Goal: Task Accomplishment & Management: Manage account settings

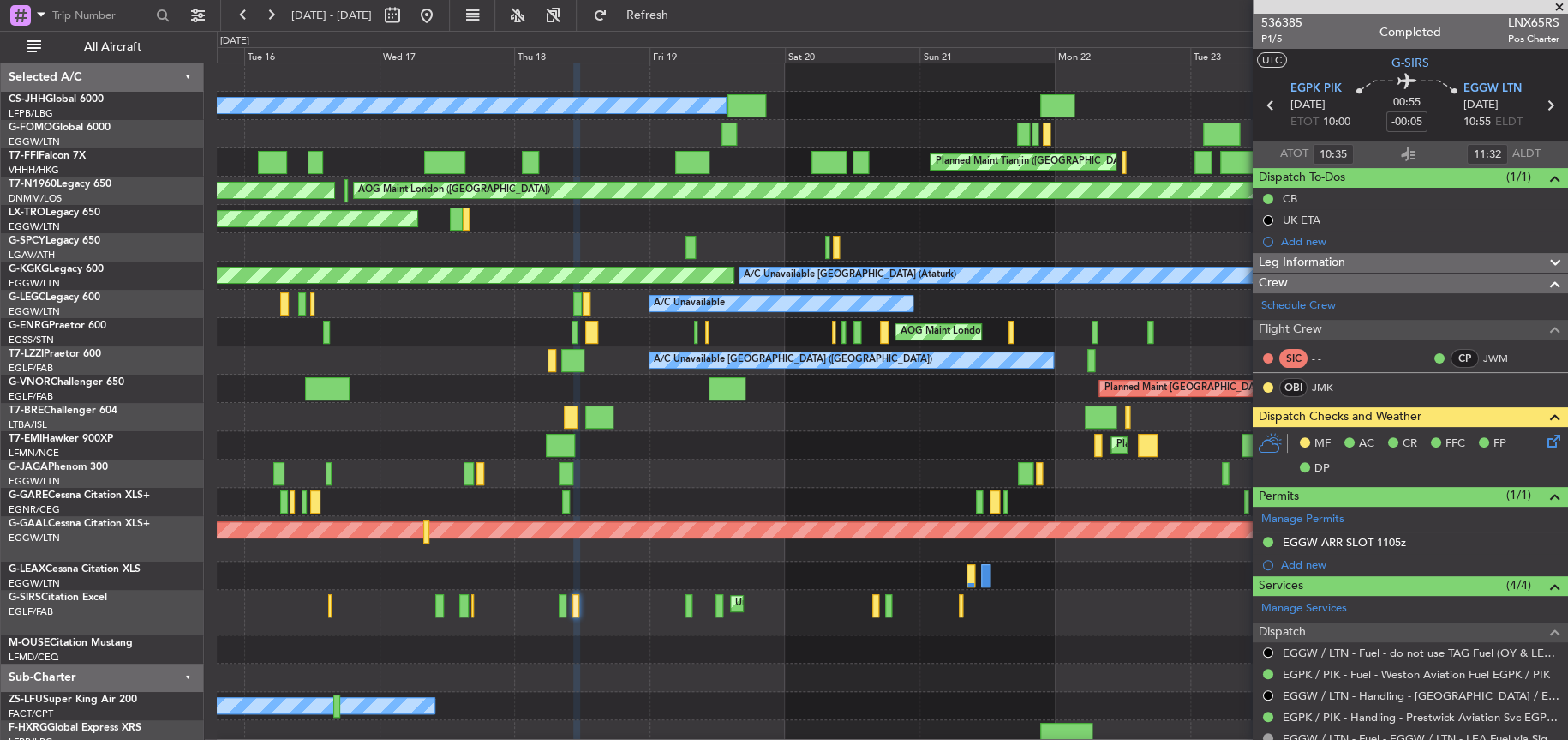
click at [559, 446] on div "Planned Maint [GEOGRAPHIC_DATA]" at bounding box center [892, 446] width 1351 height 28
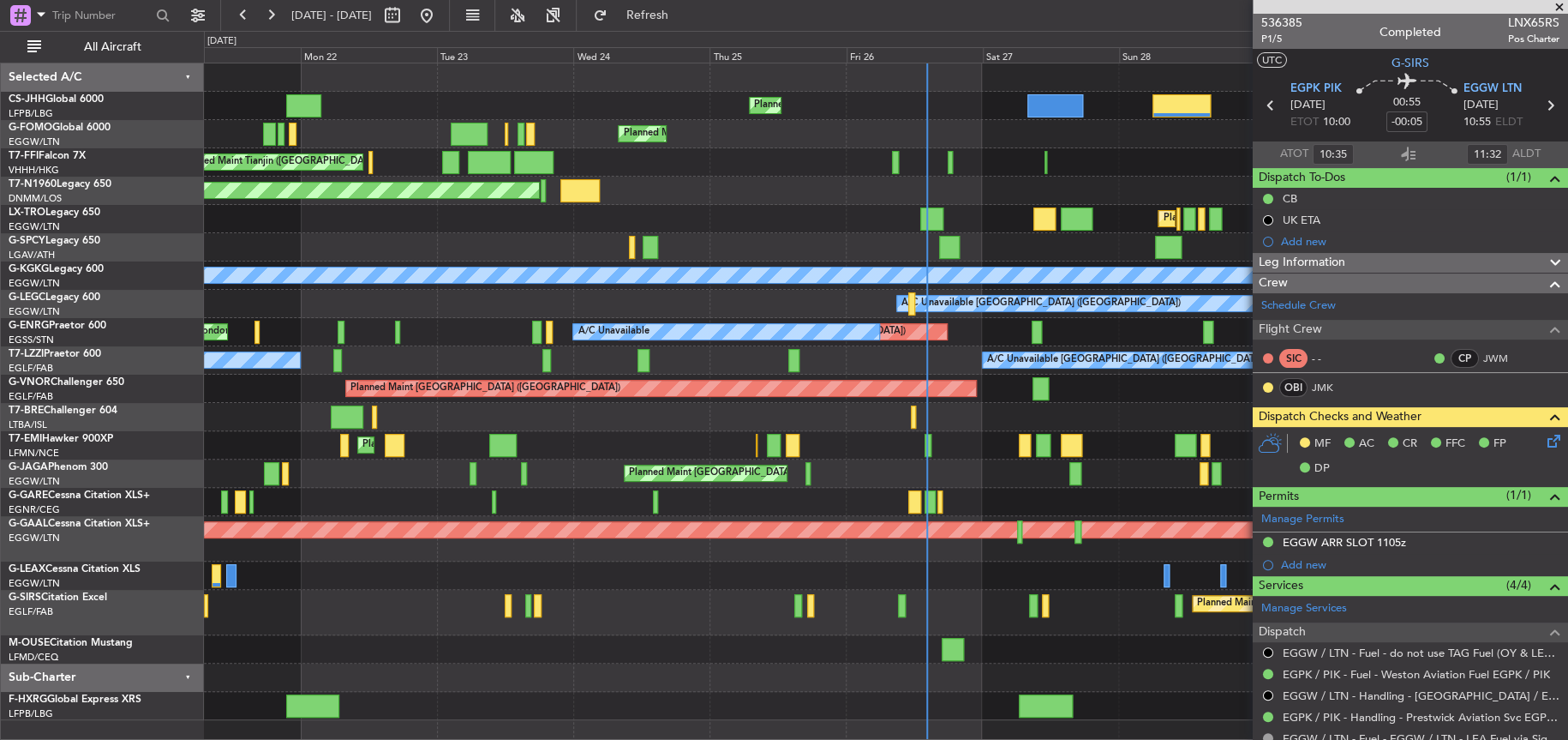
click at [0, 475] on html "[DATE] - [DATE] Refresh Quick Links All Aircraft Planned Maint [GEOGRAPHIC_DATA…" at bounding box center [784, 370] width 1568 height 740
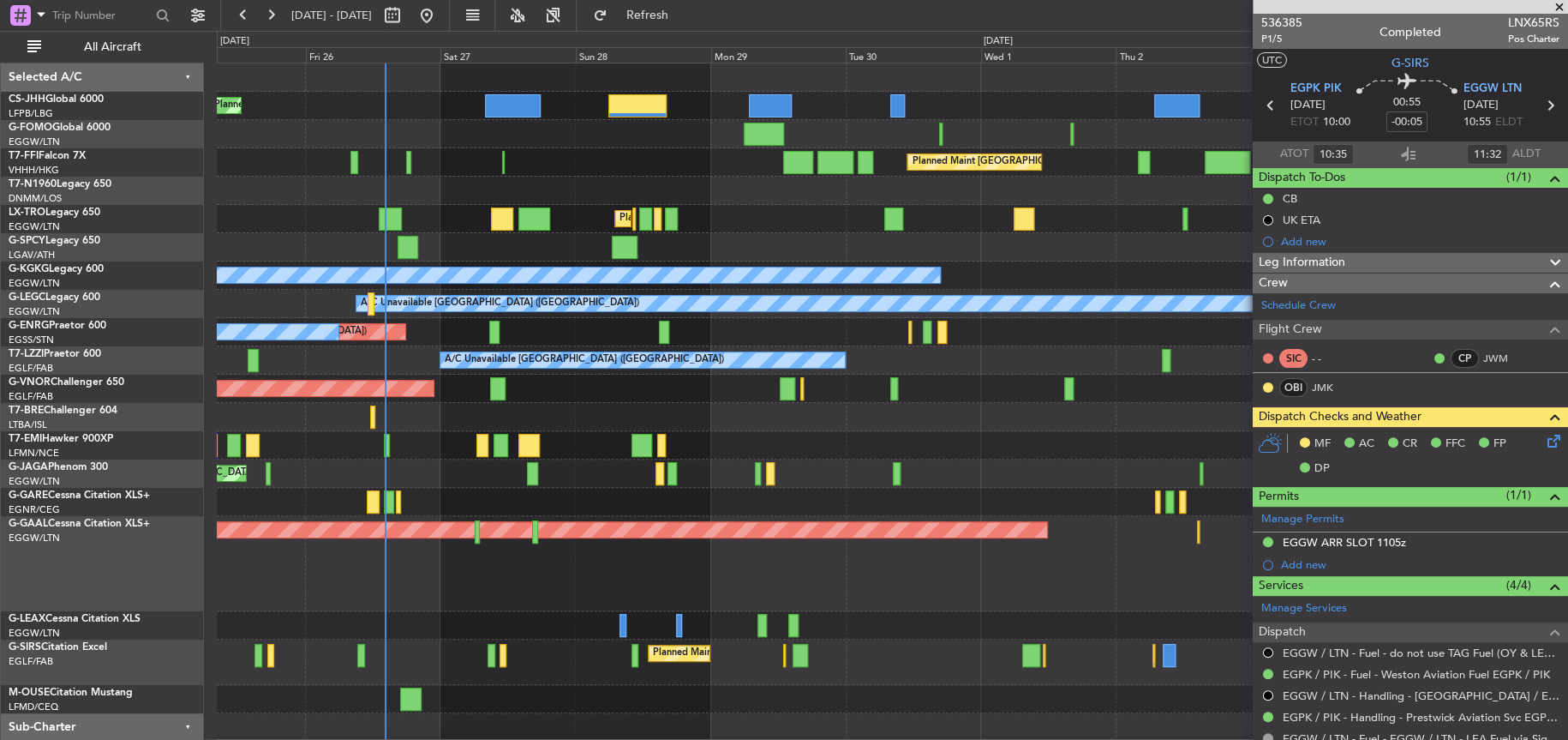
scroll to position [4, 0]
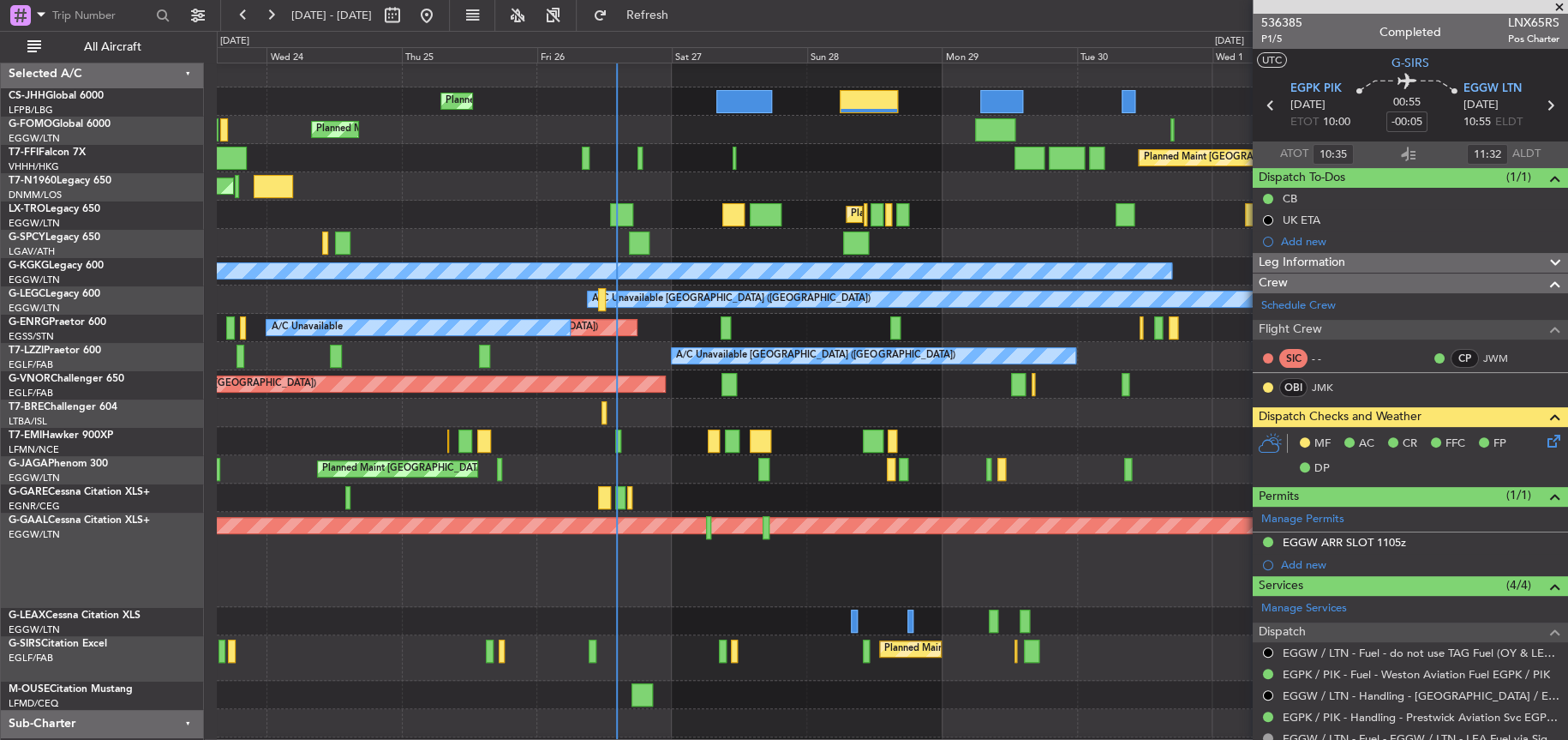
click at [709, 408] on div at bounding box center [891, 413] width 1350 height 28
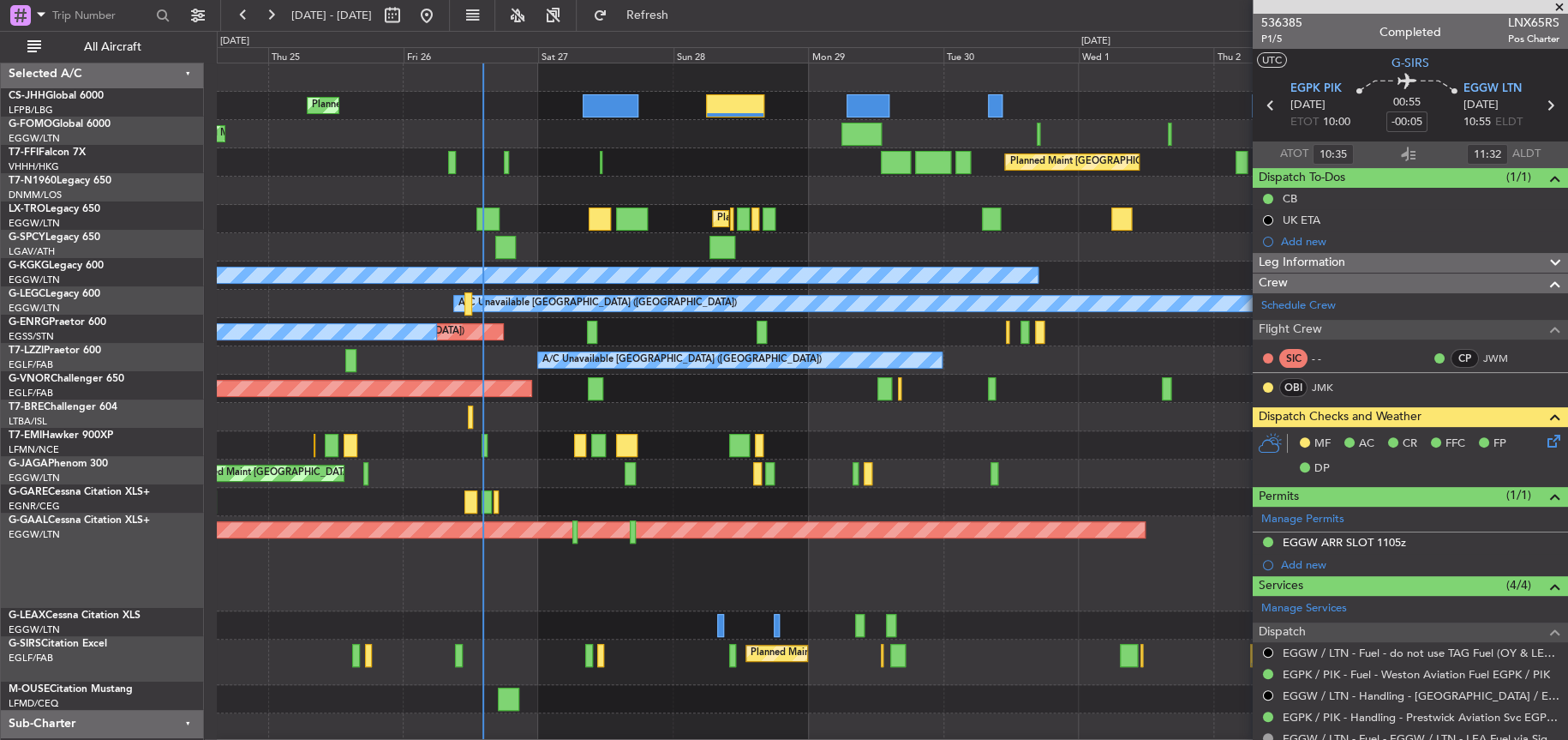
scroll to position [0, 0]
click at [915, 462] on div "Planned Maint [GEOGRAPHIC_DATA] ([GEOGRAPHIC_DATA]) Planned Maint [GEOGRAPHIC_D…" at bounding box center [891, 416] width 1350 height 706
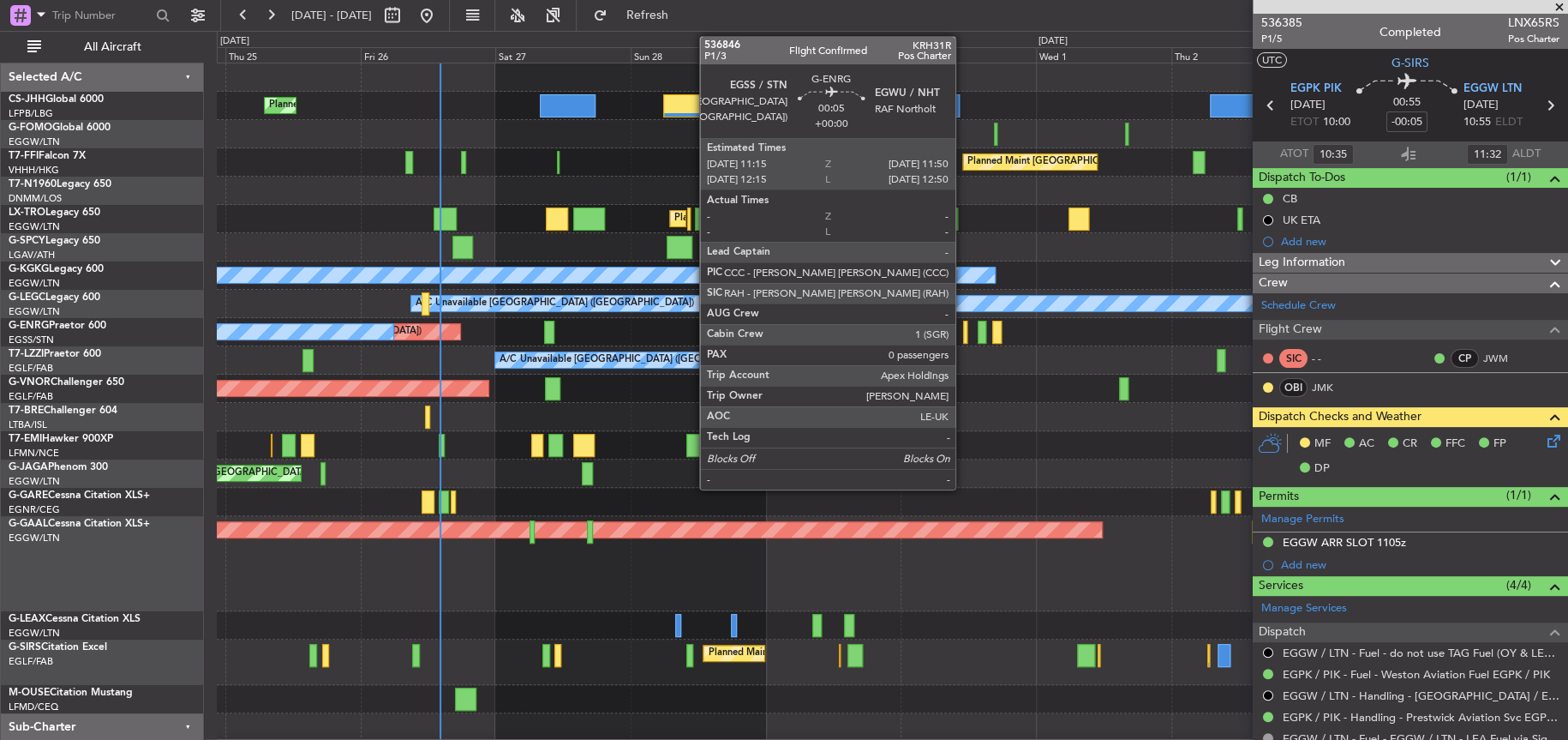
click at [963, 332] on div at bounding box center [965, 332] width 4 height 23
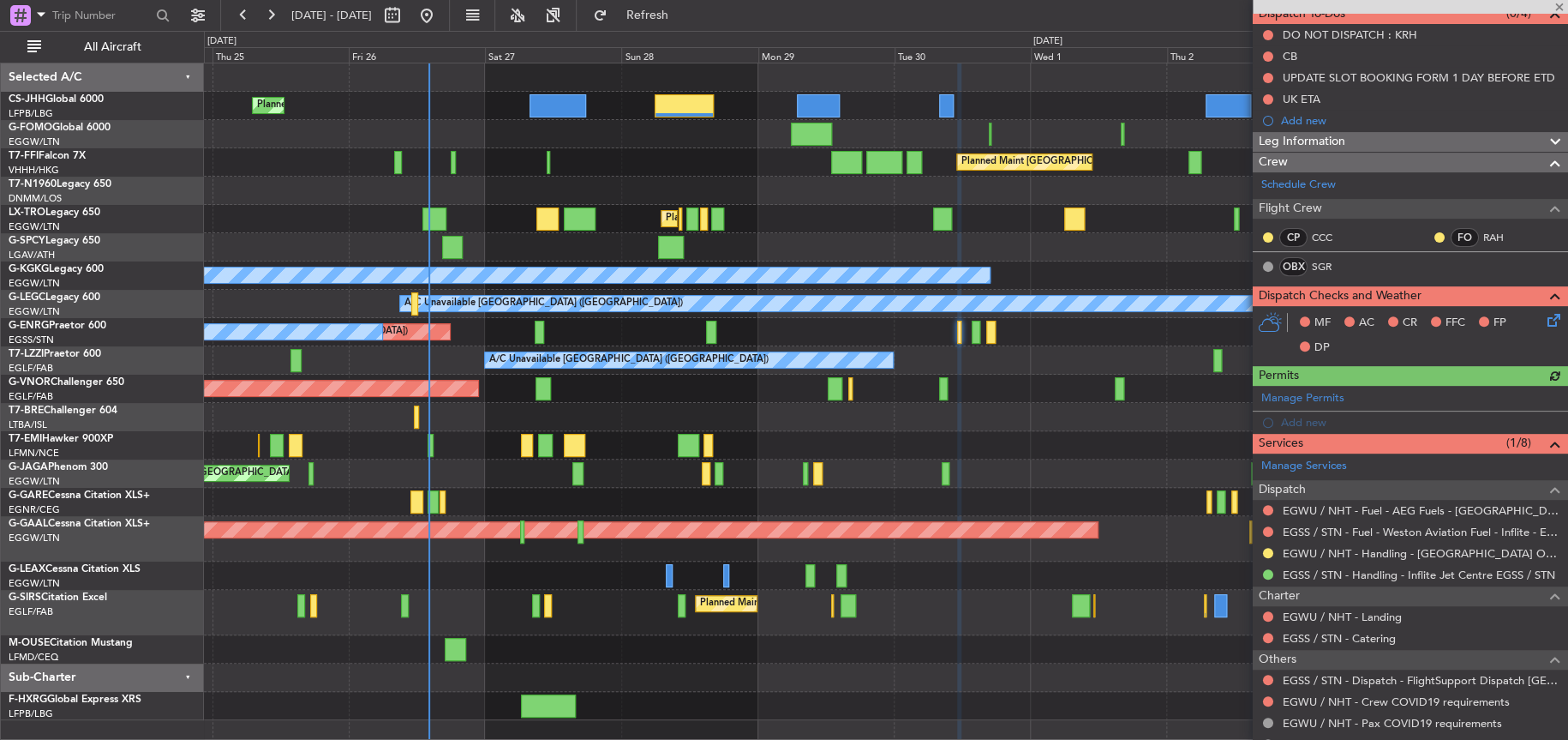
scroll to position [225, 0]
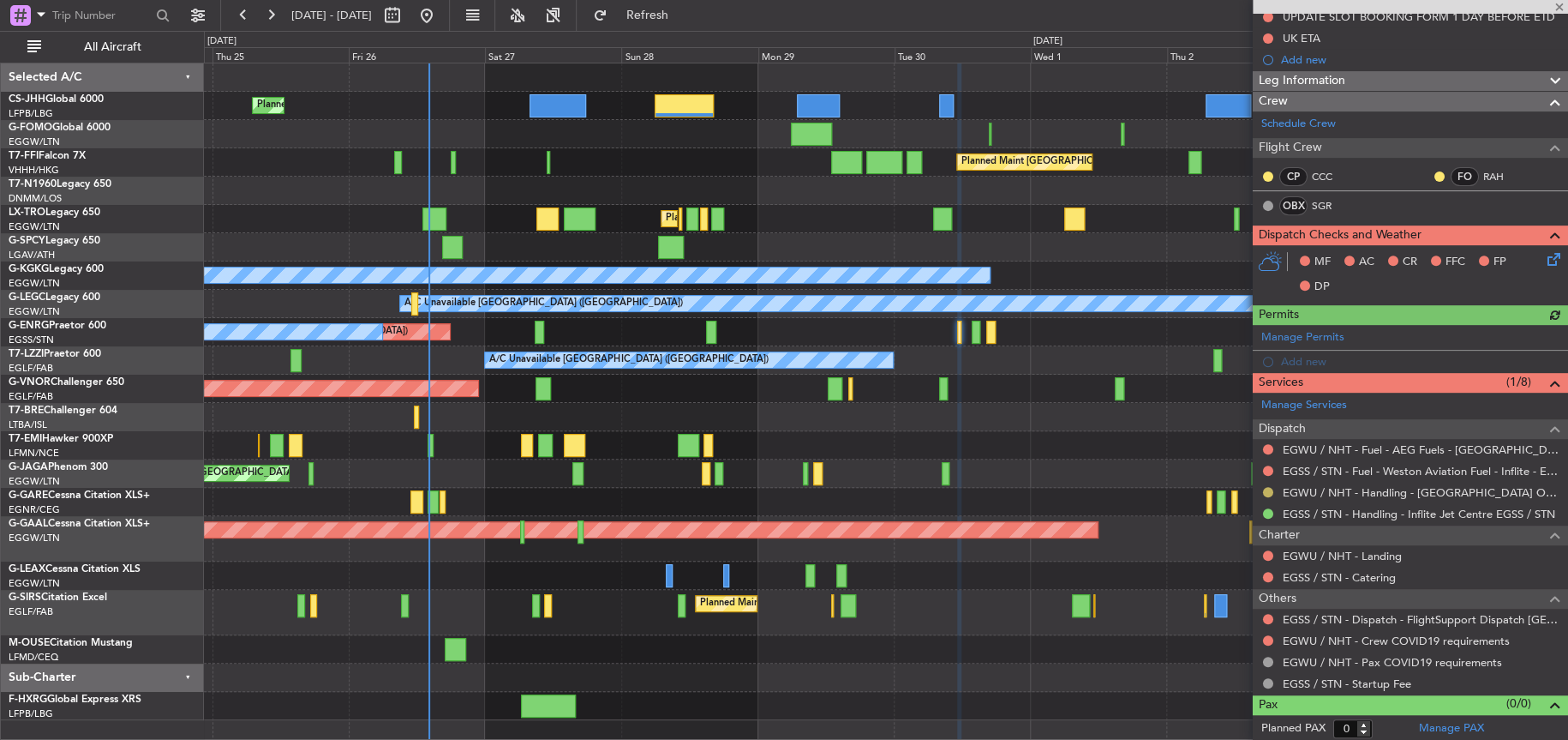
click at [1268, 491] on button at bounding box center [1268, 492] width 11 height 11
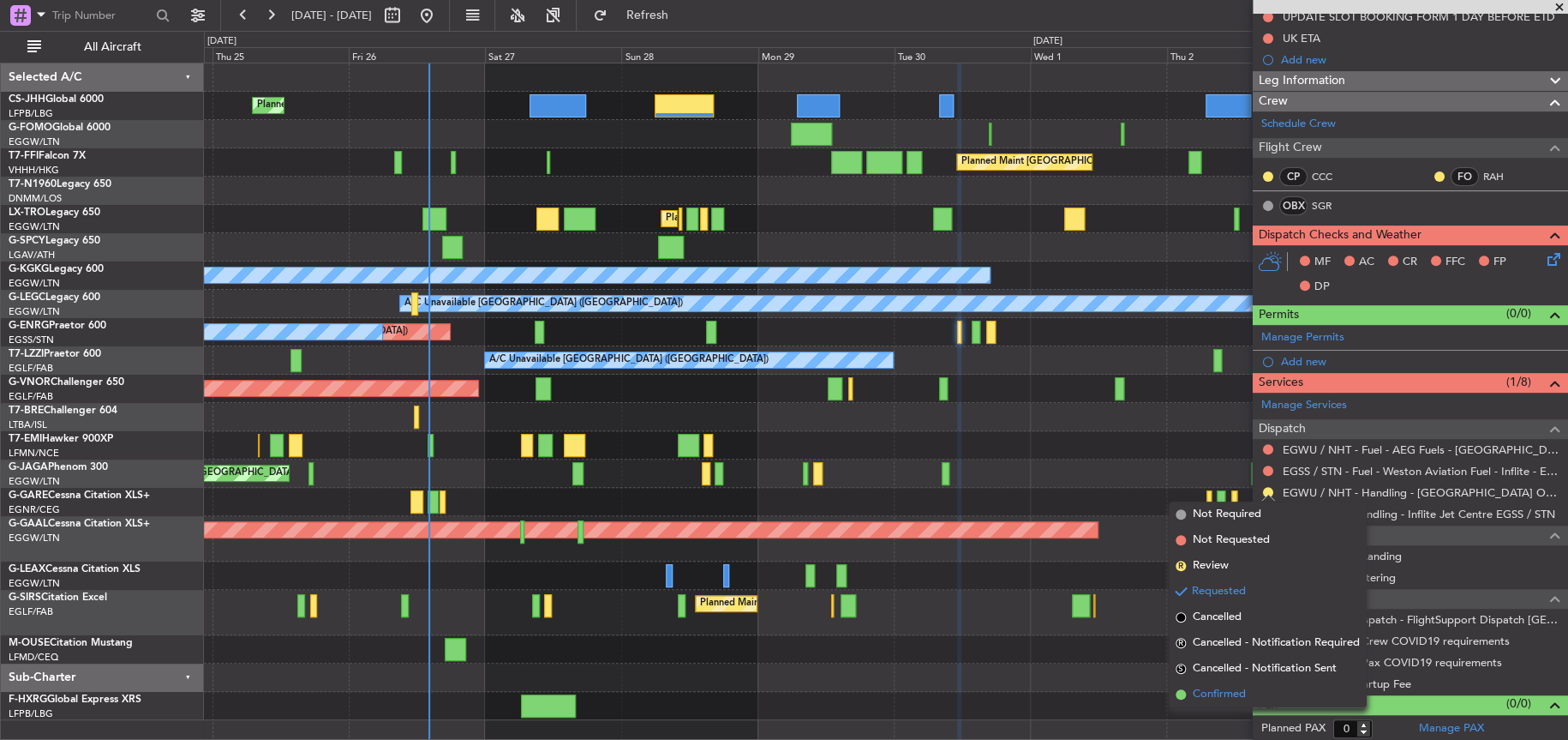
click at [1249, 701] on li "Confirmed" at bounding box center [1268, 694] width 198 height 26
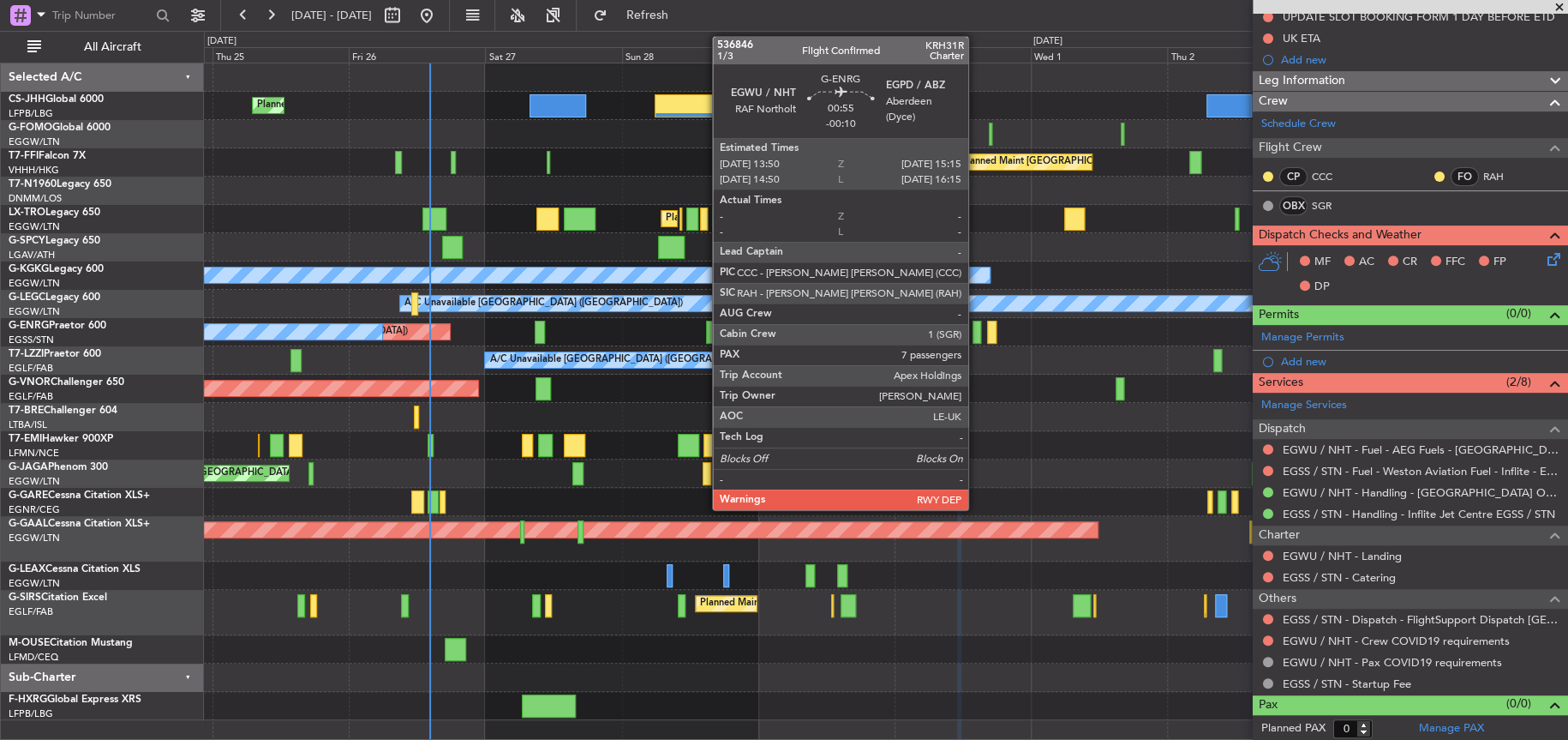
click at [976, 335] on div at bounding box center [978, 332] width 9 height 23
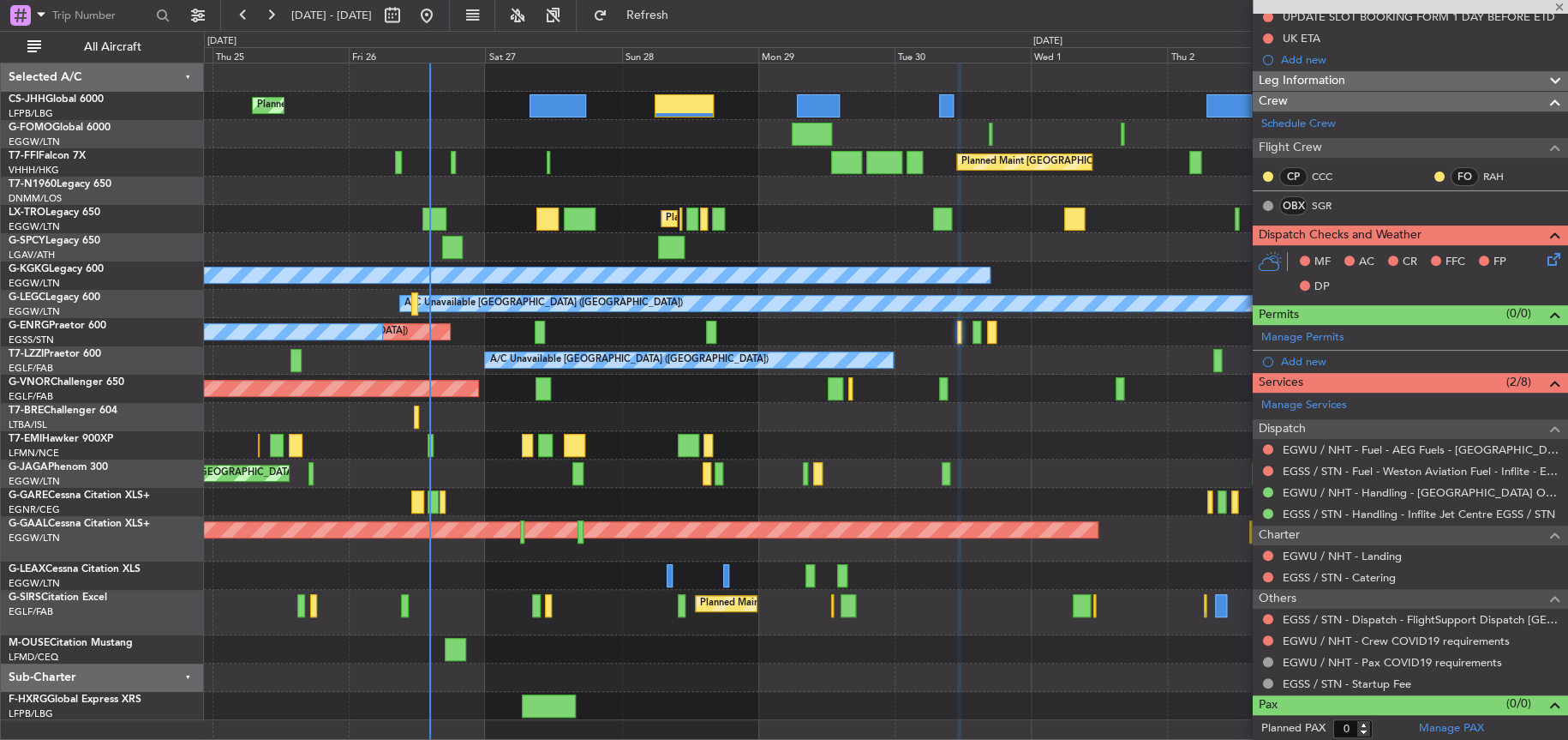
type input "-00:10"
type input "7"
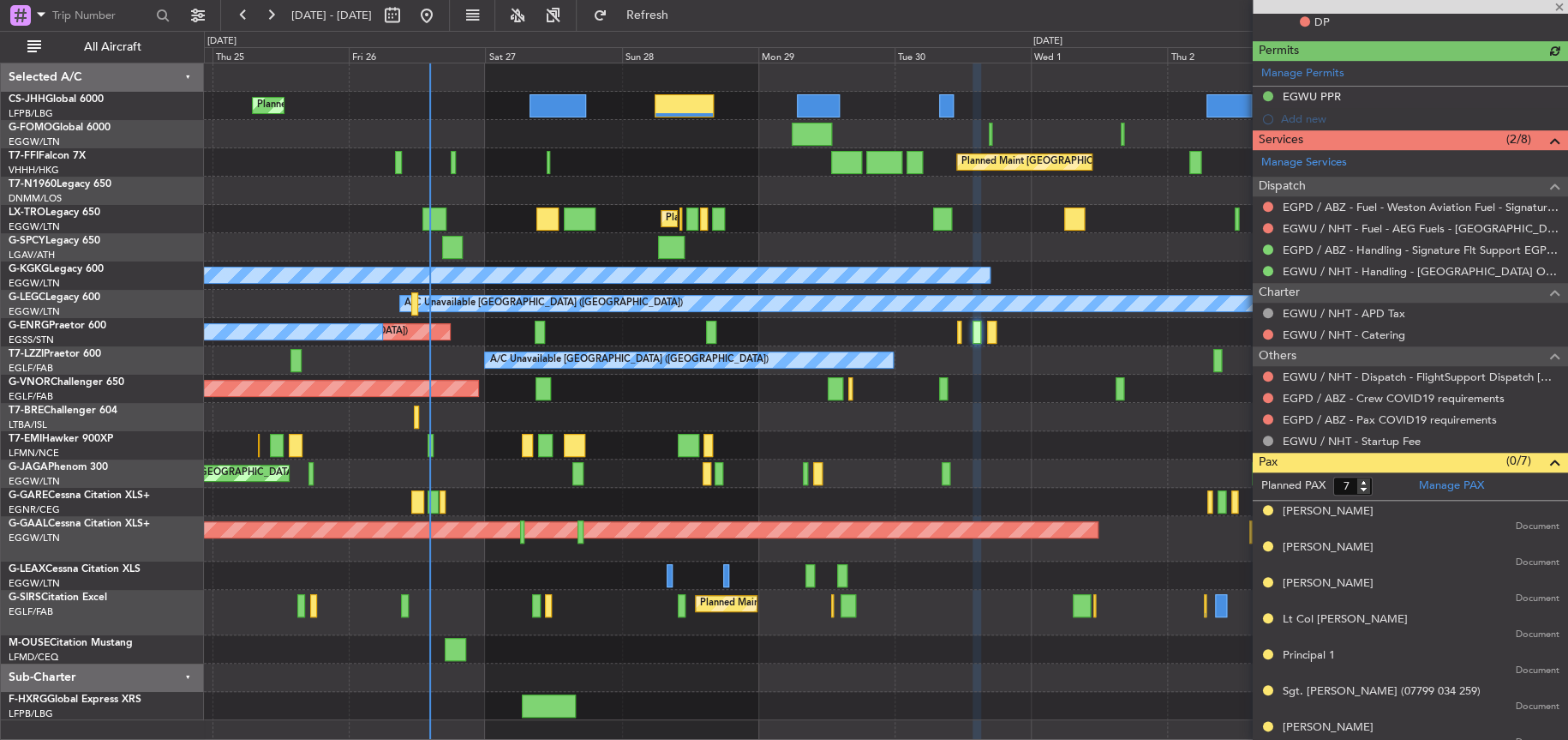
scroll to position [542, 0]
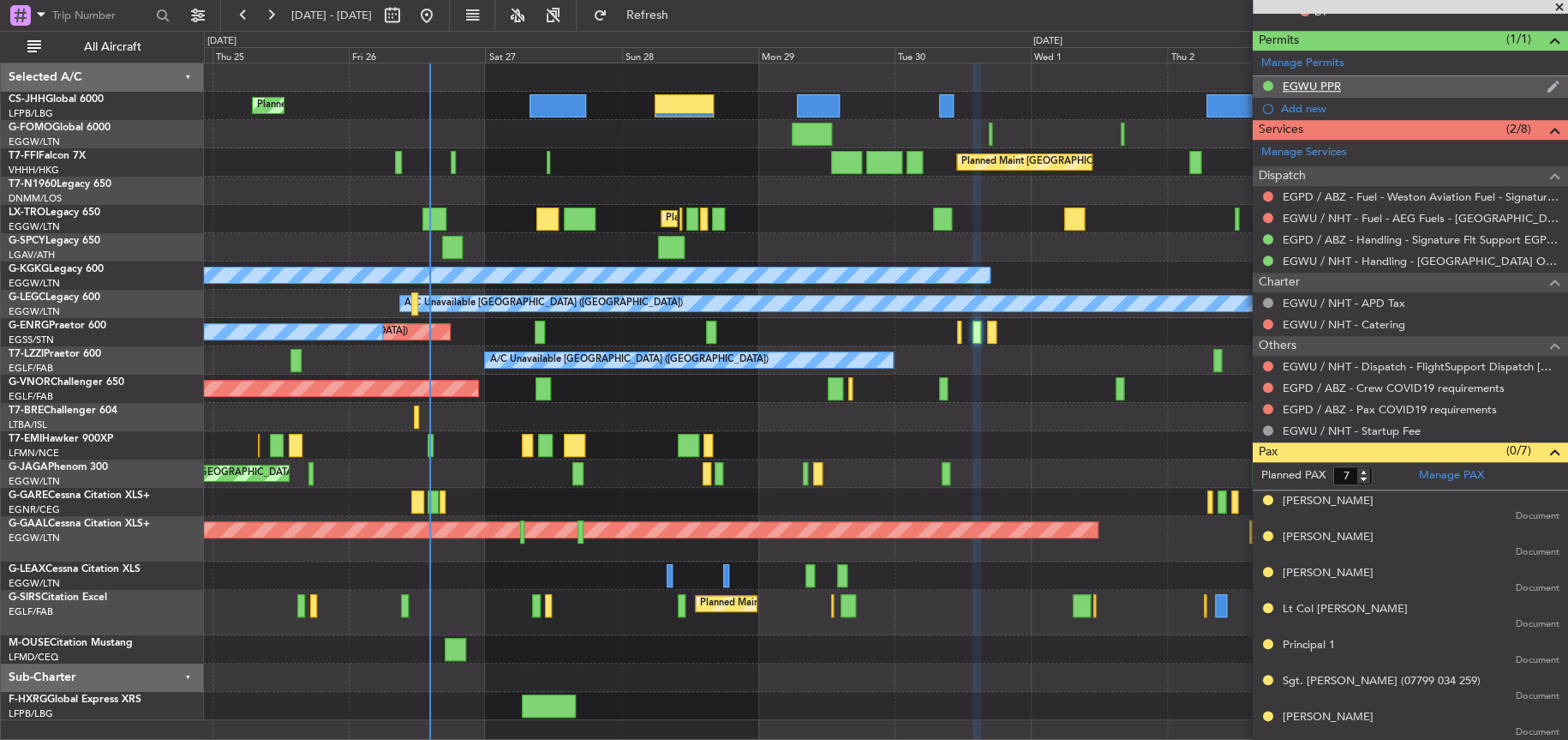
click at [1306, 84] on div "EGWU PPR" at bounding box center [1313, 86] width 58 height 14
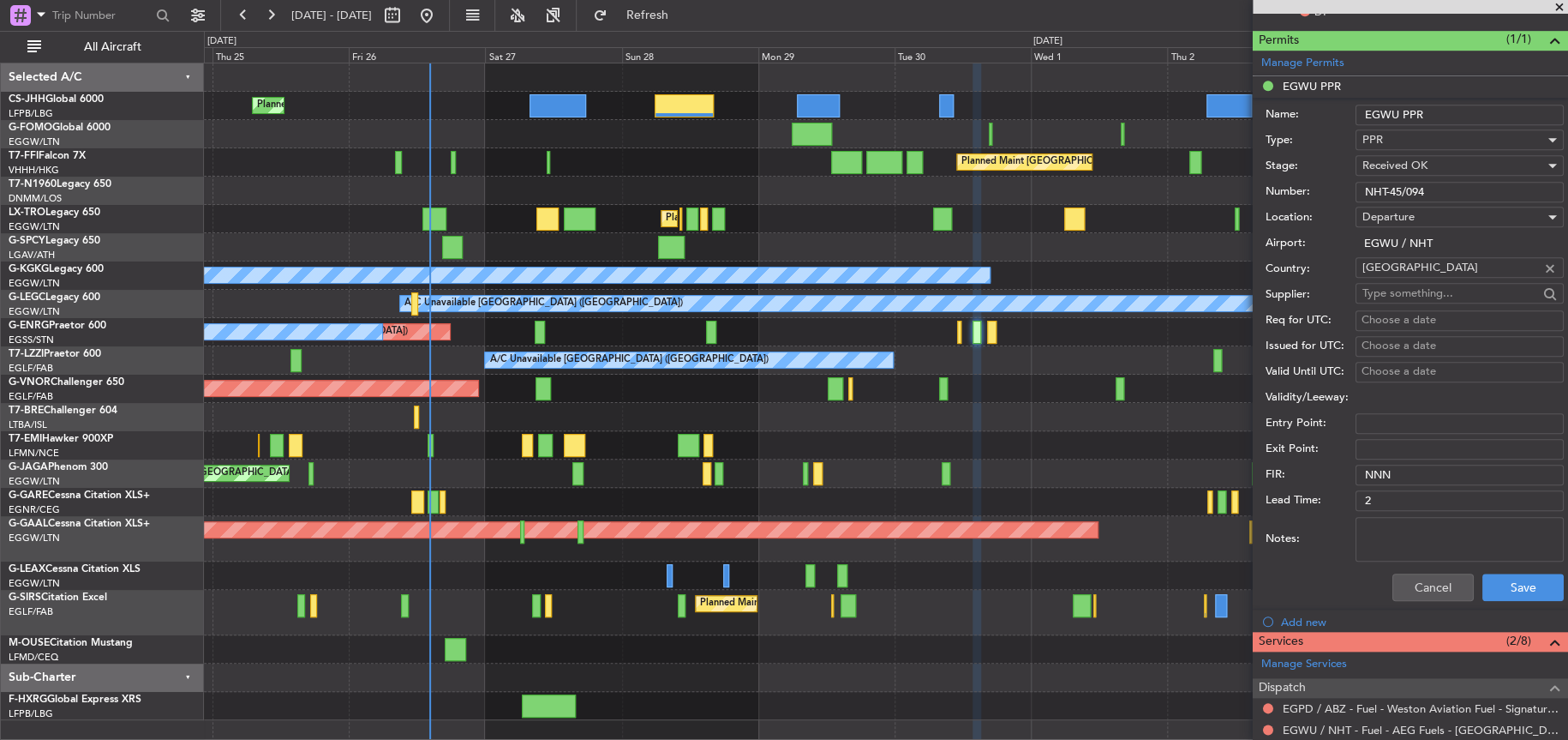
click at [1393, 194] on input "NHT-45/094" at bounding box center [1460, 192] width 209 height 20
click at [1520, 584] on button "Save" at bounding box center [1523, 587] width 81 height 27
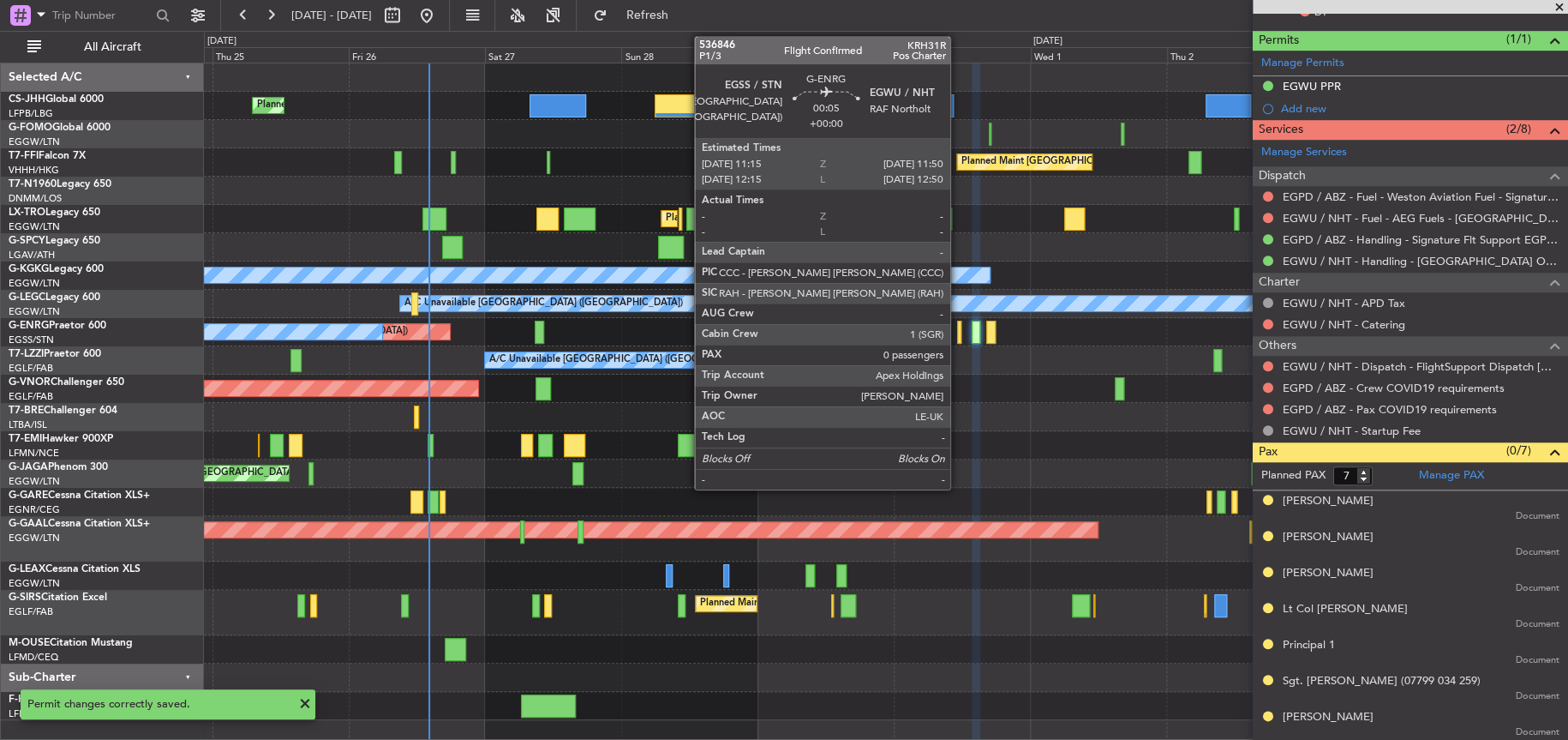
click at [958, 328] on div at bounding box center [959, 332] width 4 height 23
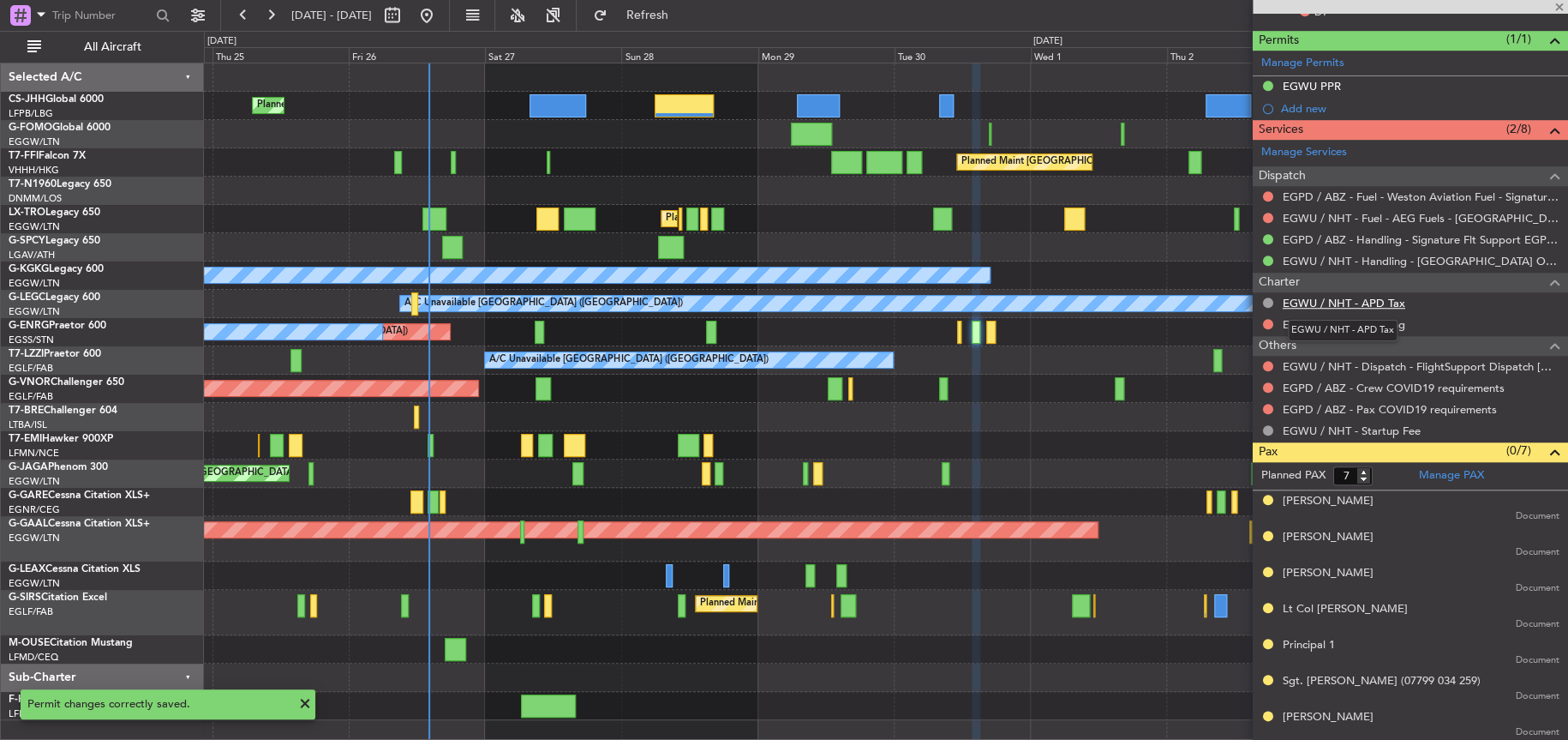
type input "0"
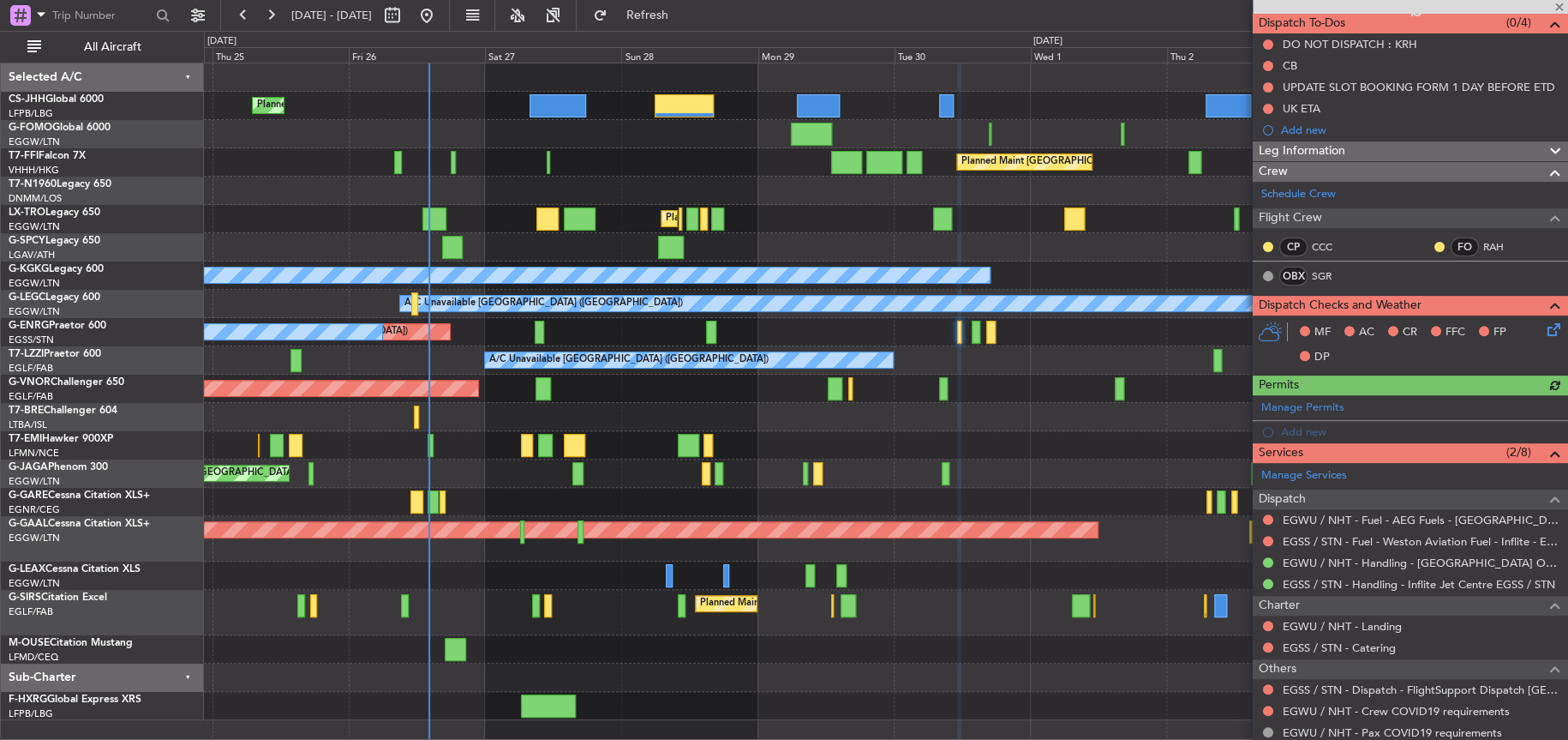
scroll to position [225, 0]
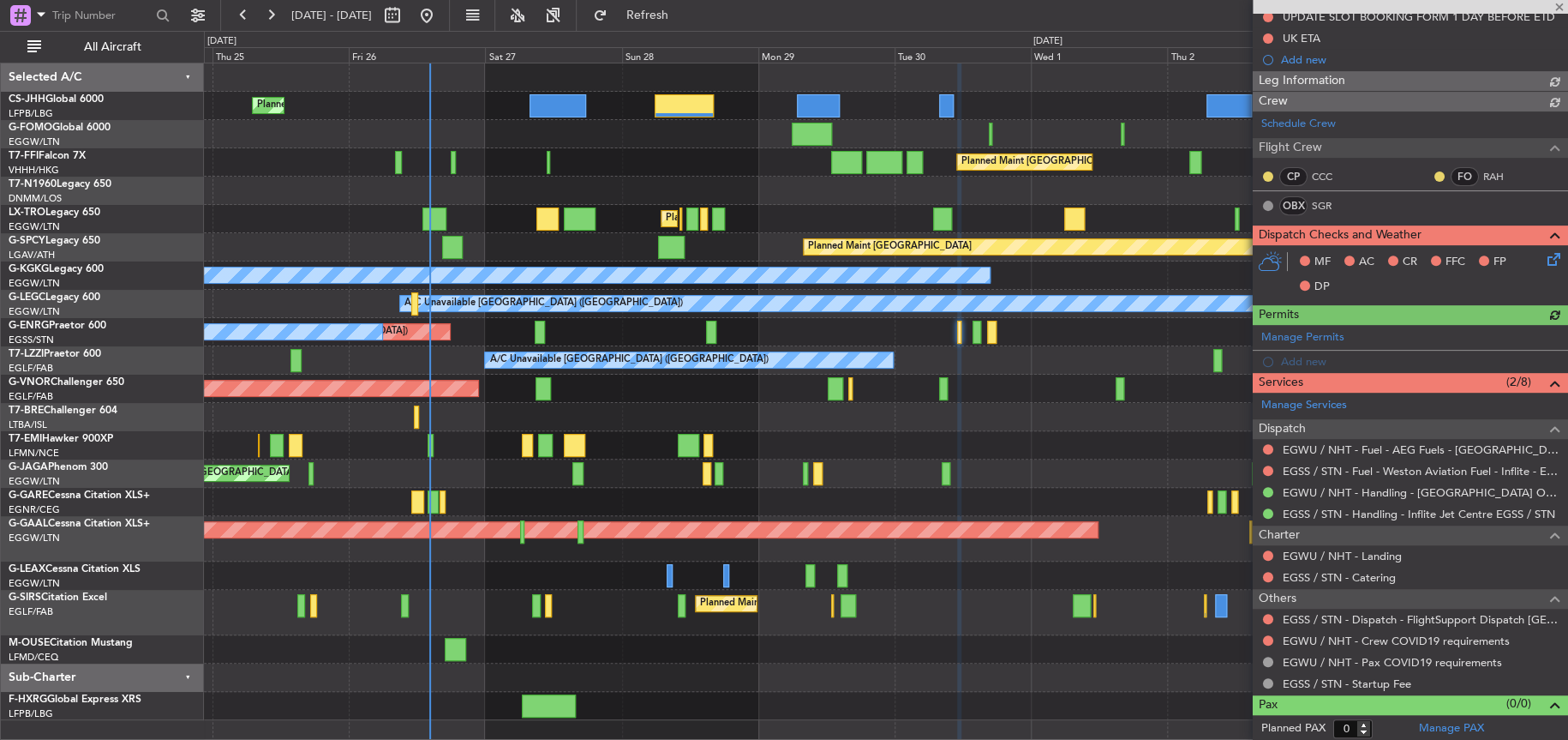
click at [1097, 429] on div at bounding box center [886, 417] width 1364 height 28
click at [1305, 340] on link "Manage Permits" at bounding box center [1303, 337] width 83 height 17
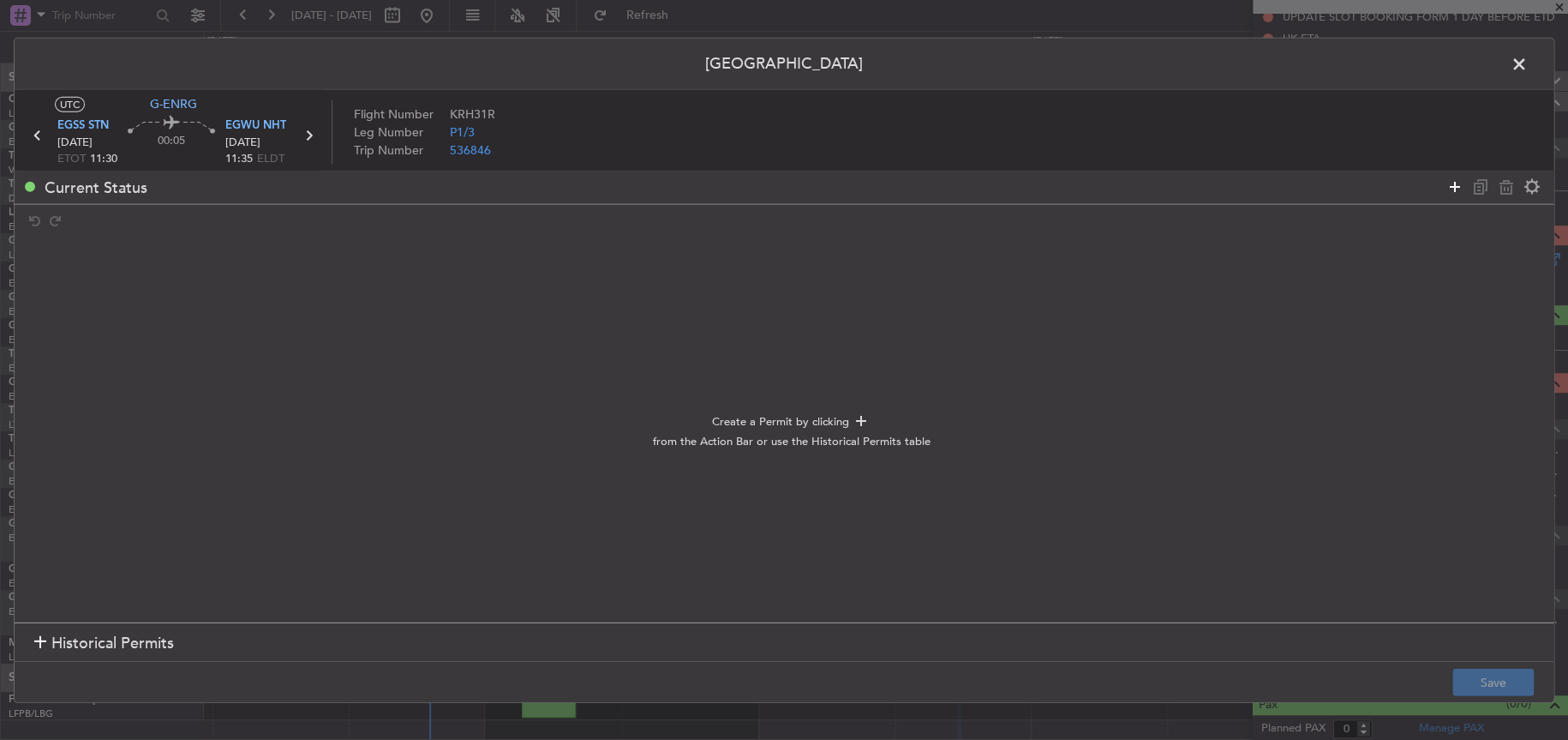
click at [1451, 188] on icon at bounding box center [1455, 187] width 20 height 20
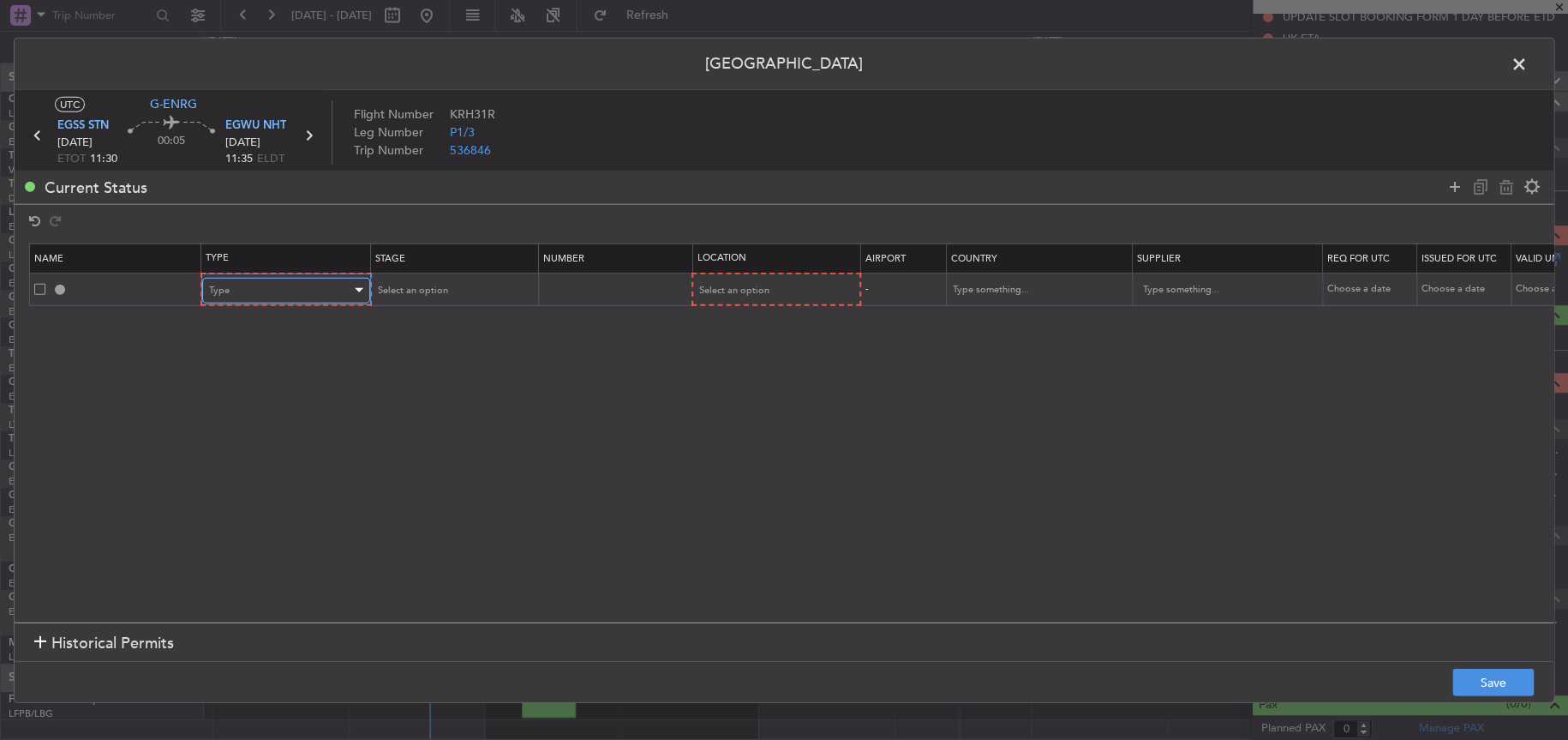
click at [294, 277] on div "Type" at bounding box center [280, 289] width 142 height 26
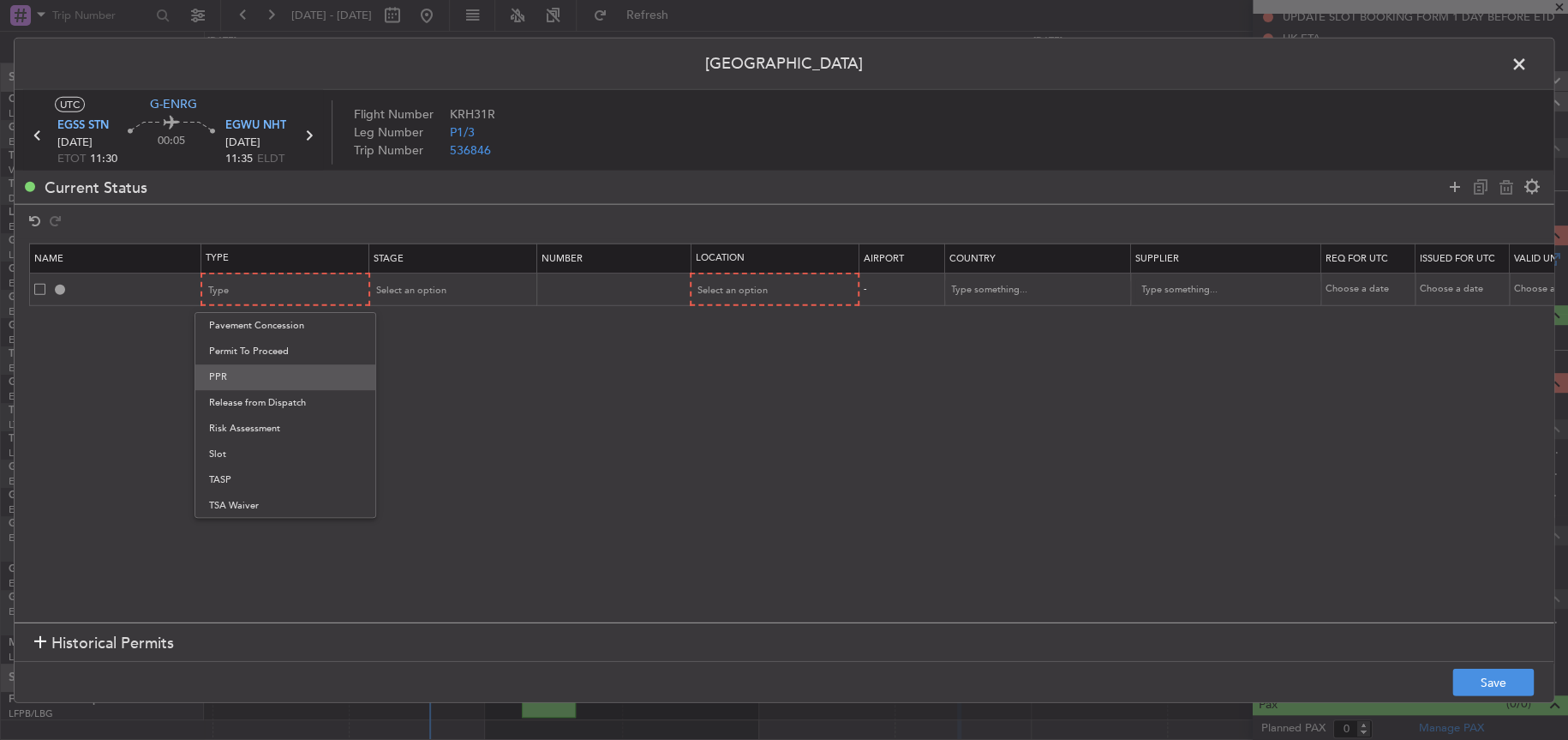
click at [243, 379] on span "PPR" at bounding box center [285, 377] width 153 height 26
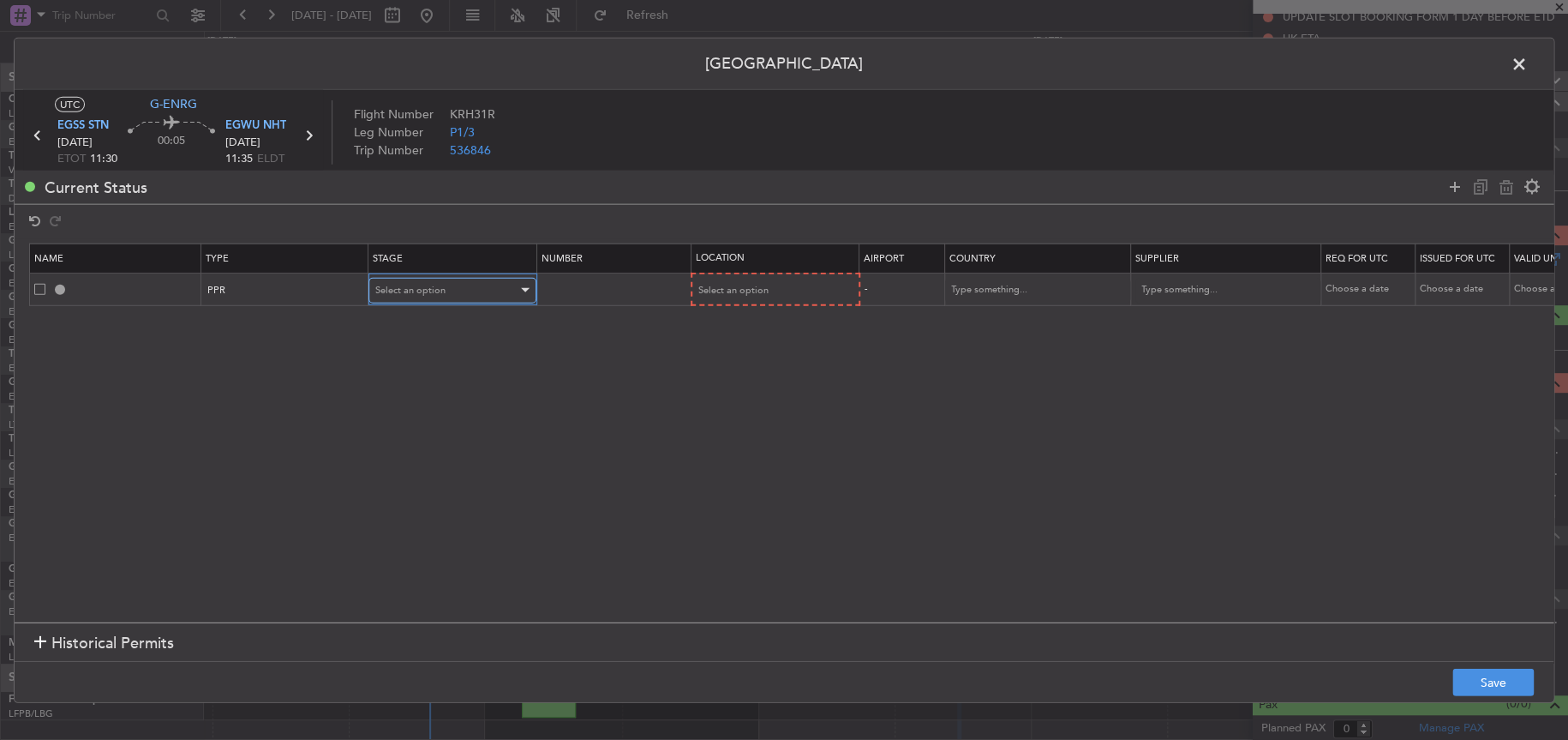
click at [435, 292] on span "Select an option" at bounding box center [411, 289] width 71 height 13
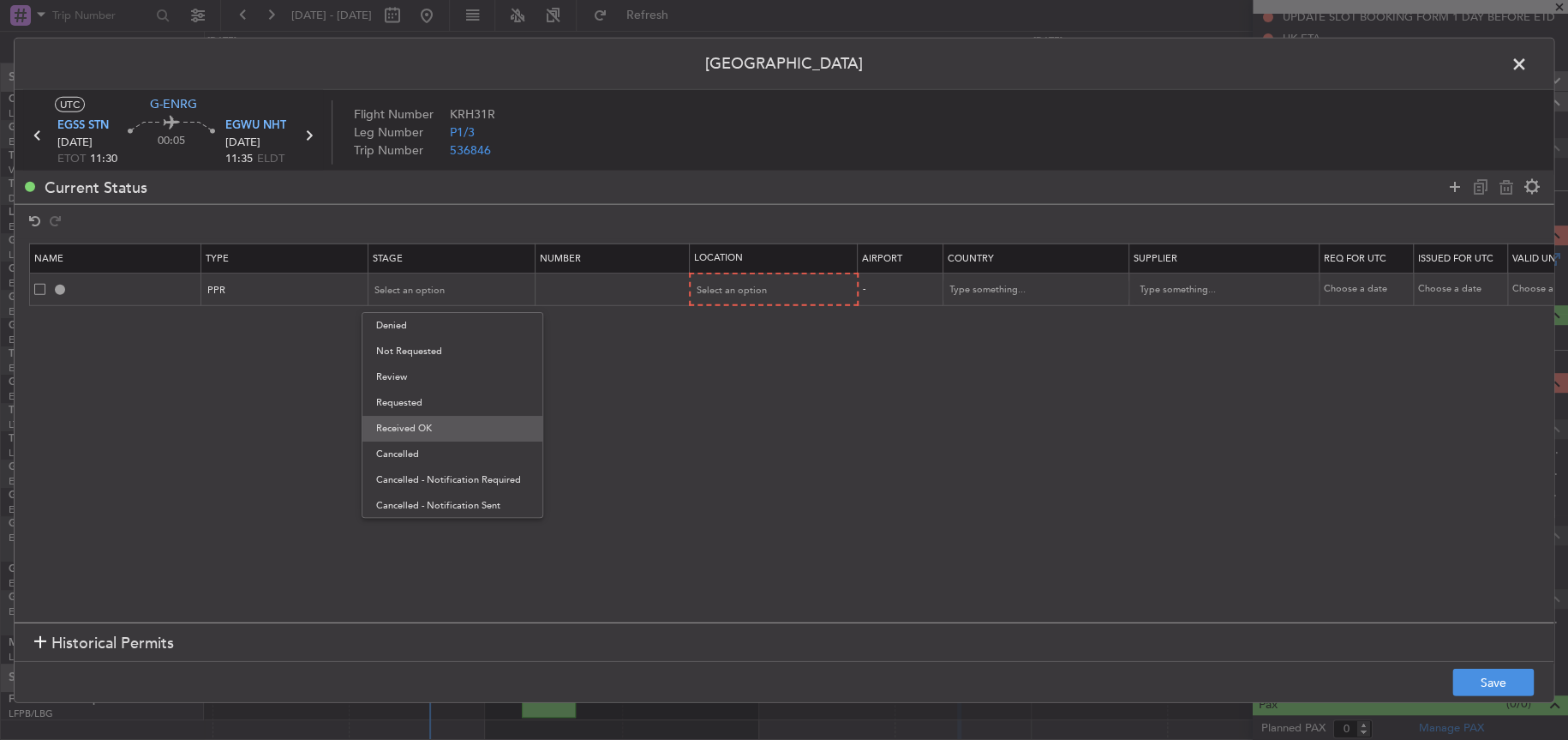
click at [439, 417] on span "Received OK" at bounding box center [453, 428] width 153 height 26
click at [606, 278] on td at bounding box center [613, 288] width 155 height 33
click at [600, 296] on td at bounding box center [613, 288] width 155 height 33
click at [589, 292] on input "text" at bounding box center [614, 288] width 149 height 14
paste input "NHT-45/094"
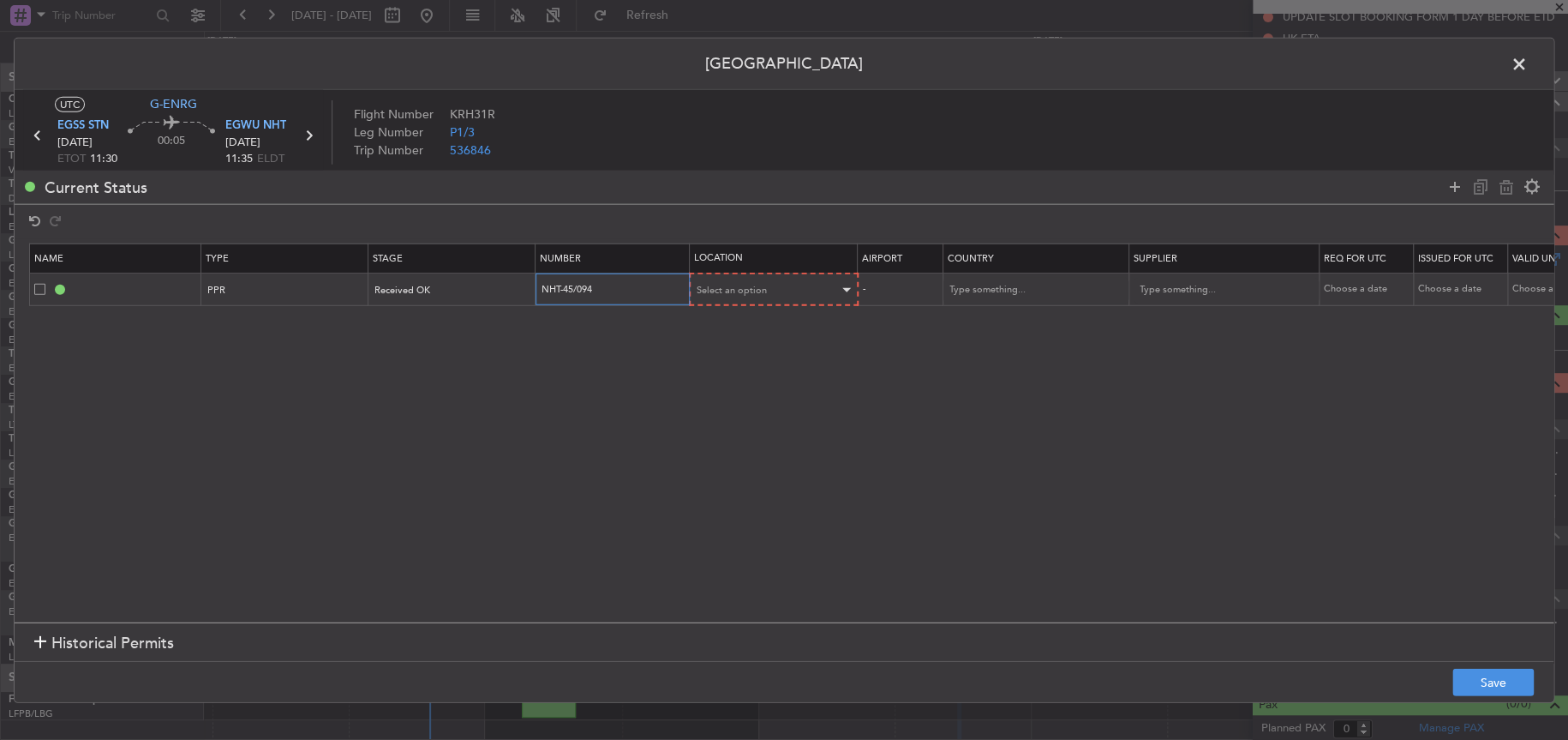
type input "NHT-45/094"
click at [778, 294] on div "Select an option" at bounding box center [768, 289] width 142 height 26
click at [745, 385] on span "Arrival" at bounding box center [773, 377] width 153 height 26
click at [919, 362] on section "Name Type Stage Number Location Airport Country Supplier Req For Utc Issued For…" at bounding box center [783, 431] width 1539 height 383
click at [1508, 691] on button "Save" at bounding box center [1493, 682] width 81 height 27
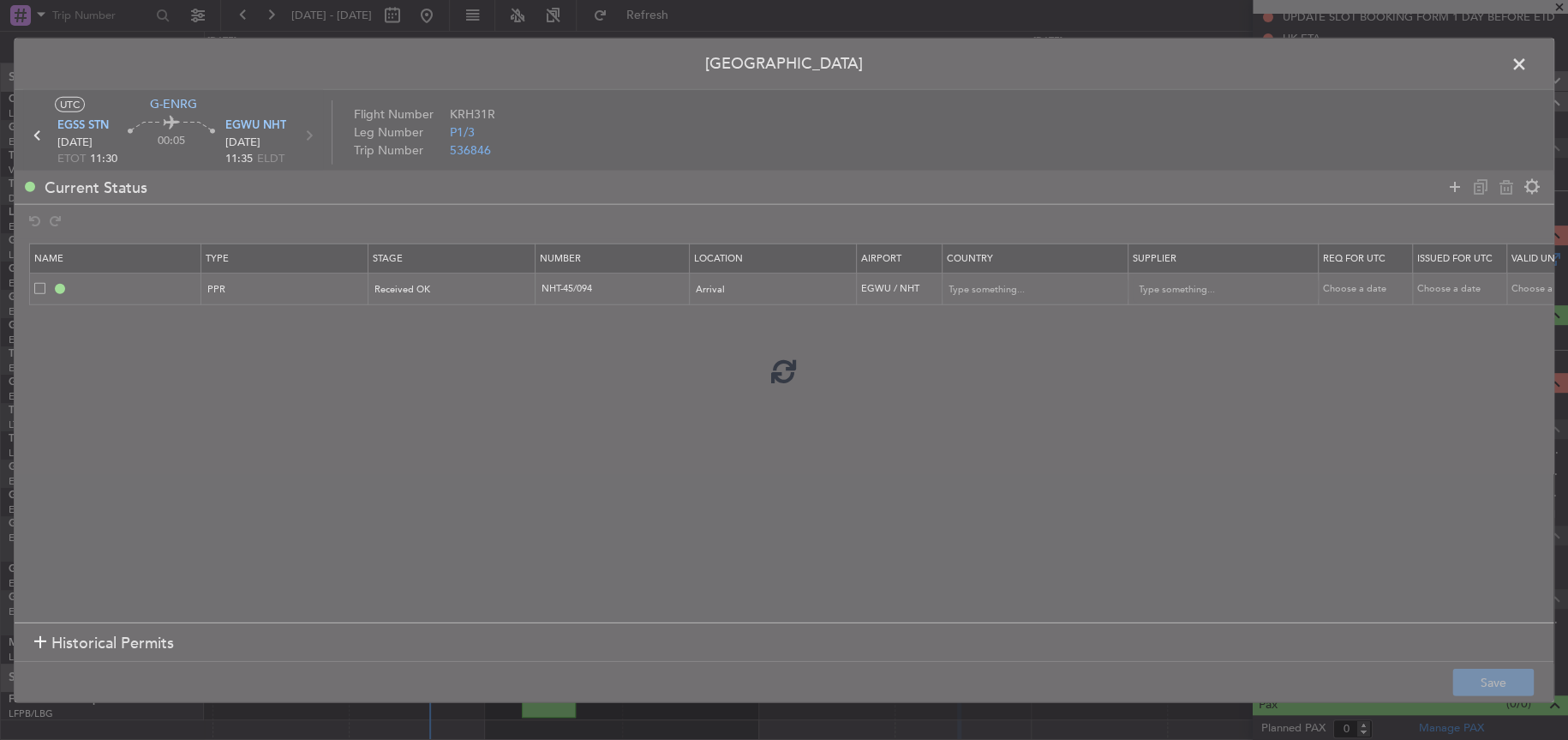
type input "EGWU PPR"
type input "[GEOGRAPHIC_DATA]"
type input "NNN"
type input "2"
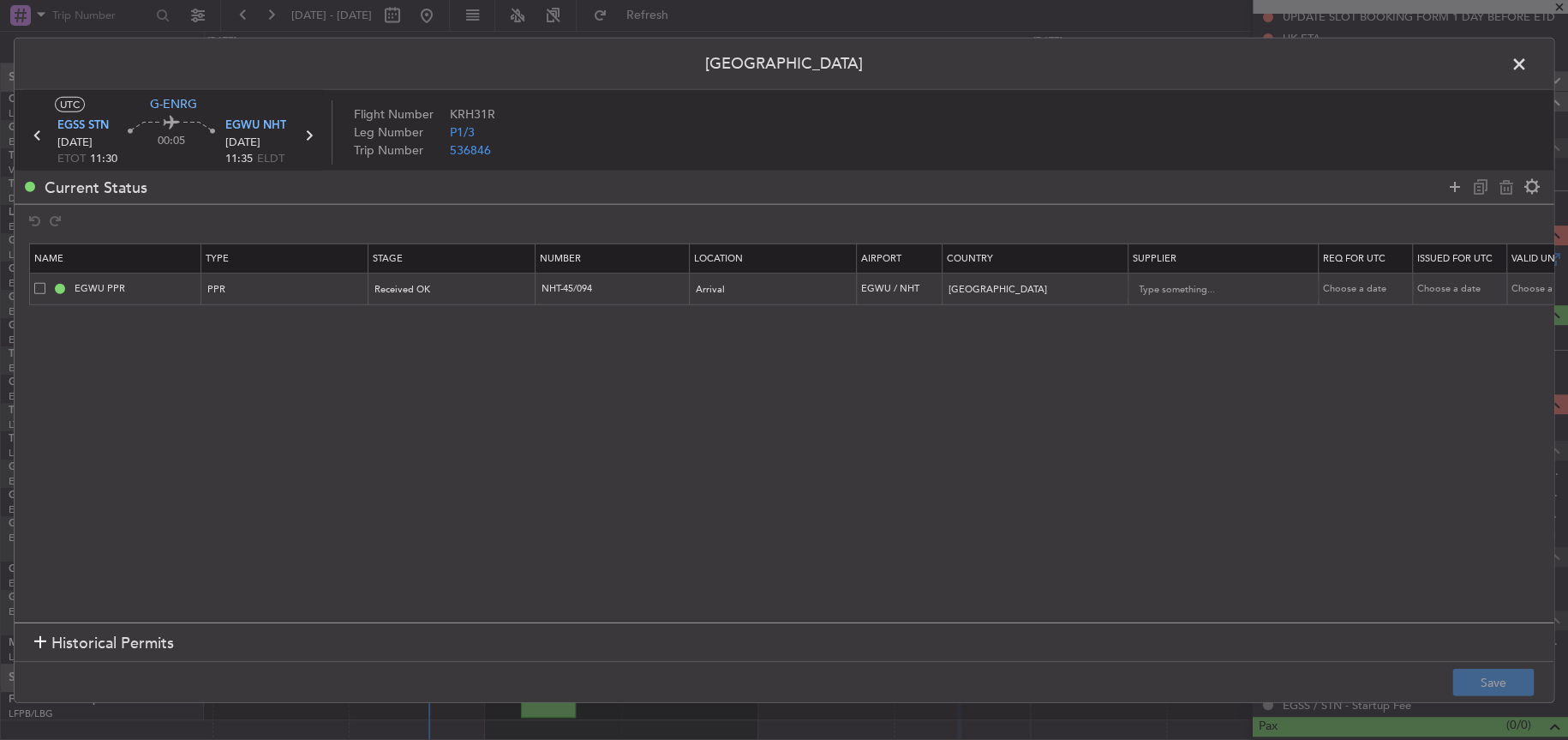
click at [1528, 59] on span at bounding box center [1528, 67] width 0 height 34
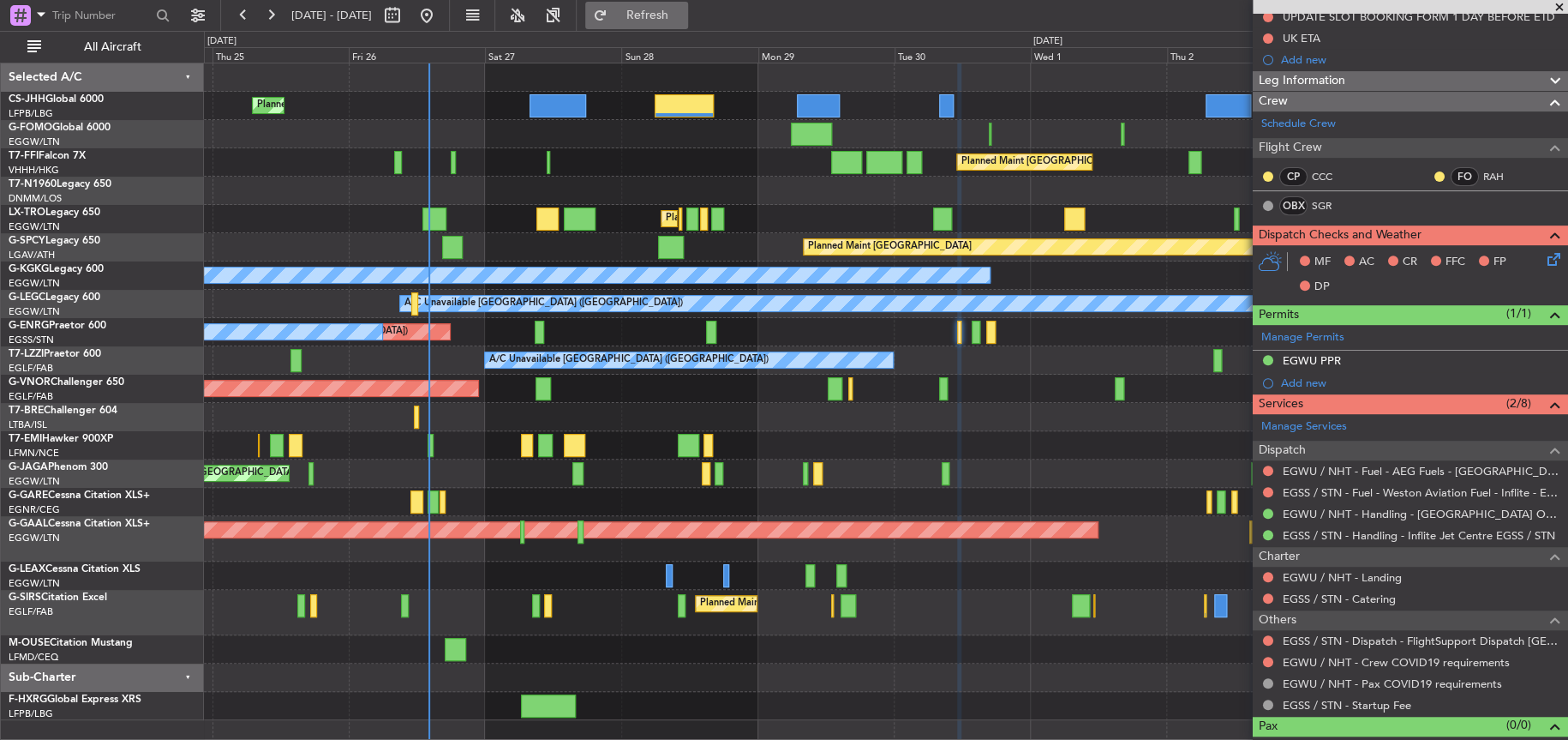
click at [683, 19] on span "Refresh" at bounding box center [646, 16] width 72 height 12
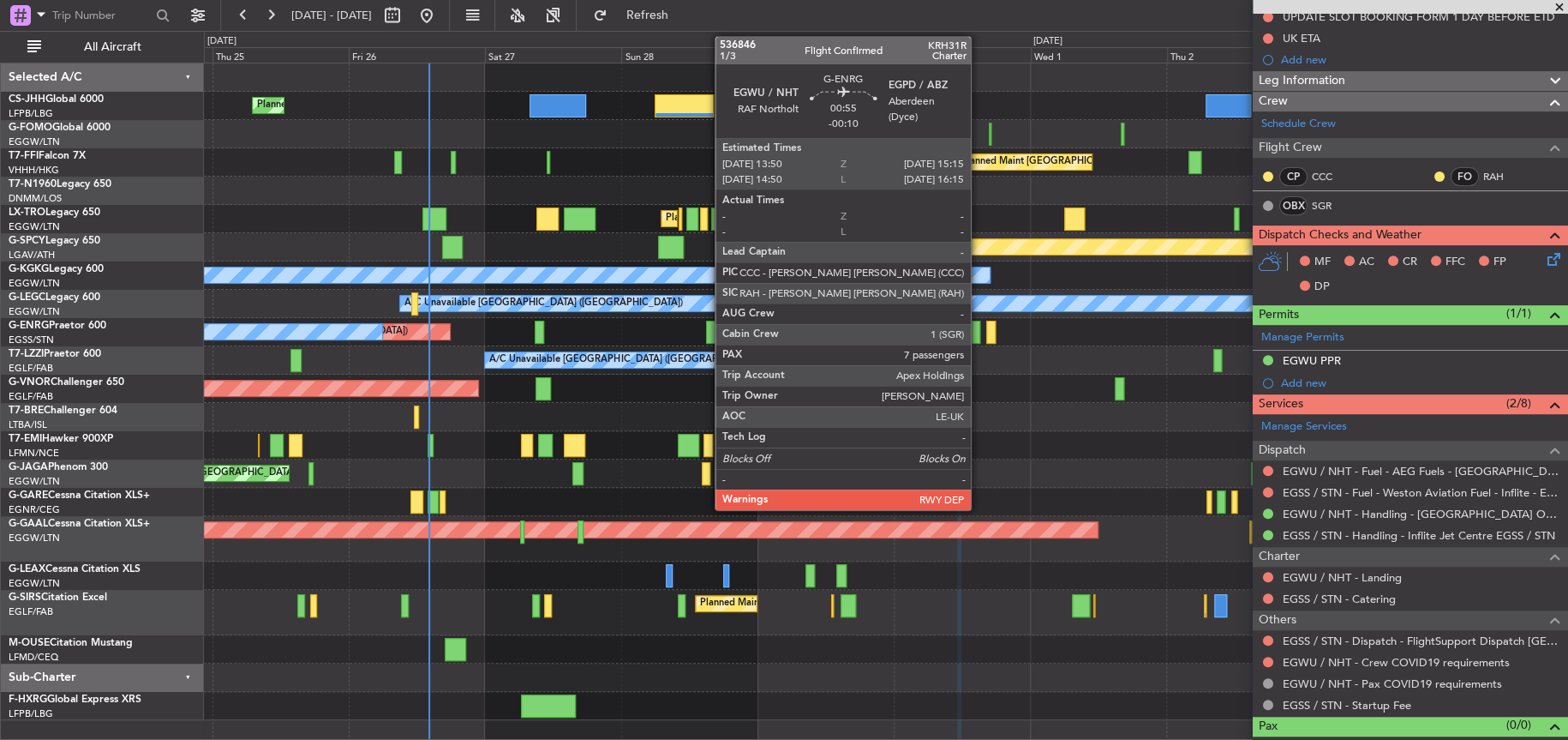
click at [978, 330] on div at bounding box center [977, 332] width 9 height 23
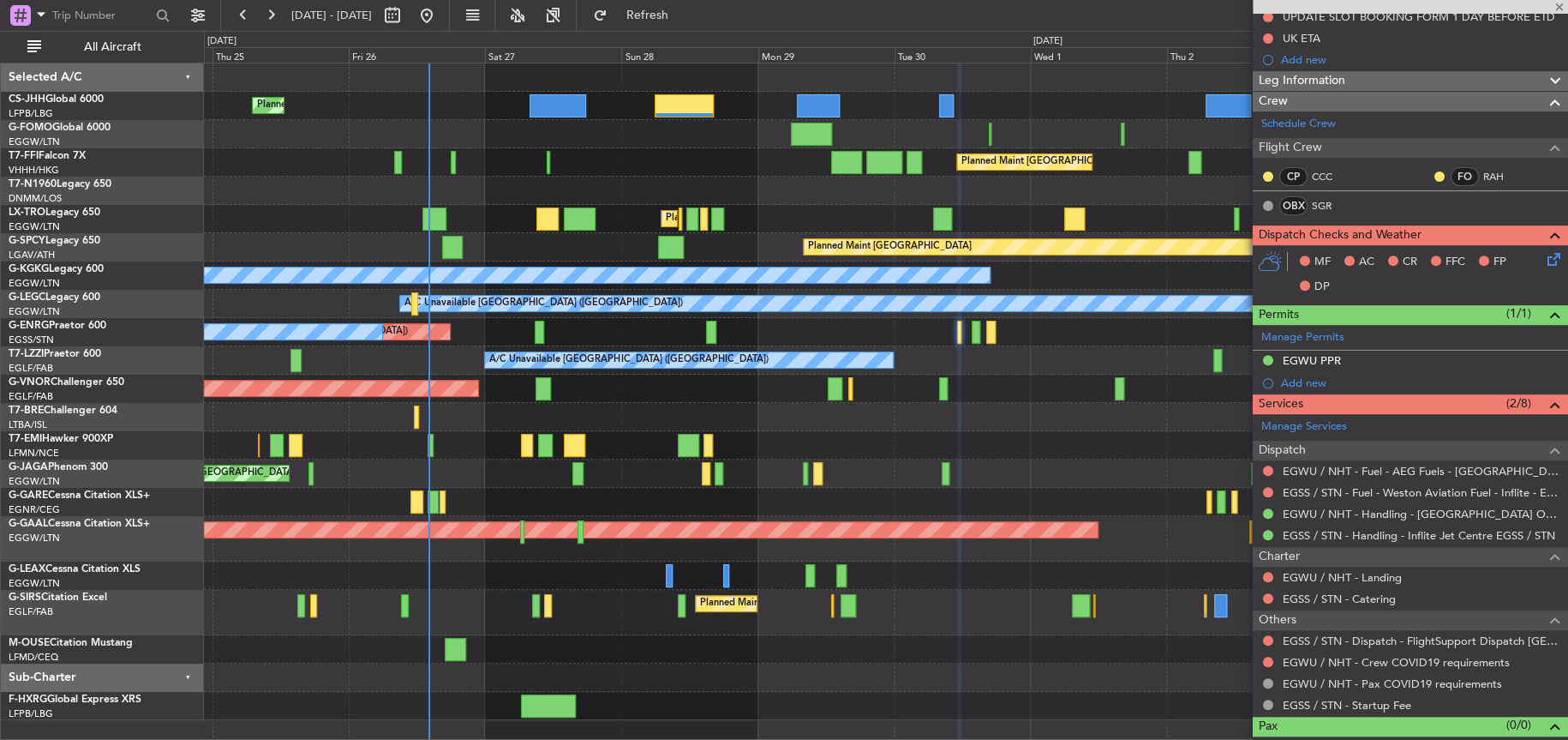
type input "-00:10"
type input "7"
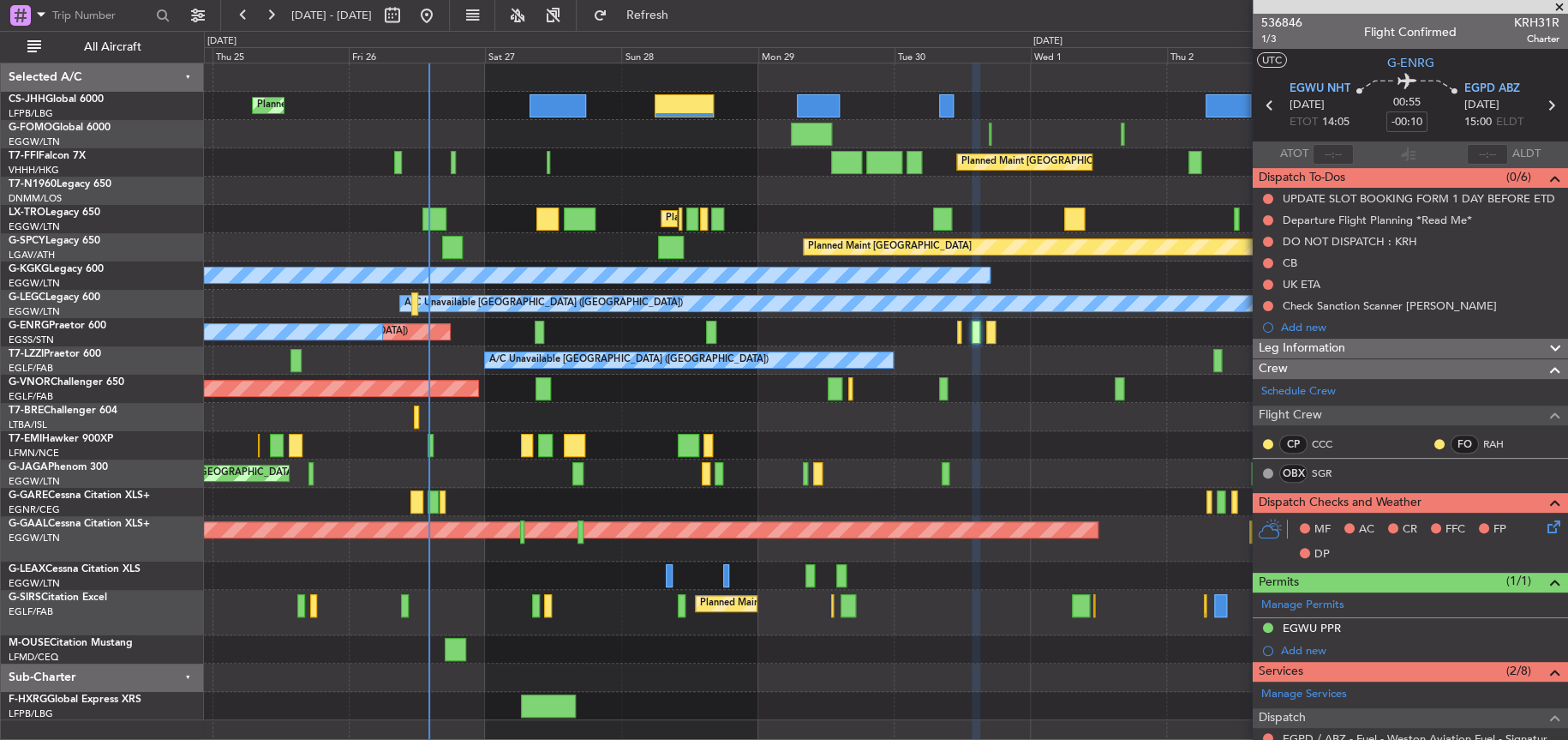
click at [1006, 398] on div "Planned Maint [GEOGRAPHIC_DATA] ([GEOGRAPHIC_DATA])" at bounding box center [886, 389] width 1363 height 28
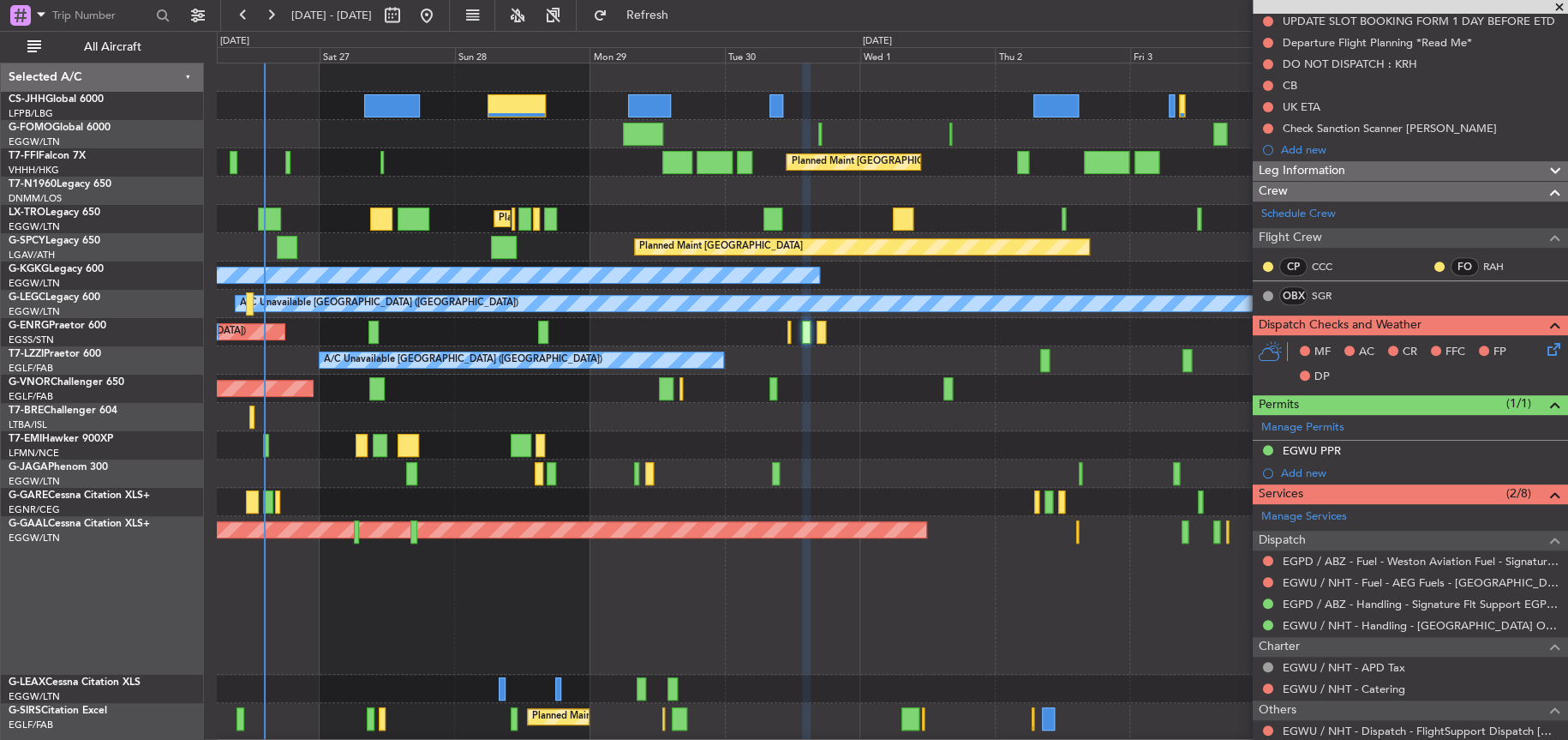
scroll to position [515, 0]
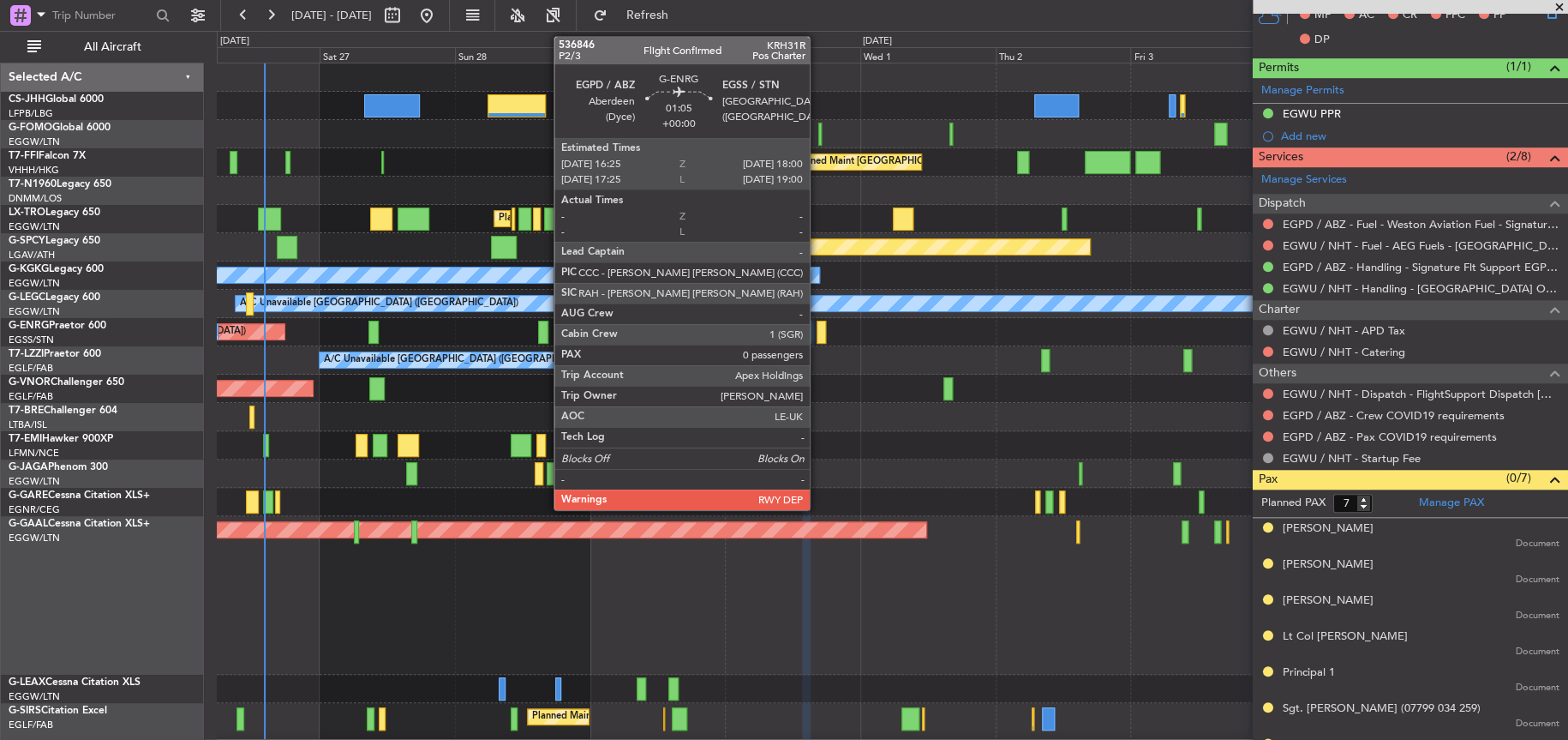
click at [818, 330] on div at bounding box center [821, 332] width 10 height 23
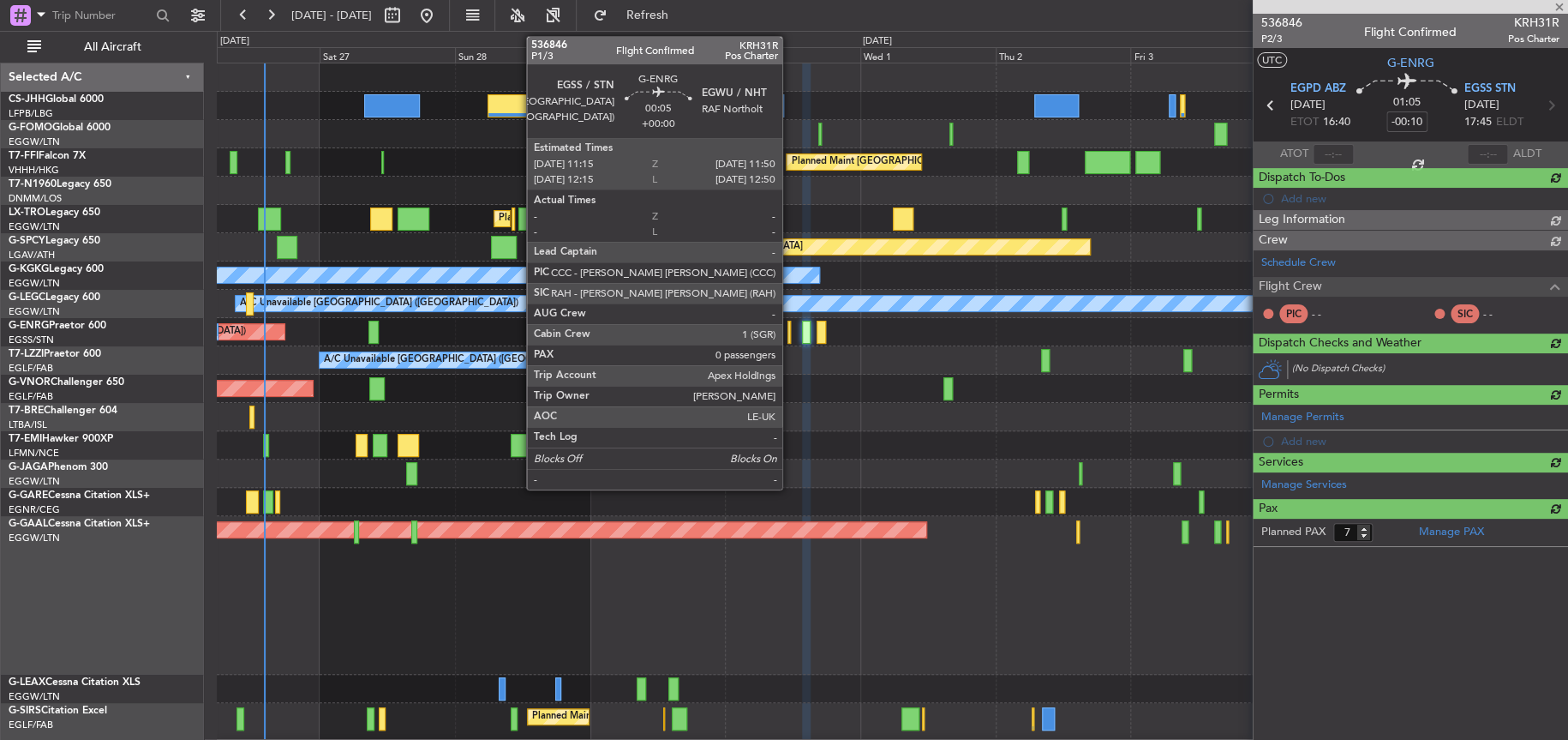
type input "0"
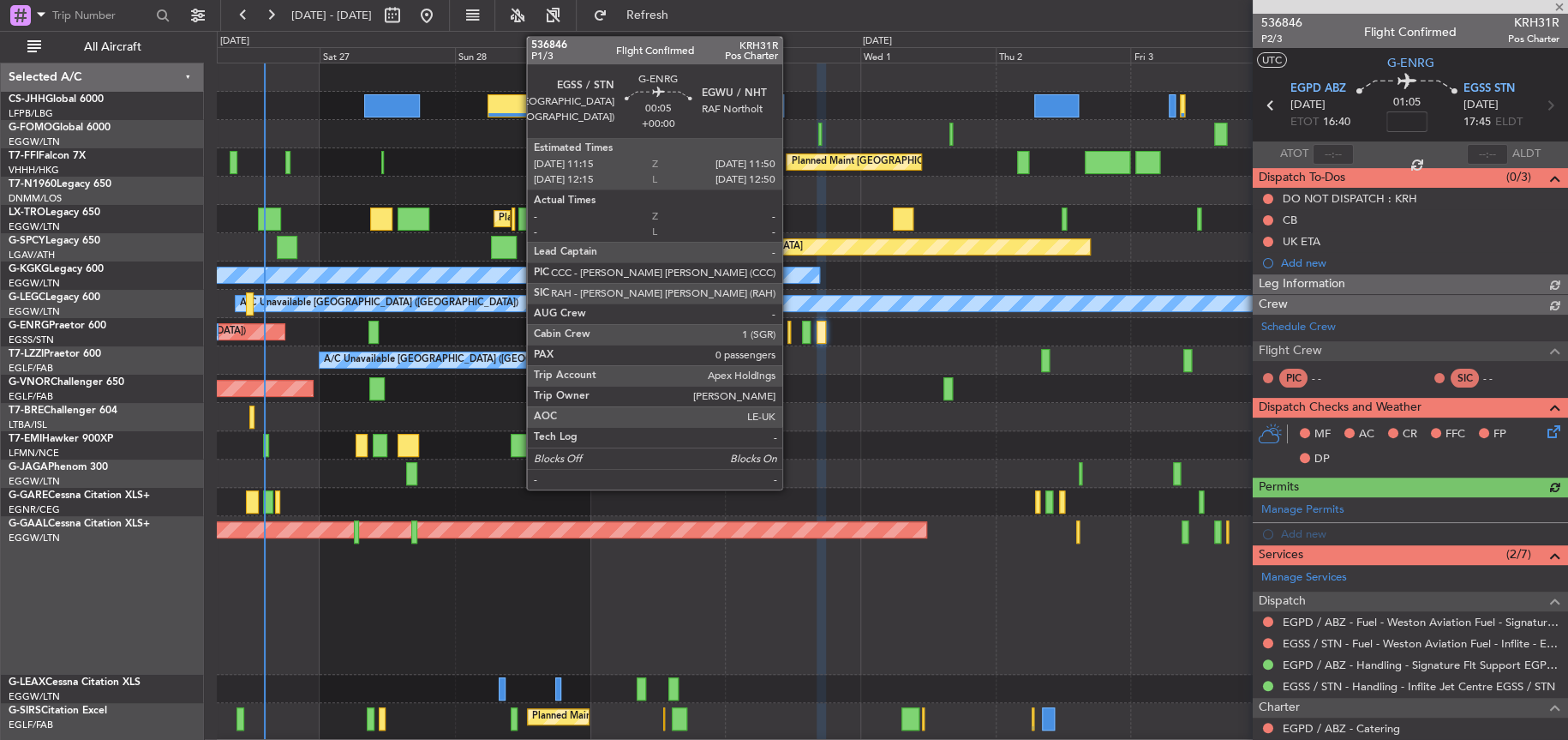
click at [790, 341] on div at bounding box center [789, 332] width 4 height 23
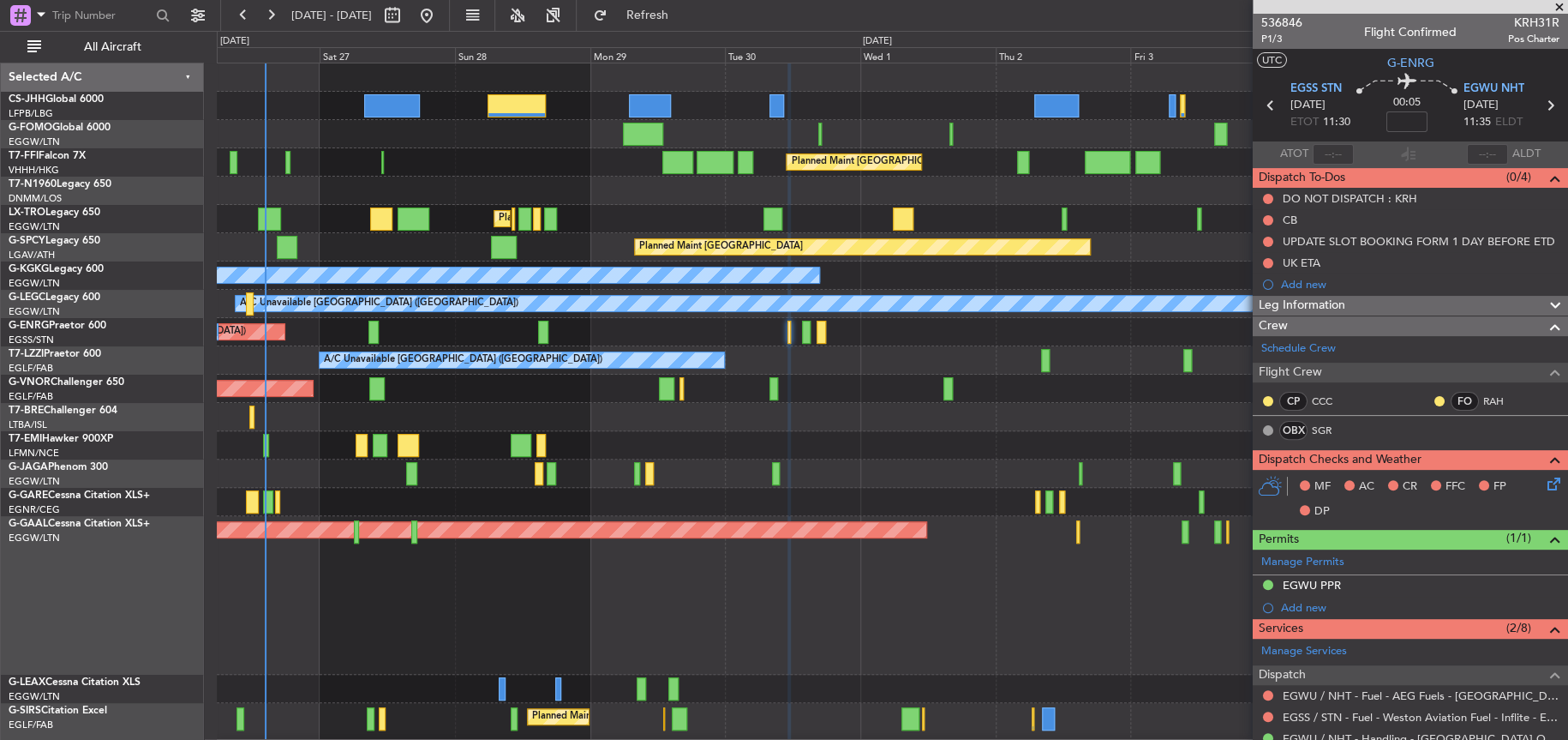
click at [963, 433] on div at bounding box center [892, 446] width 1351 height 28
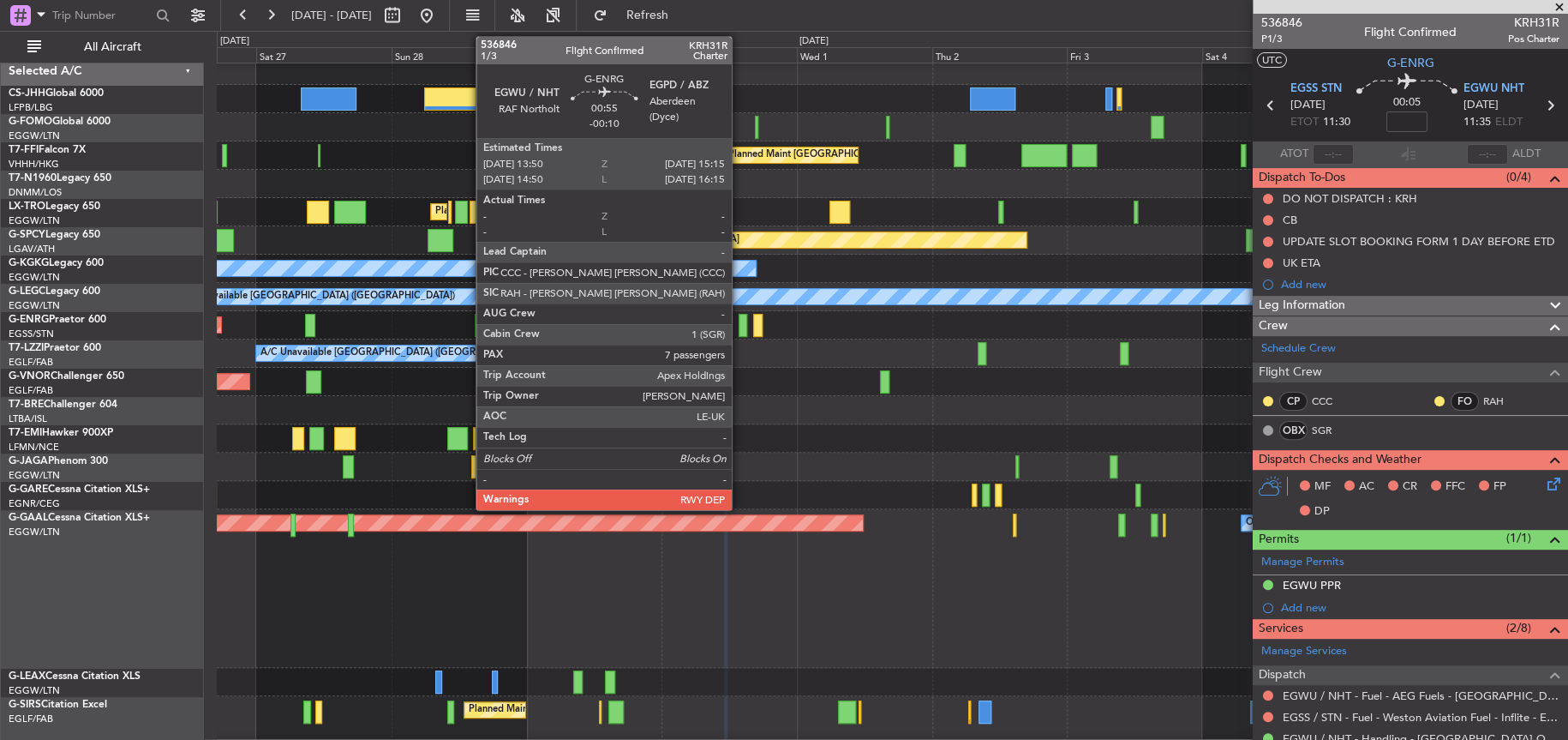
click at [740, 320] on div at bounding box center [743, 325] width 9 height 23
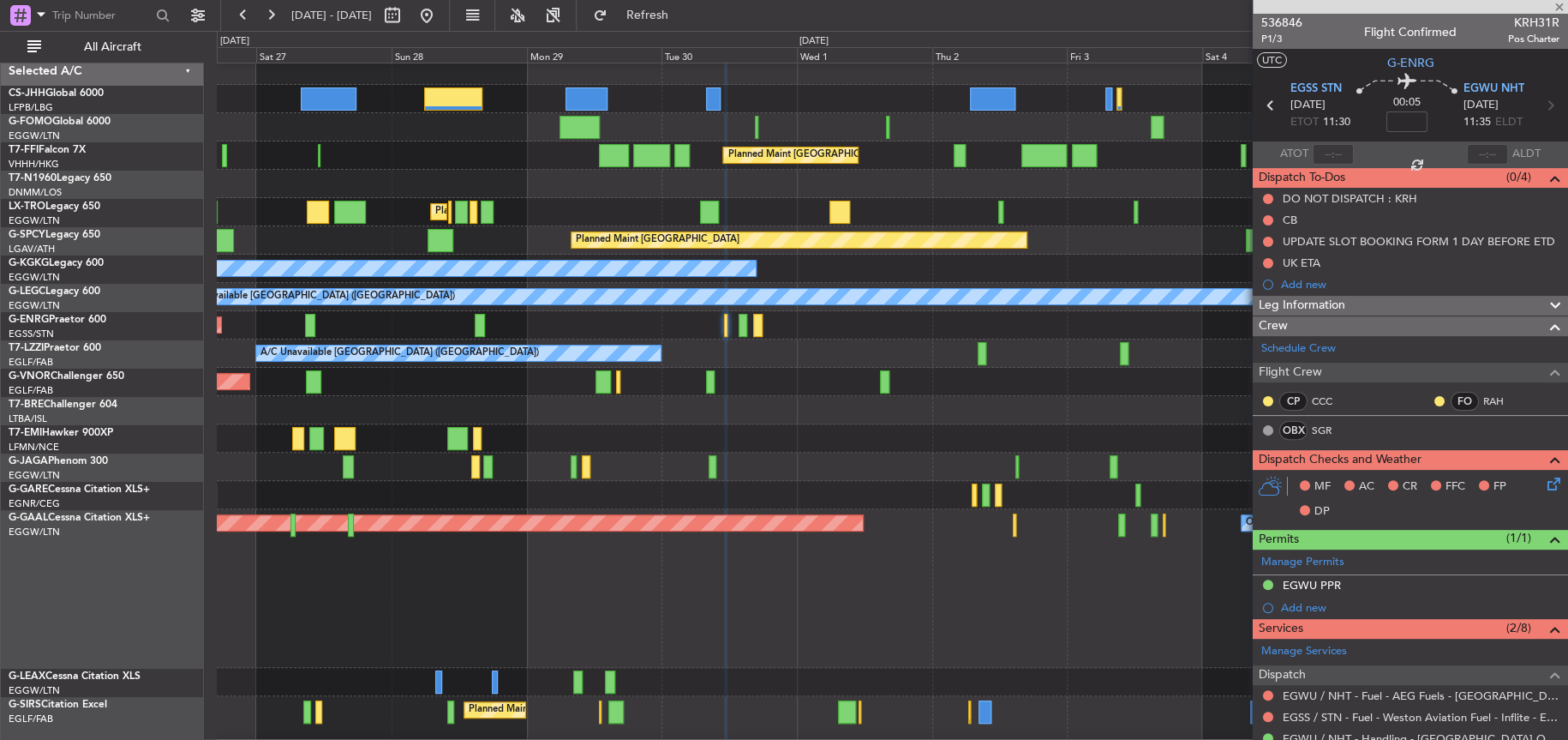
type input "-00:10"
type input "7"
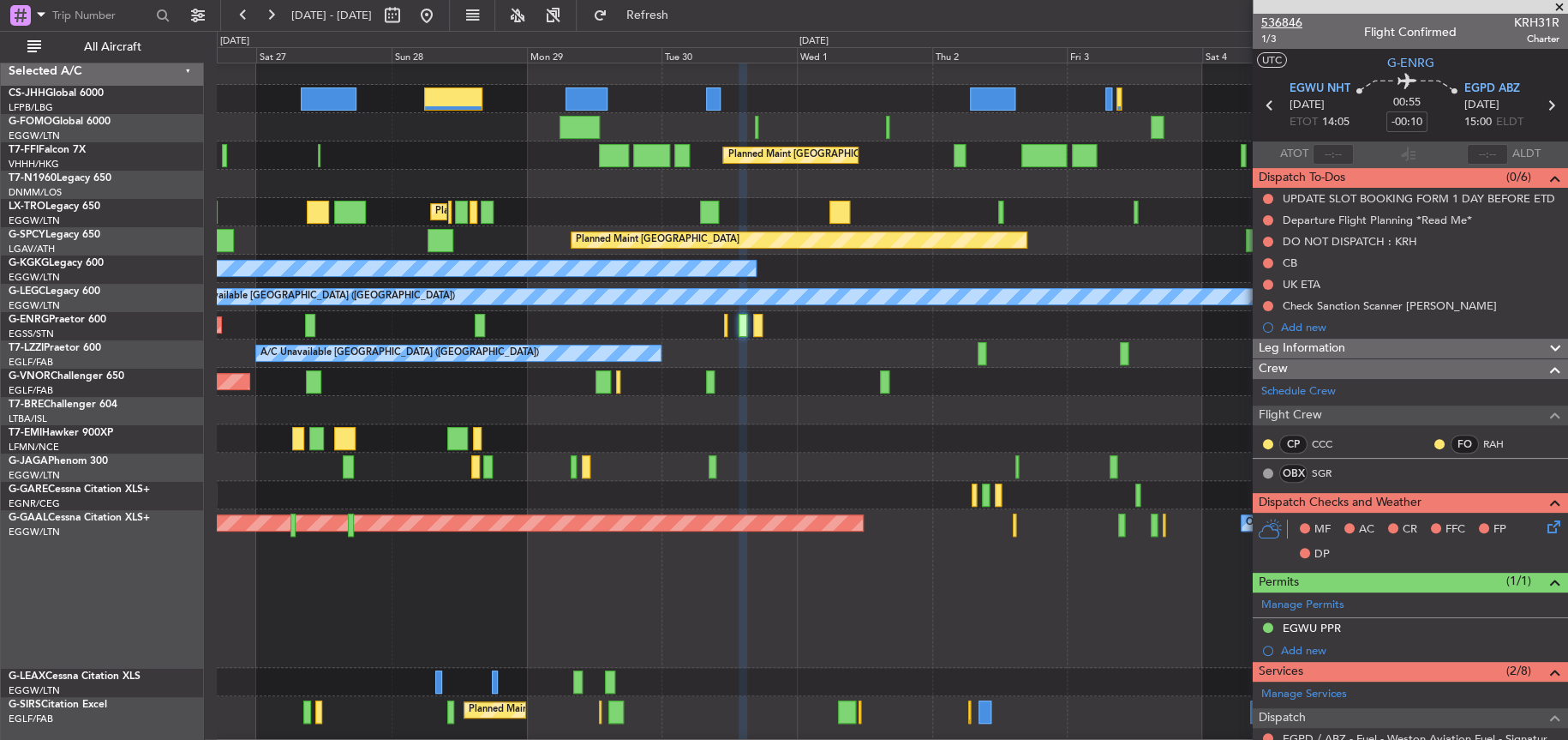
click at [1283, 18] on span "536846" at bounding box center [1282, 23] width 42 height 18
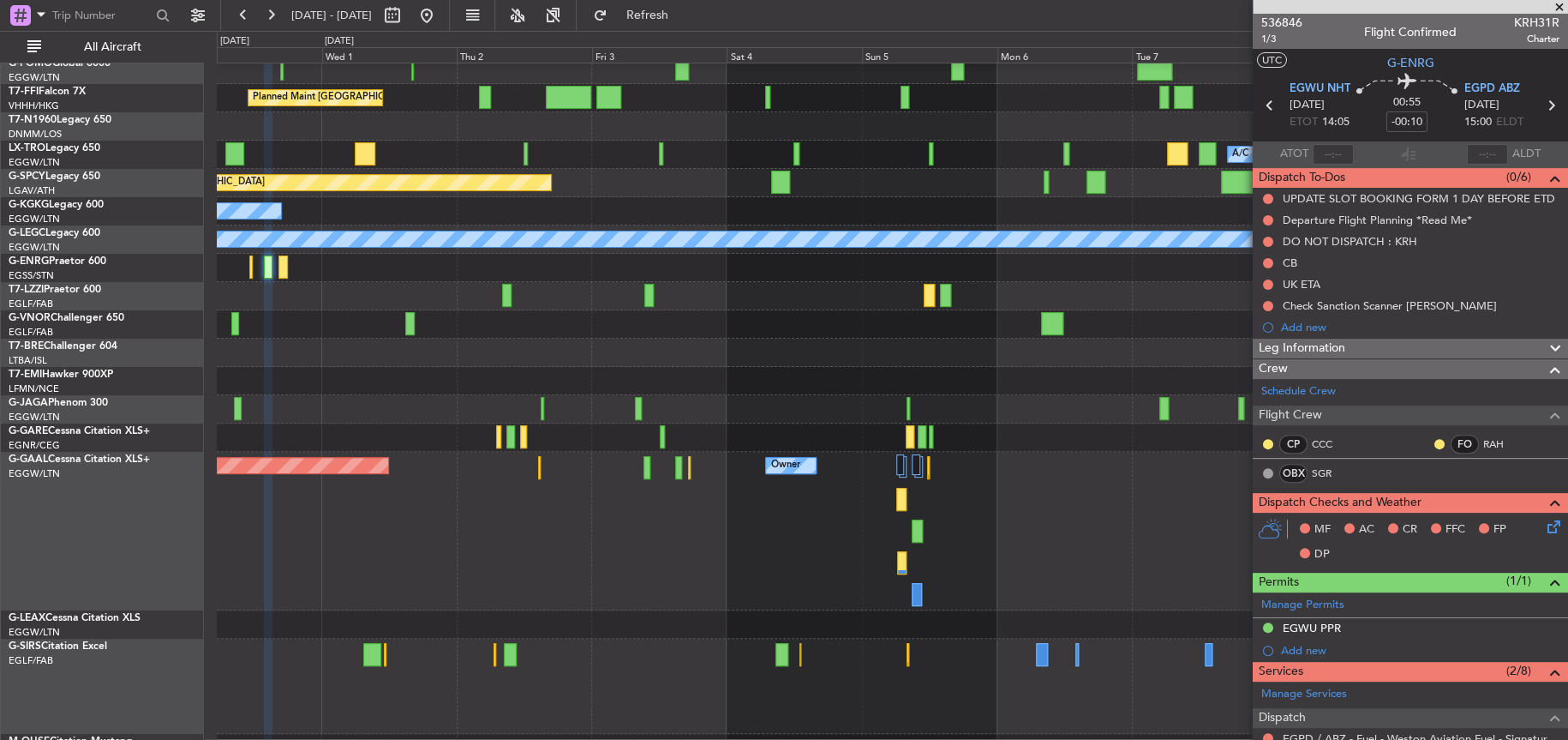
scroll to position [86, 0]
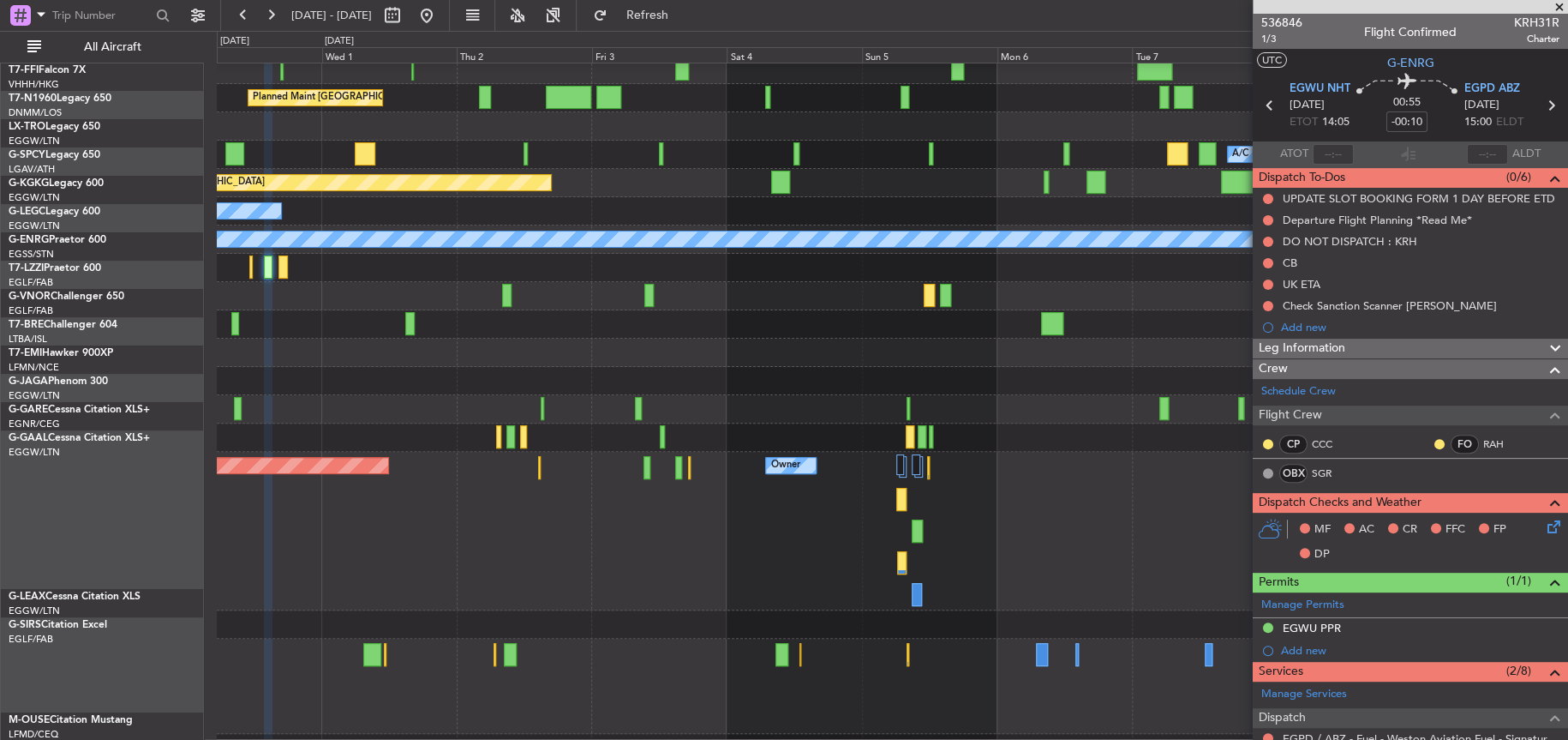
click at [640, 579] on div "Planned Maint [GEOGRAPHIC_DATA] ([GEOGRAPHIC_DATA]) Planned Maint Geneva ([GEOG…" at bounding box center [891, 380] width 1350 height 763
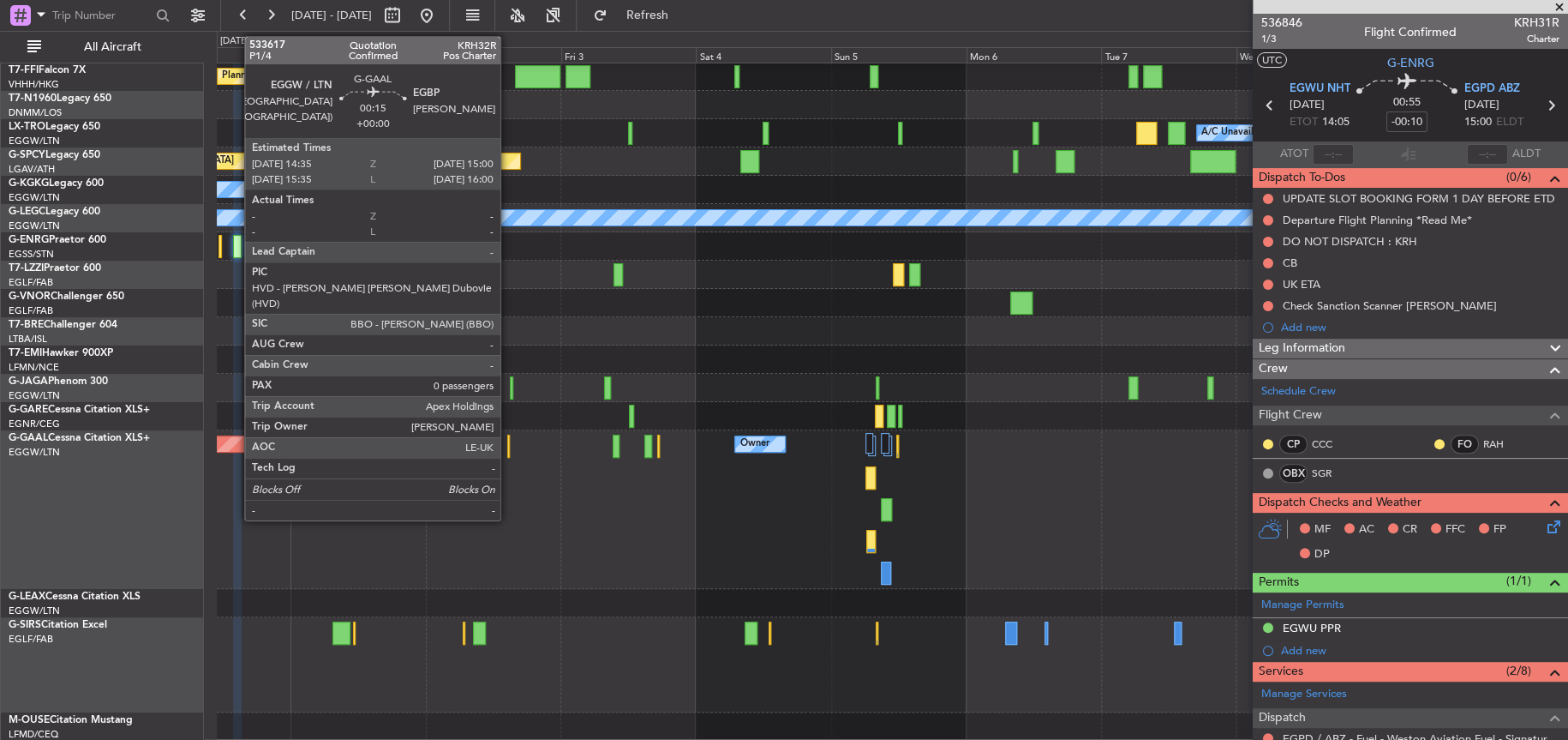
click at [508, 451] on div at bounding box center [508, 446] width 3 height 23
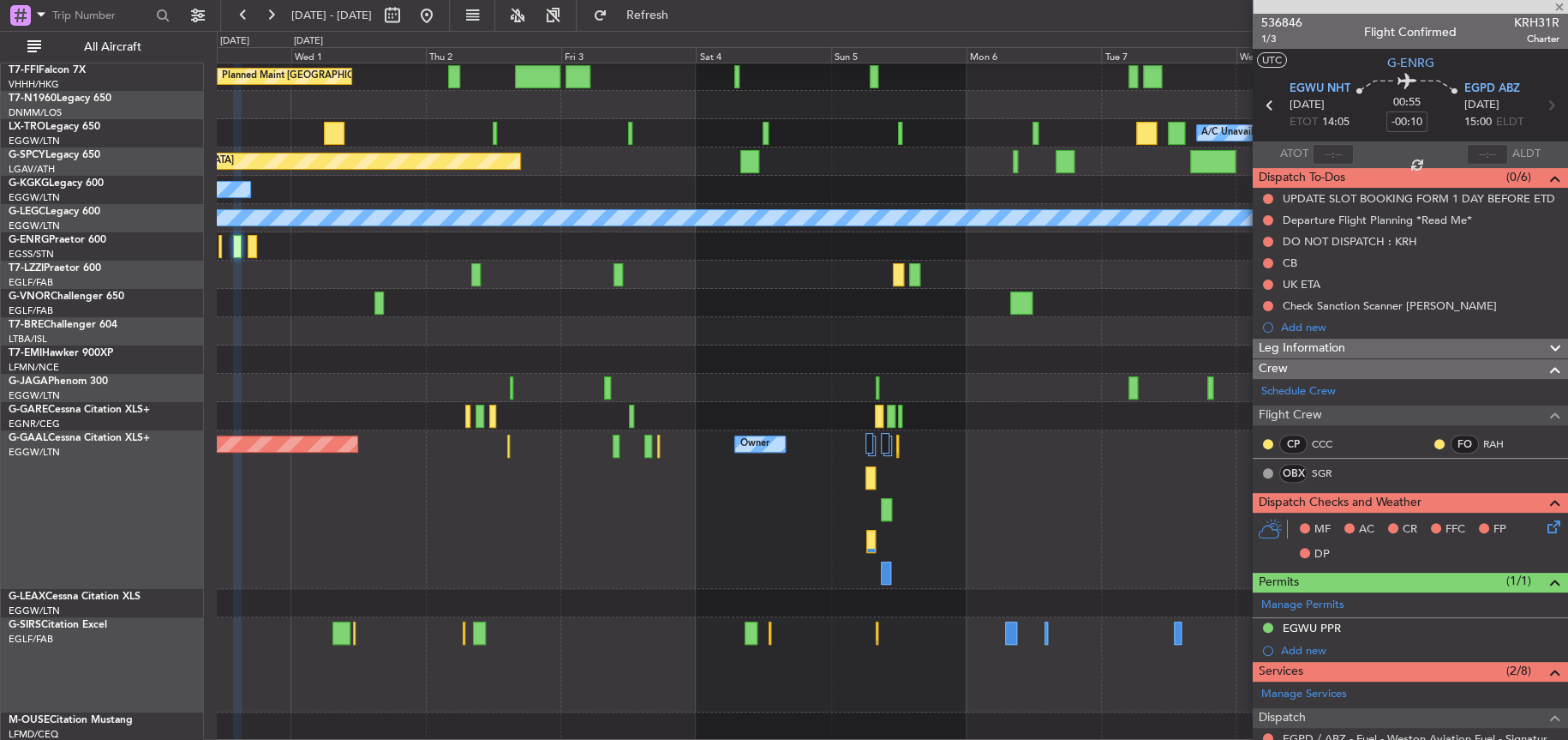
type input "0"
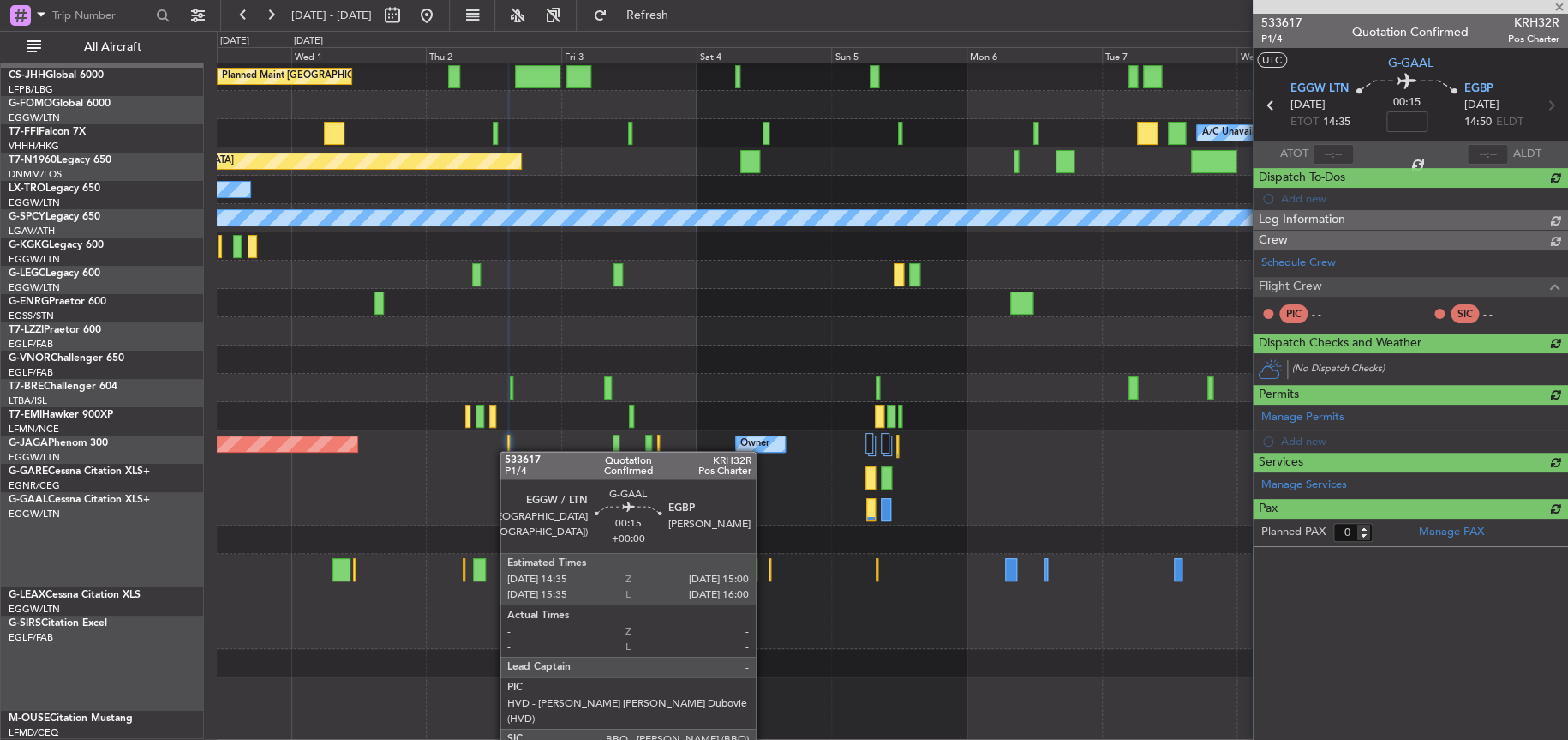
scroll to position [21, 0]
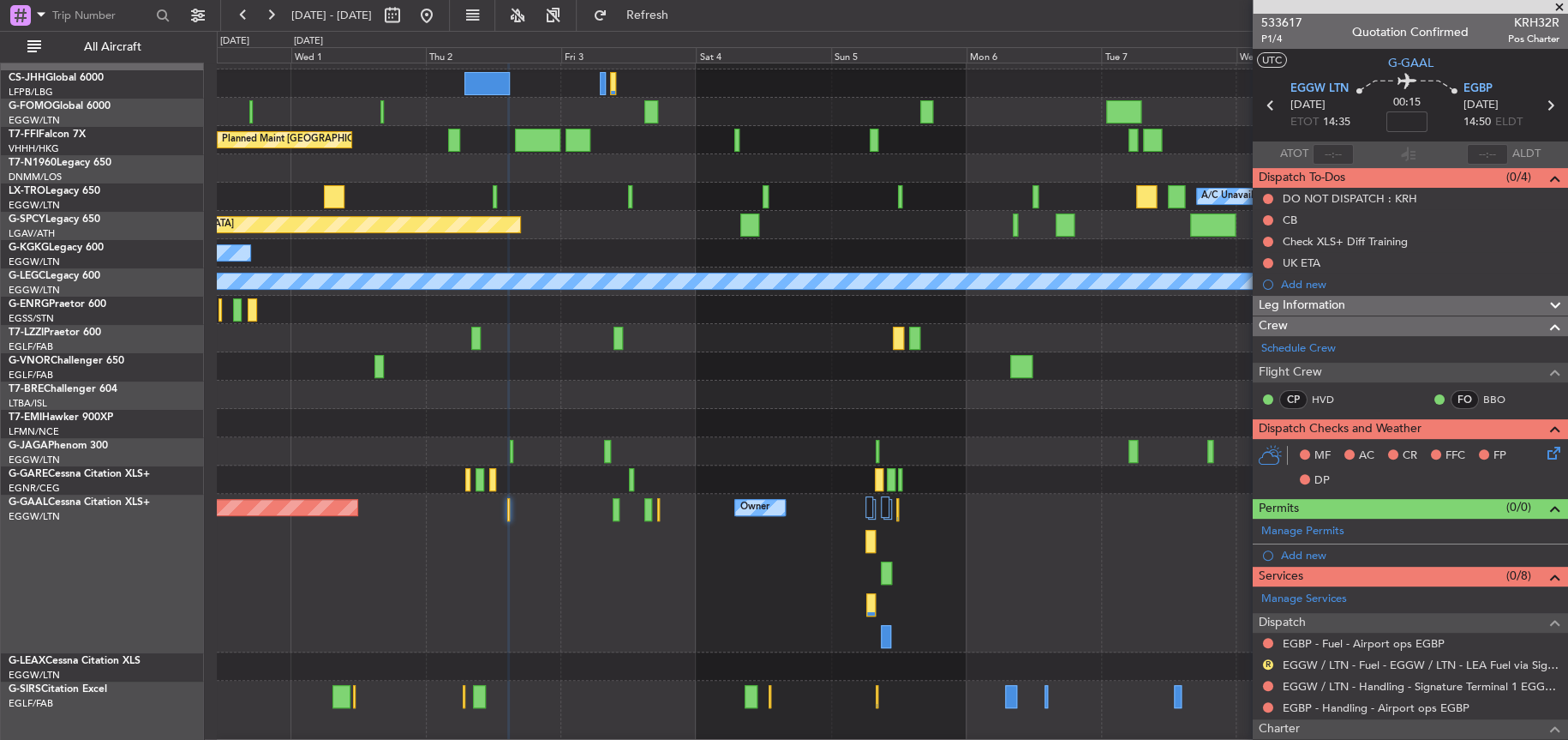
click at [776, 452] on div at bounding box center [891, 452] width 1350 height 28
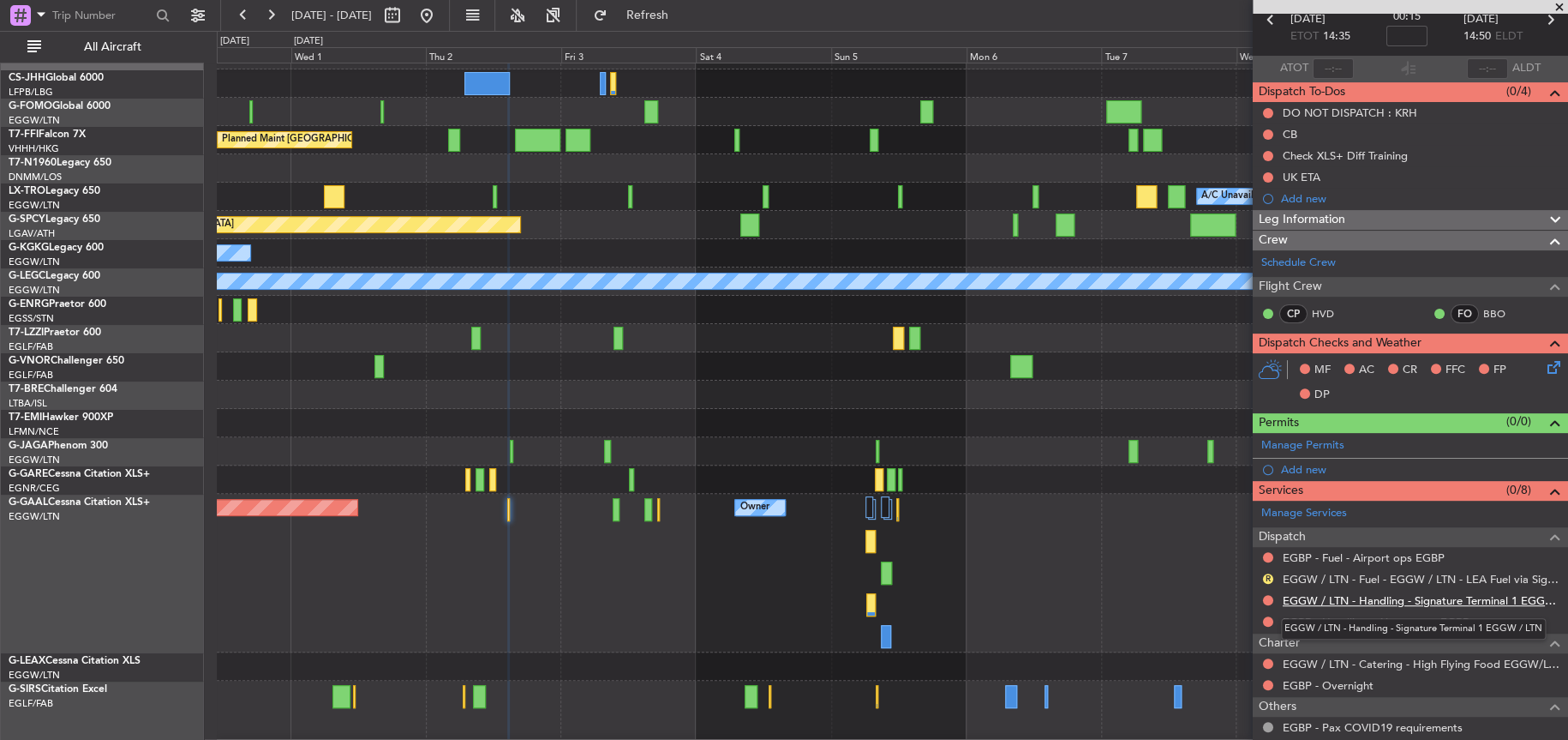
click at [1300, 597] on link "EGGW / LTN - Handling - Signature Terminal 1 EGGW / LTN" at bounding box center [1421, 600] width 277 height 14
click at [611, 510] on div "Owner Owner Planned [GEOGRAPHIC_DATA] Owner" at bounding box center [891, 572] width 1350 height 158
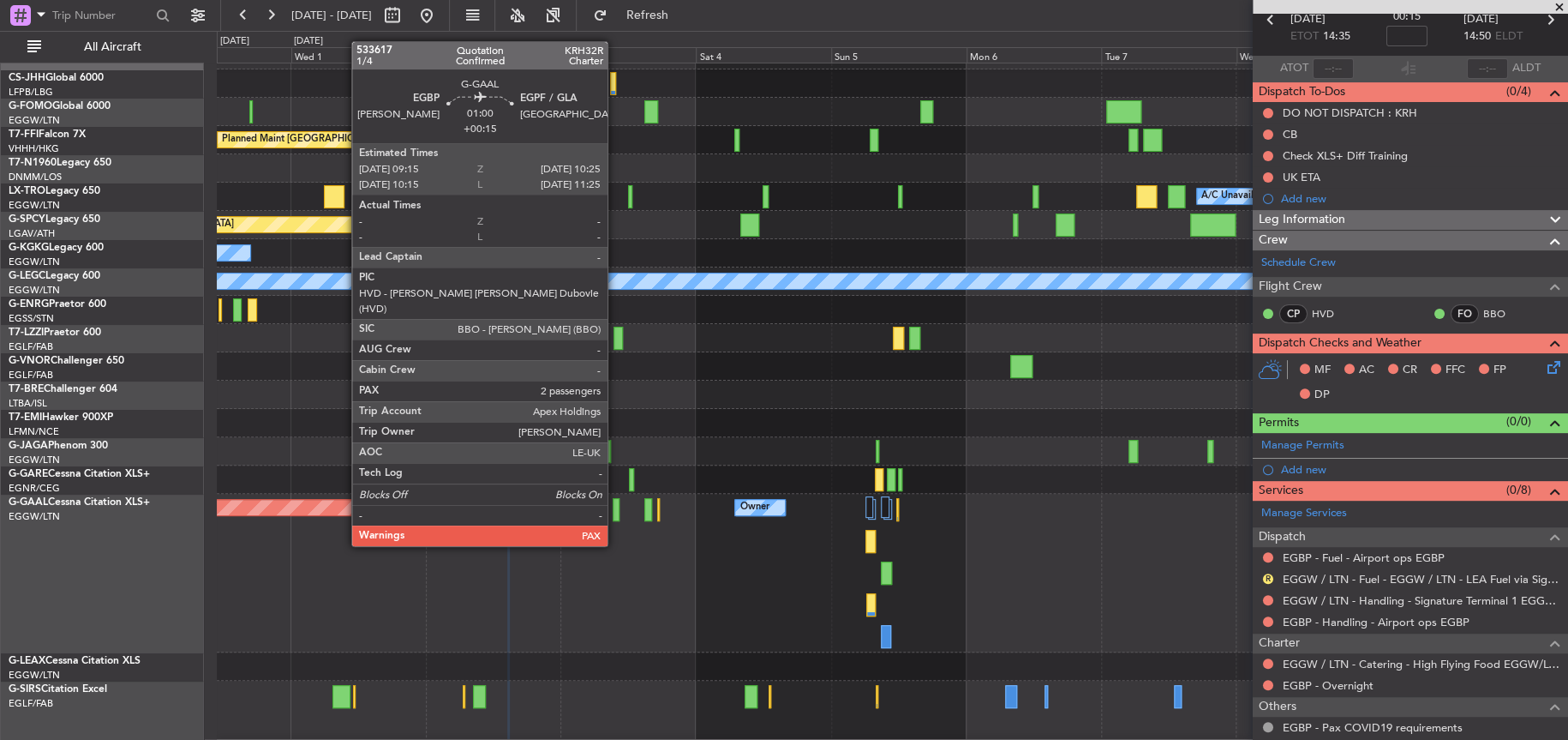
click at [615, 513] on div at bounding box center [616, 509] width 7 height 23
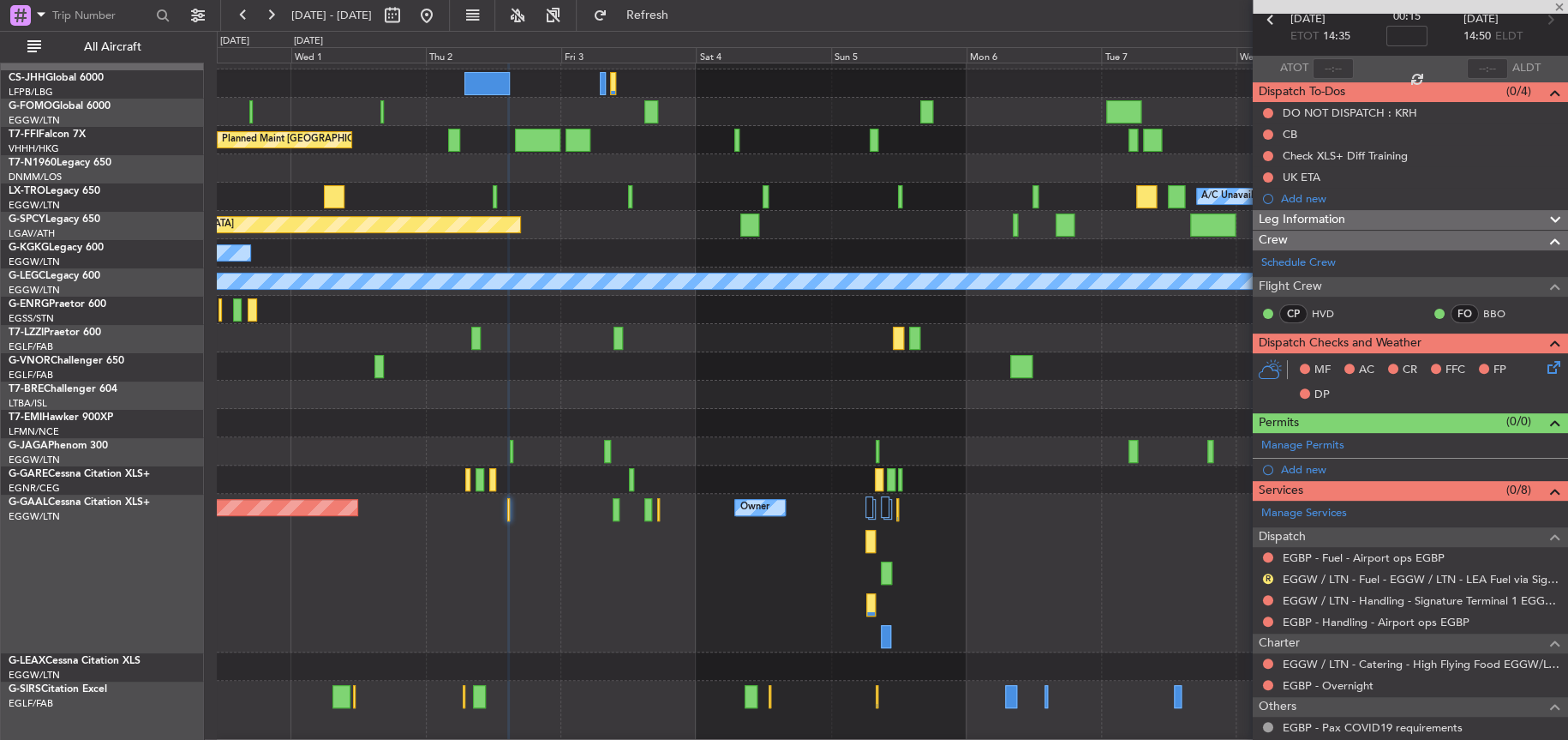
type input "+00:15"
type input "2"
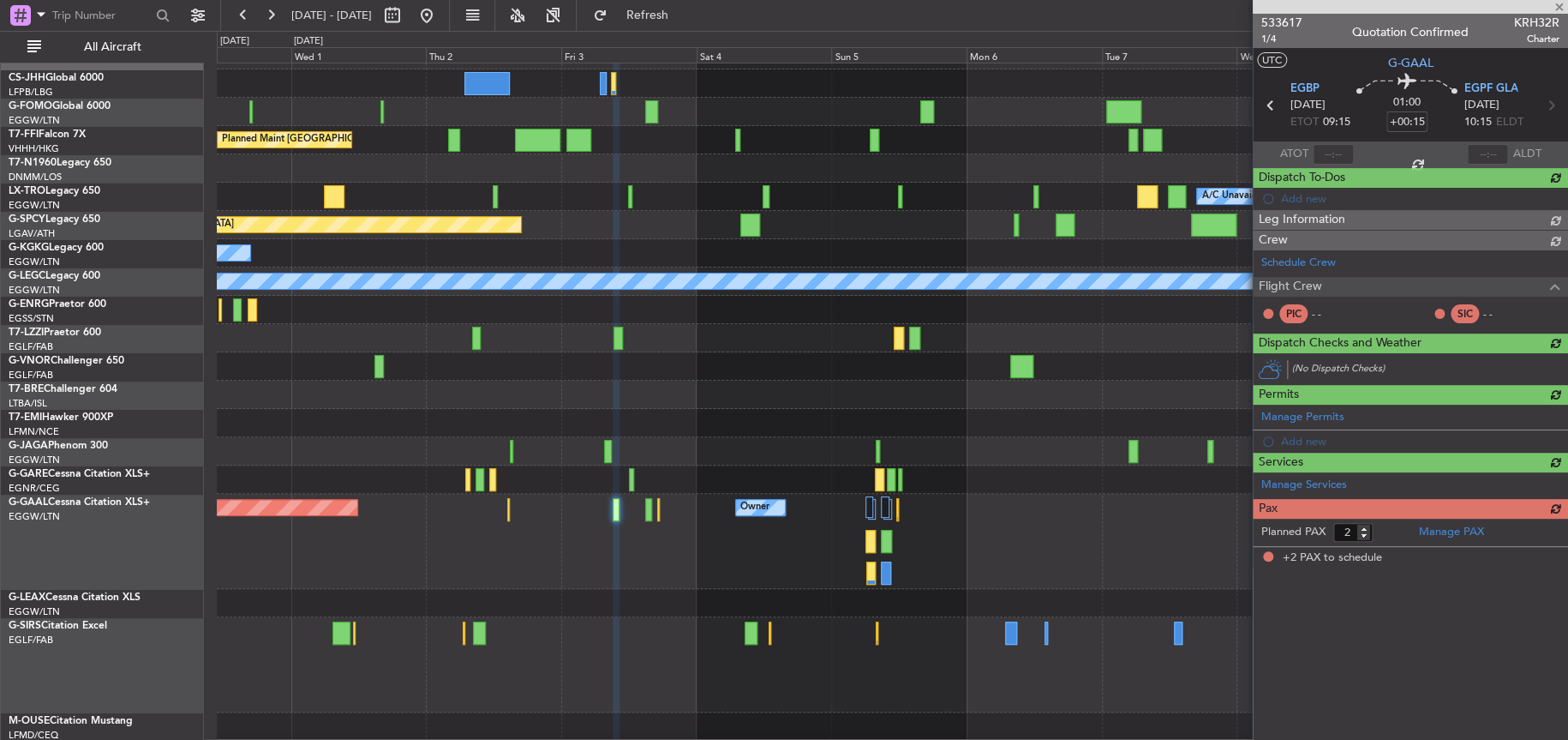
scroll to position [0, 0]
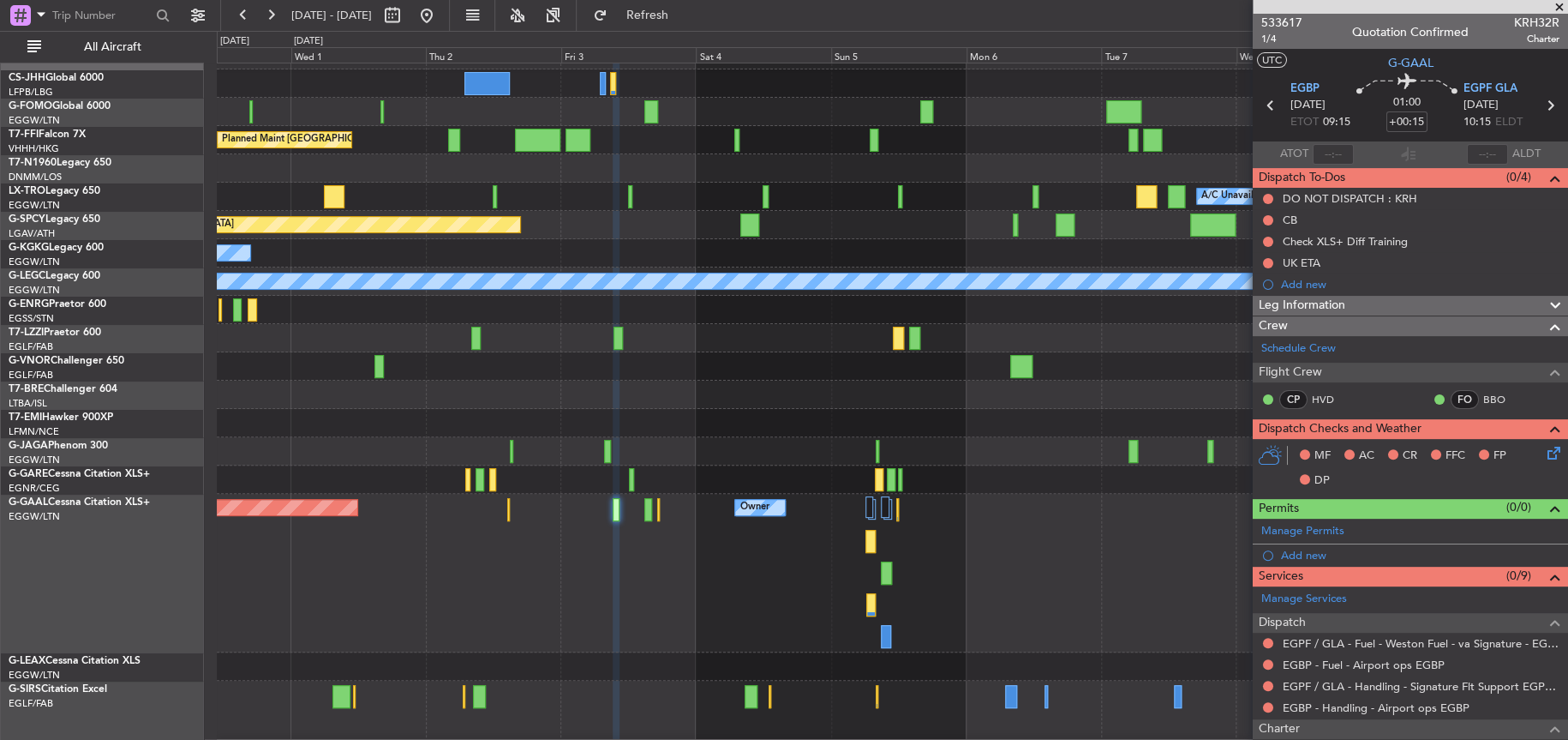
click at [513, 509] on div "Owner Owner Planned [GEOGRAPHIC_DATA] Owner" at bounding box center [891, 572] width 1350 height 158
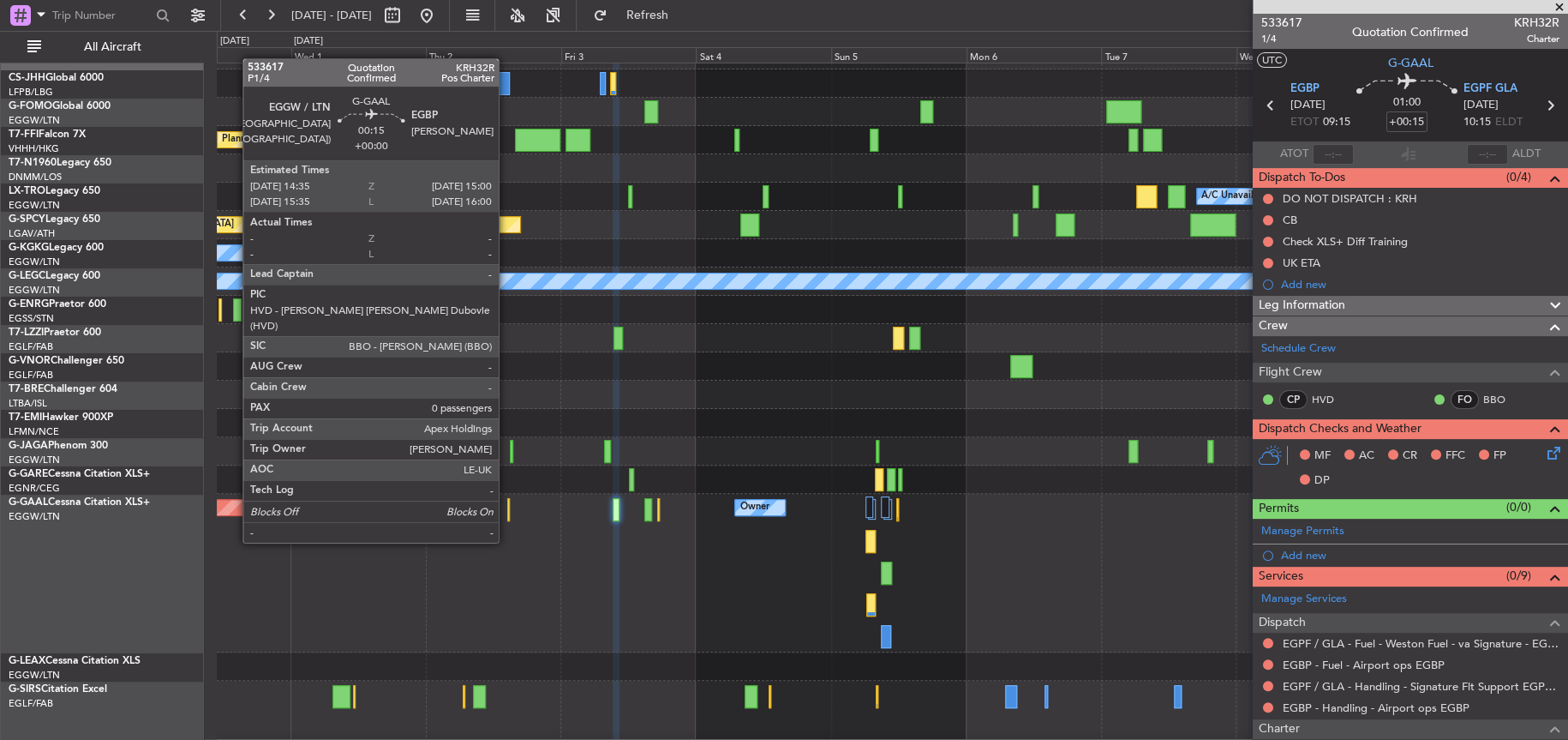
click at [507, 509] on div at bounding box center [508, 509] width 3 height 23
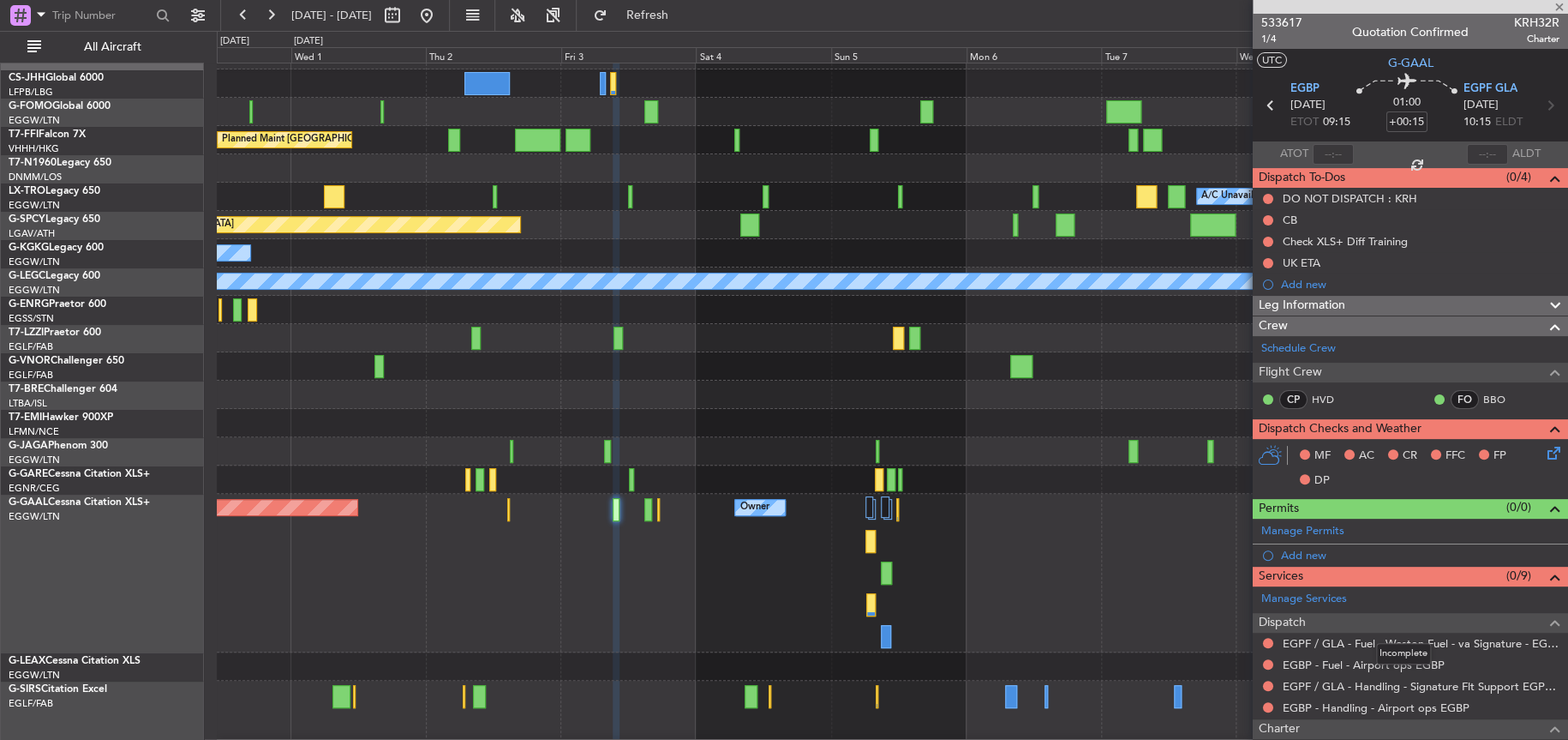
type input "0"
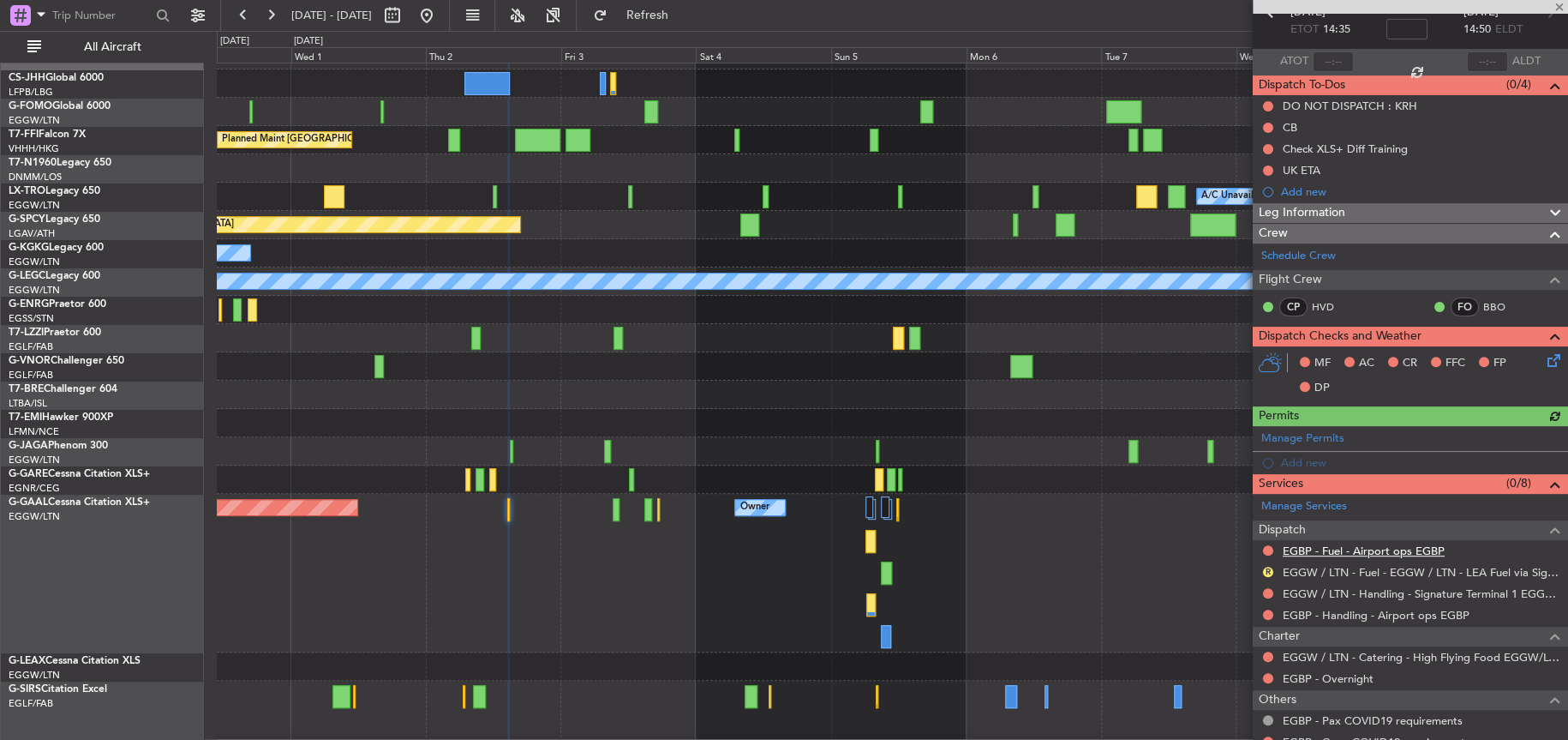
scroll to position [172, 0]
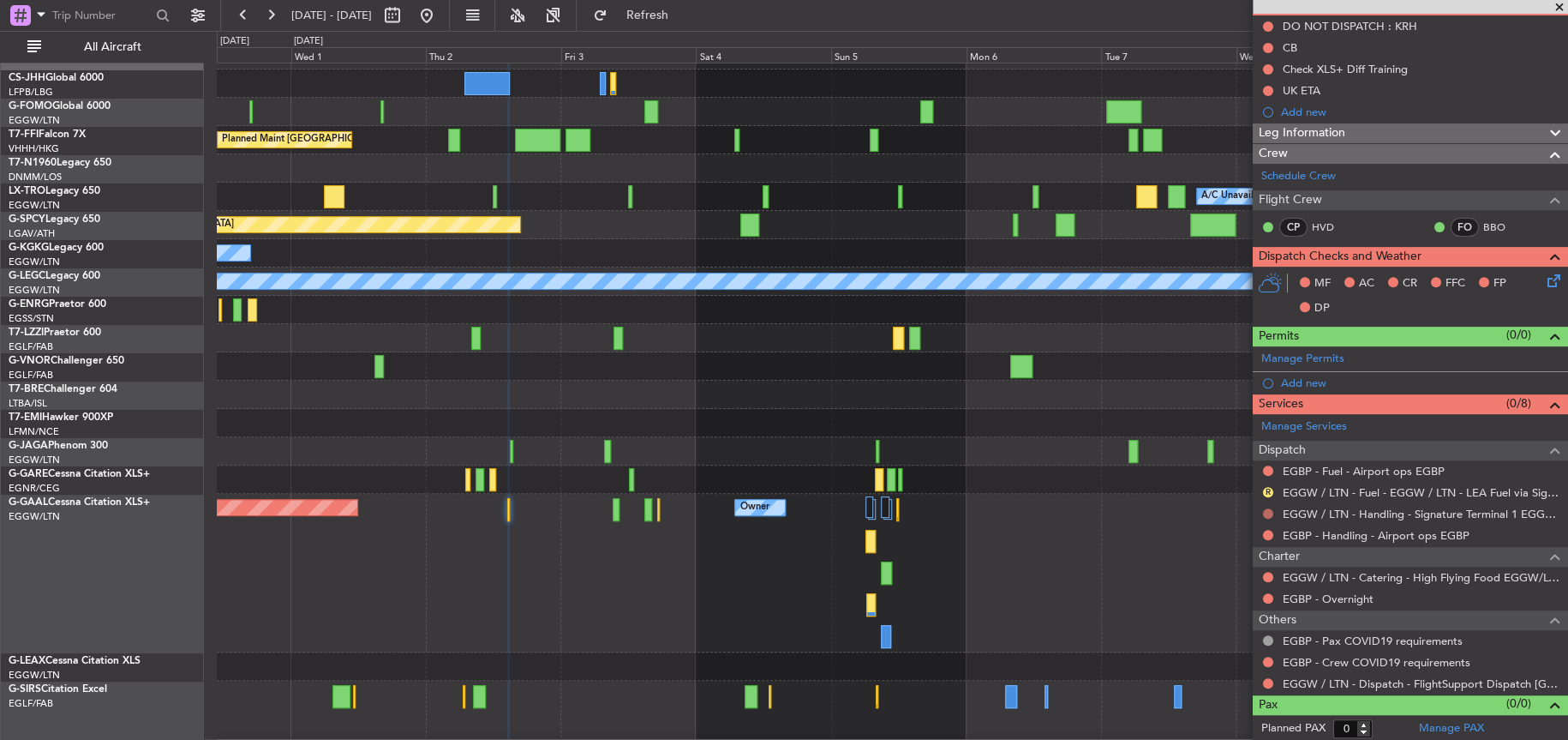
click at [1267, 515] on button at bounding box center [1268, 514] width 11 height 11
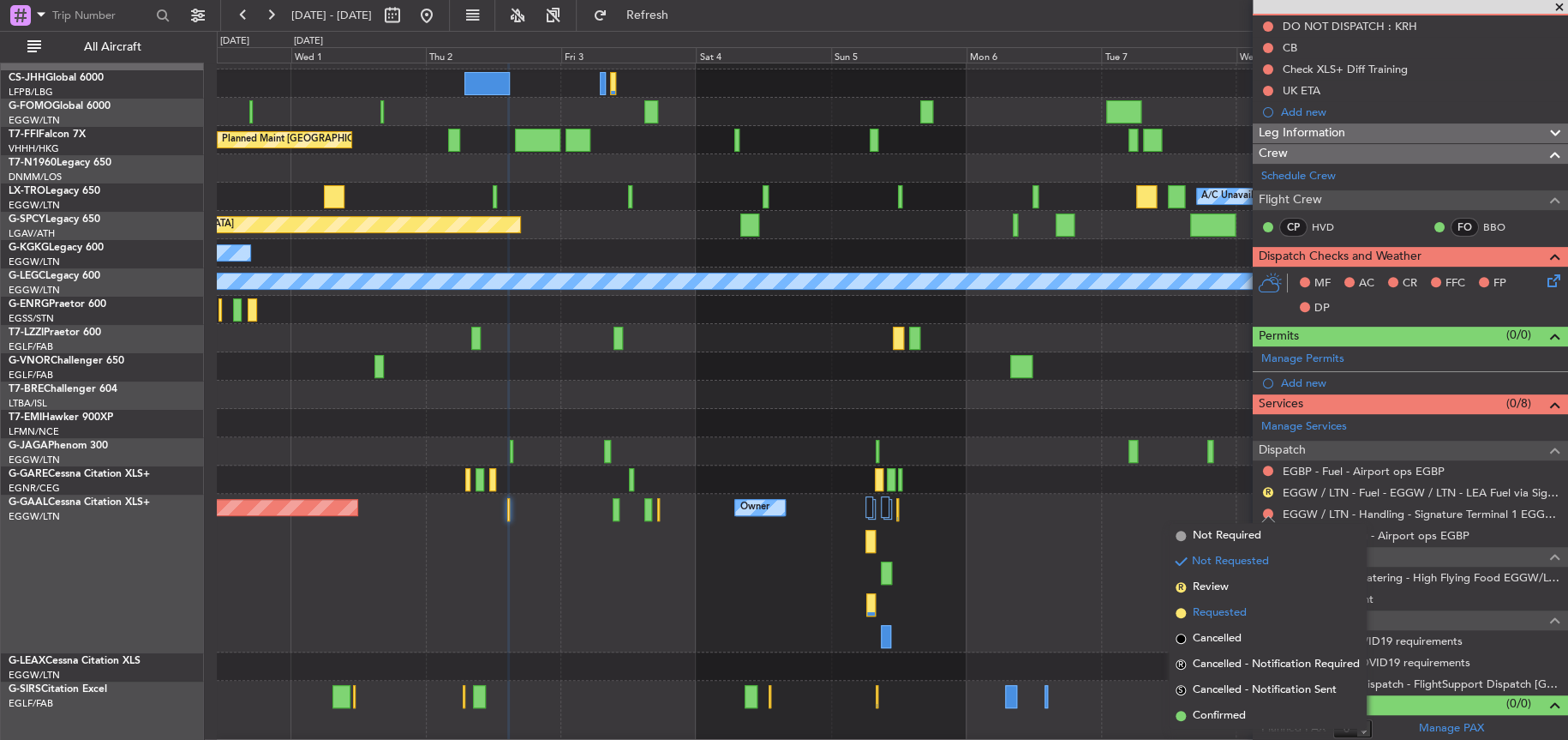
click at [1220, 612] on span "Requested" at bounding box center [1220, 613] width 54 height 17
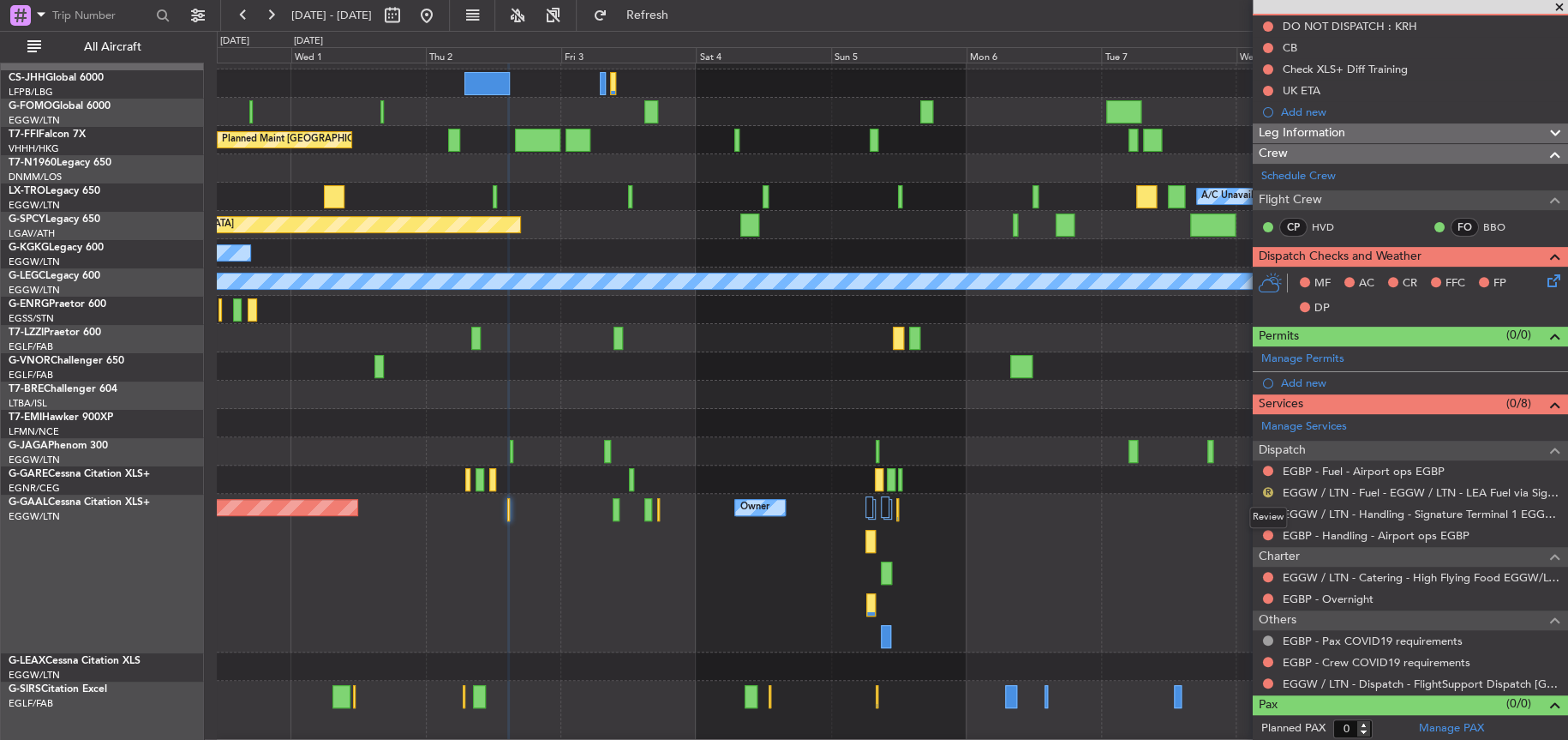
click at [1268, 492] on button "R" at bounding box center [1268, 492] width 11 height 11
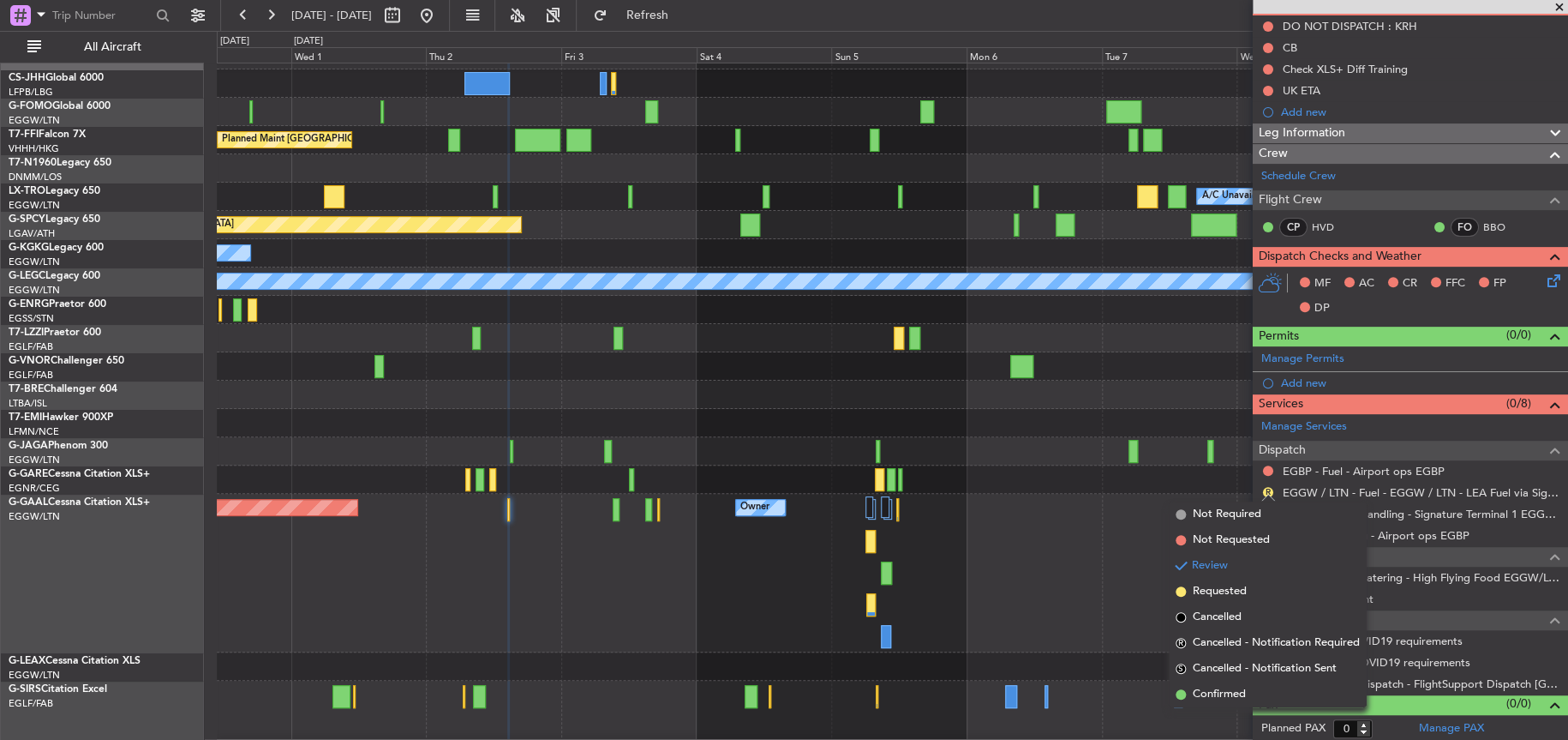
click at [1248, 503] on mat-tooltip-component "Review" at bounding box center [1268, 516] width 62 height 45
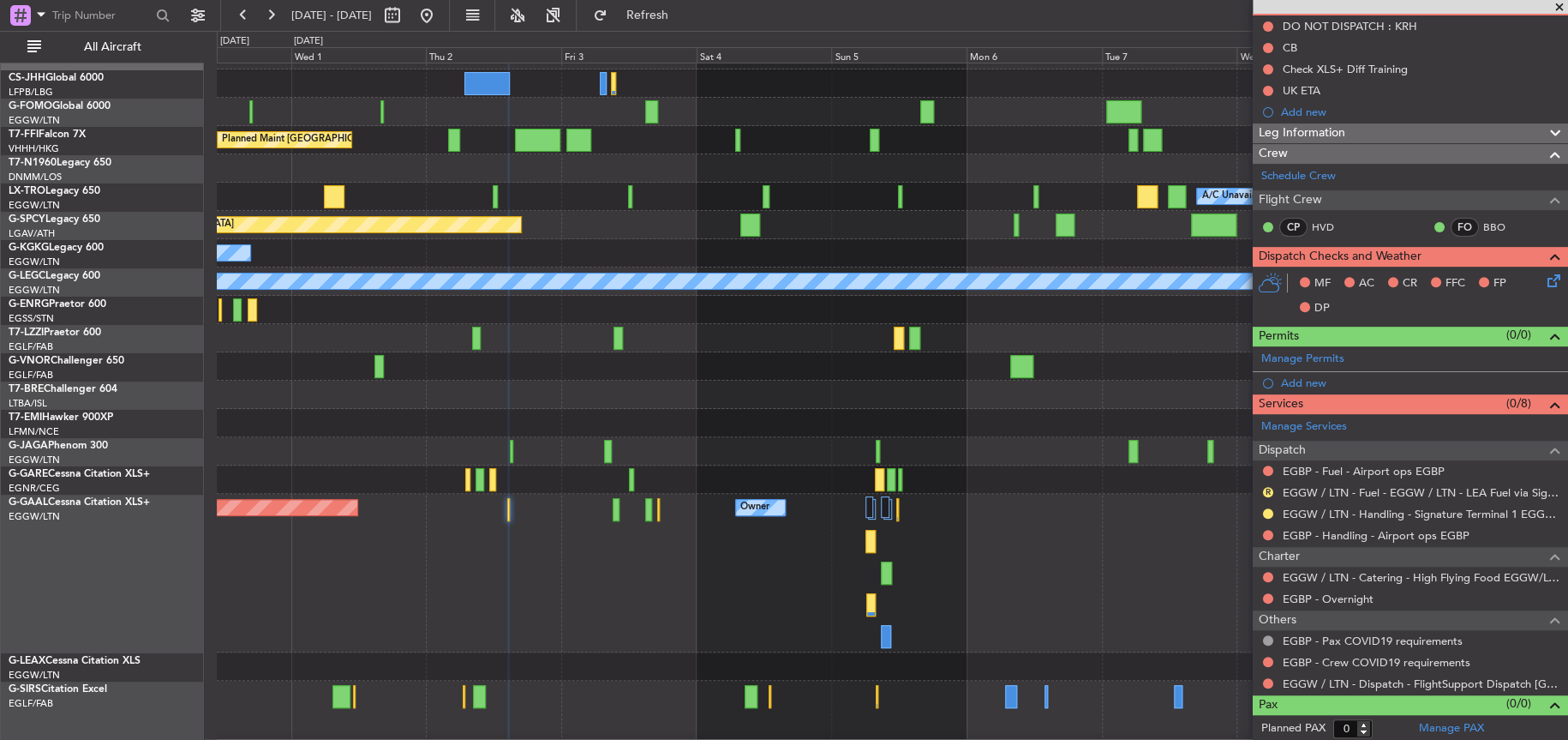
click at [1274, 496] on div "R EGGW / LTN - Fuel - EGGW / LTN - LEA Fuel via Signature in EGGW" at bounding box center [1411, 492] width 316 height 21
click at [1268, 492] on button "R" at bounding box center [1268, 492] width 11 height 11
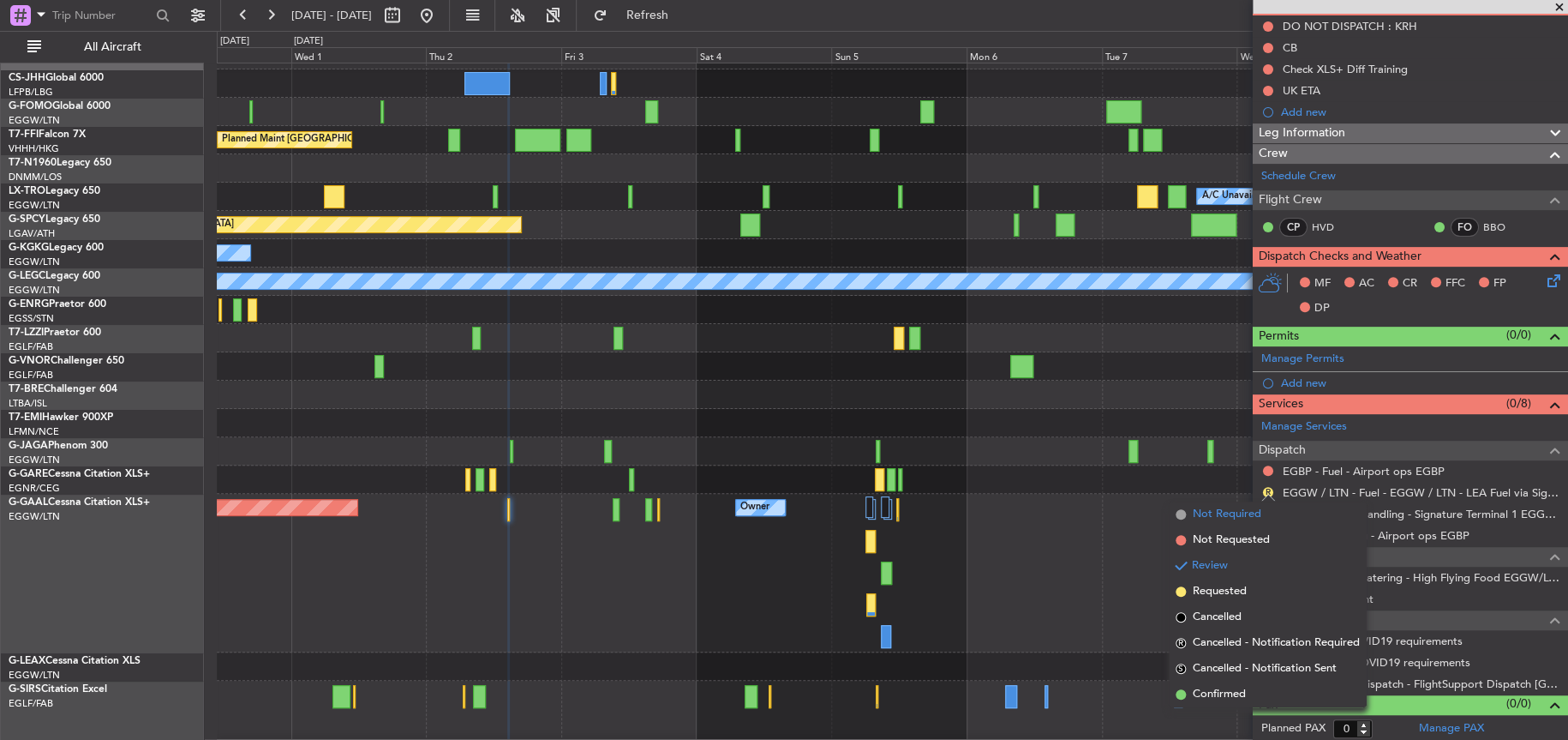
click at [1204, 519] on span "Not Required" at bounding box center [1228, 514] width 69 height 17
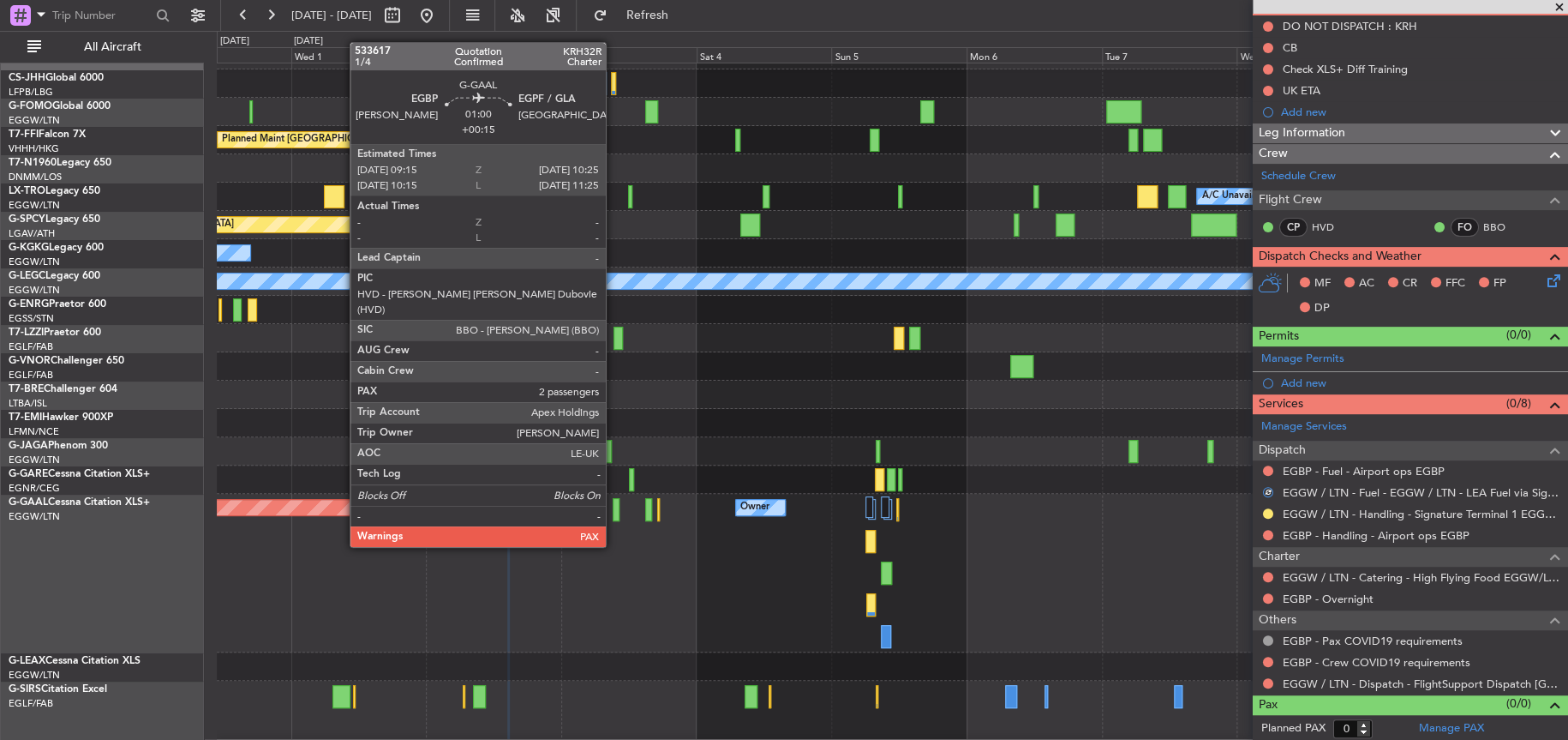
click at [613, 514] on div at bounding box center [616, 509] width 7 height 23
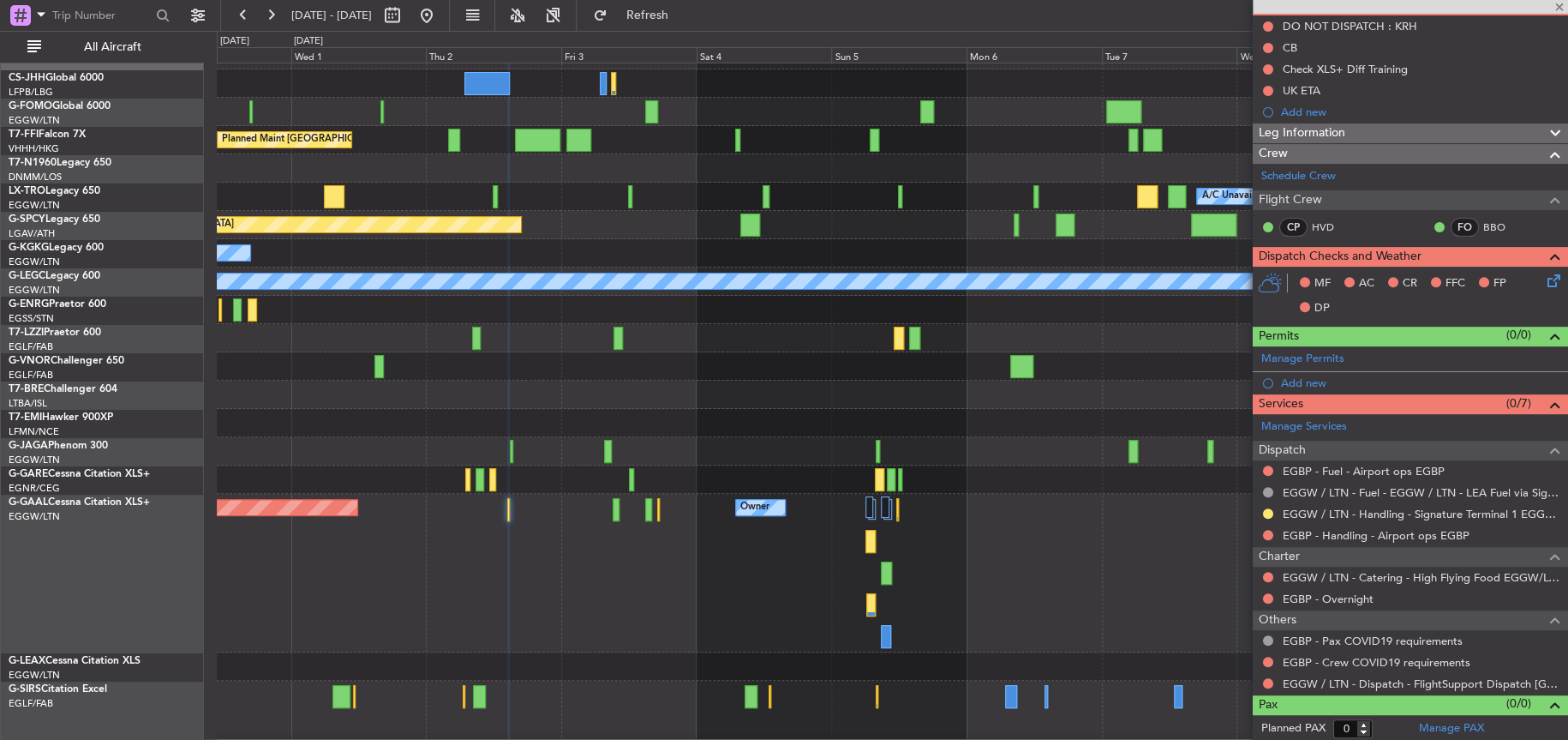
type input "+00:15"
type input "2"
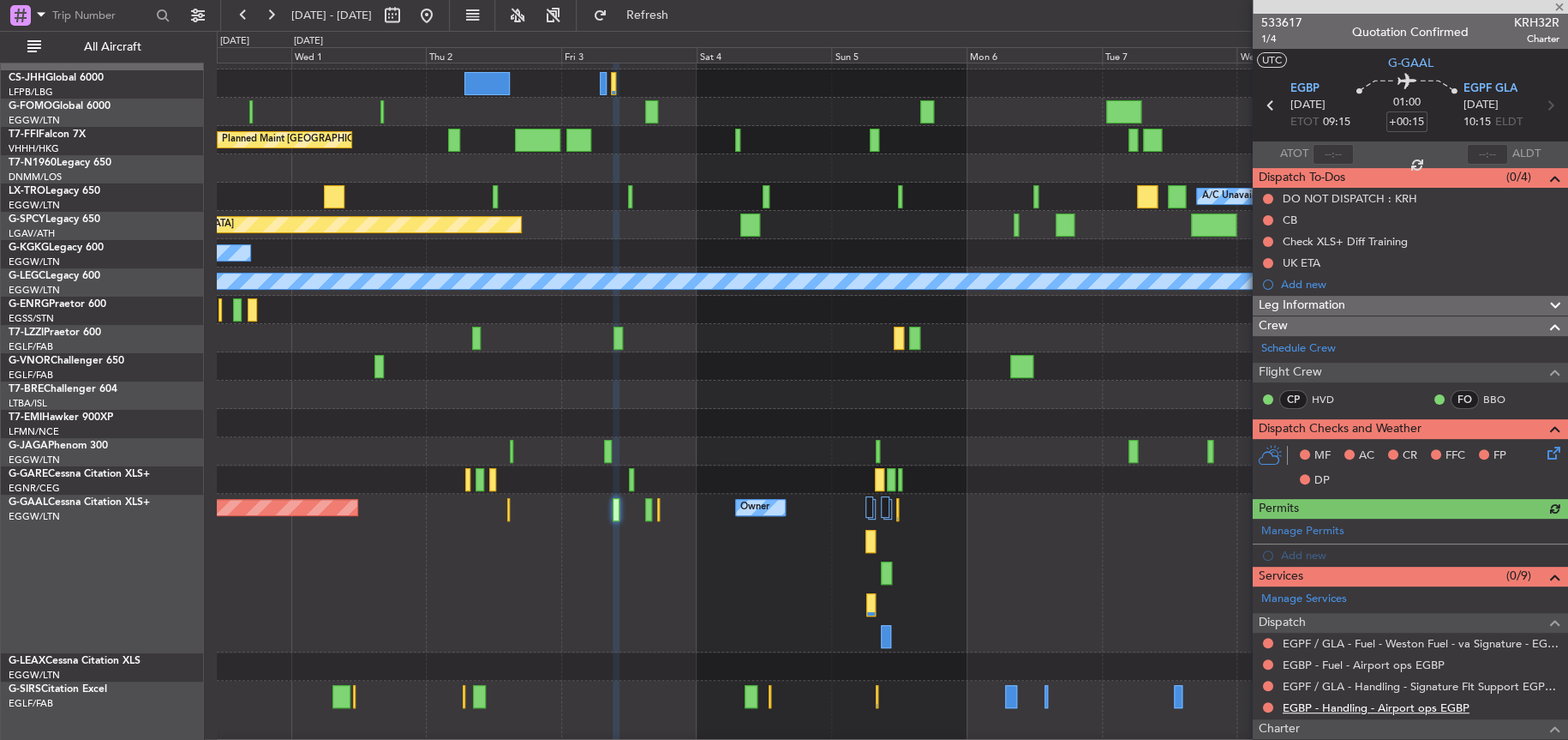
click at [1335, 708] on link "EGBP - Handling - Airport ops EGBP" at bounding box center [1376, 707] width 186 height 14
click at [1327, 690] on div "Manage Services Dispatch EGPF / GLA - Fuel - Weston Fuel - va Signature - EGPF …" at bounding box center [1411, 736] width 316 height 301
click at [1307, 682] on link "EGPF / GLA - Handling - Signature Flt Support EGPF / GLA" at bounding box center [1421, 686] width 277 height 14
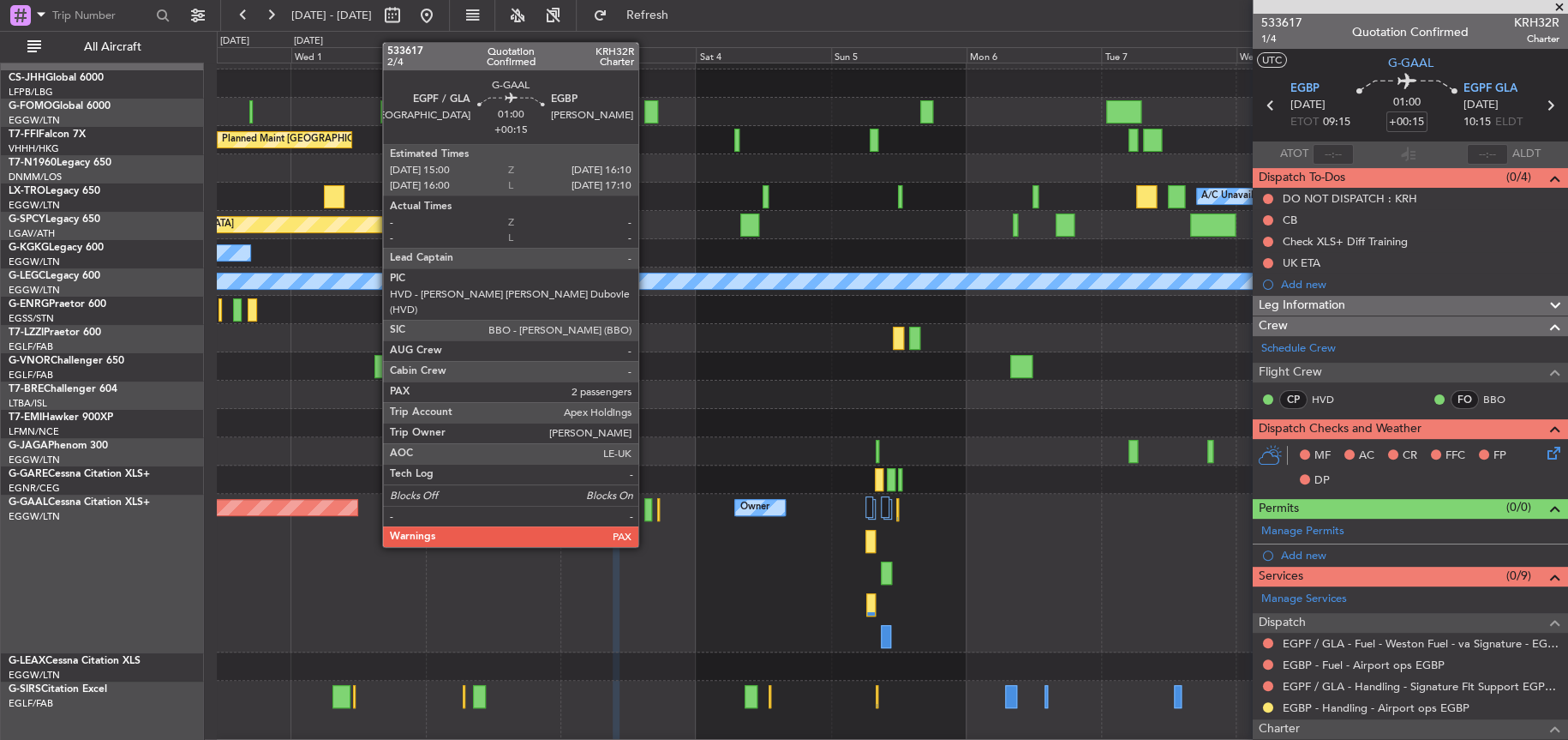
click at [647, 514] on div at bounding box center [648, 509] width 7 height 23
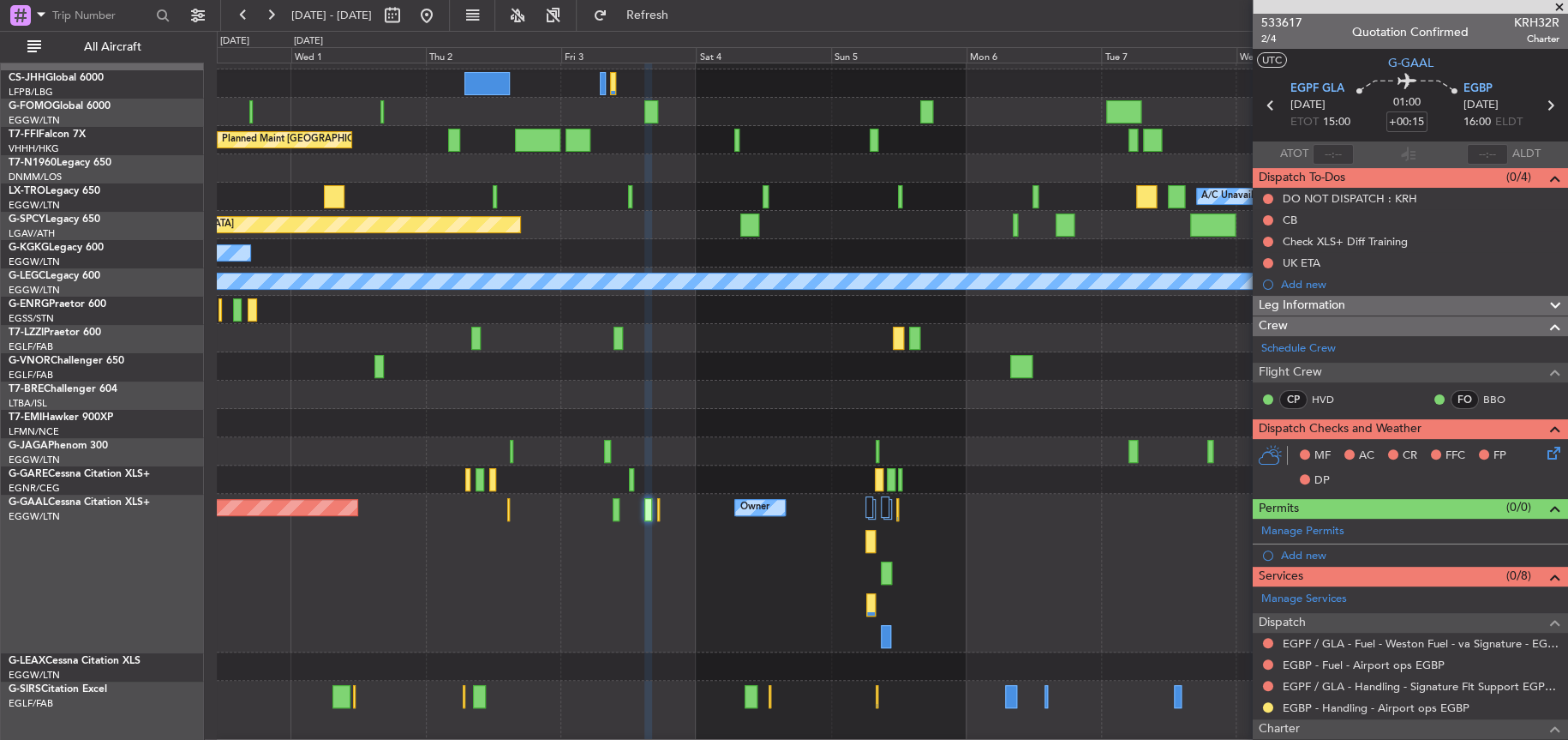
scroll to position [86, 0]
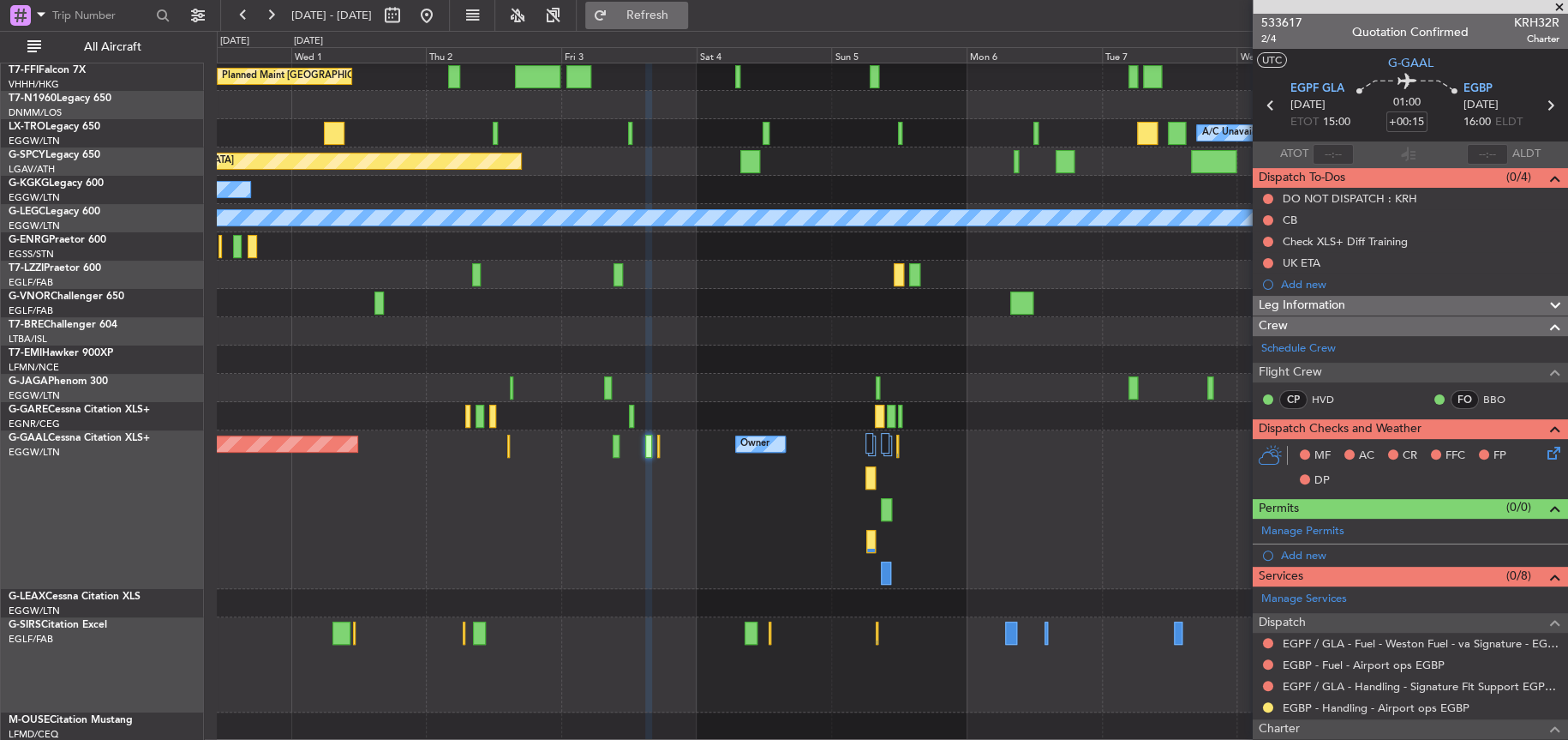
click at [655, 14] on button "Refresh" at bounding box center [636, 15] width 103 height 27
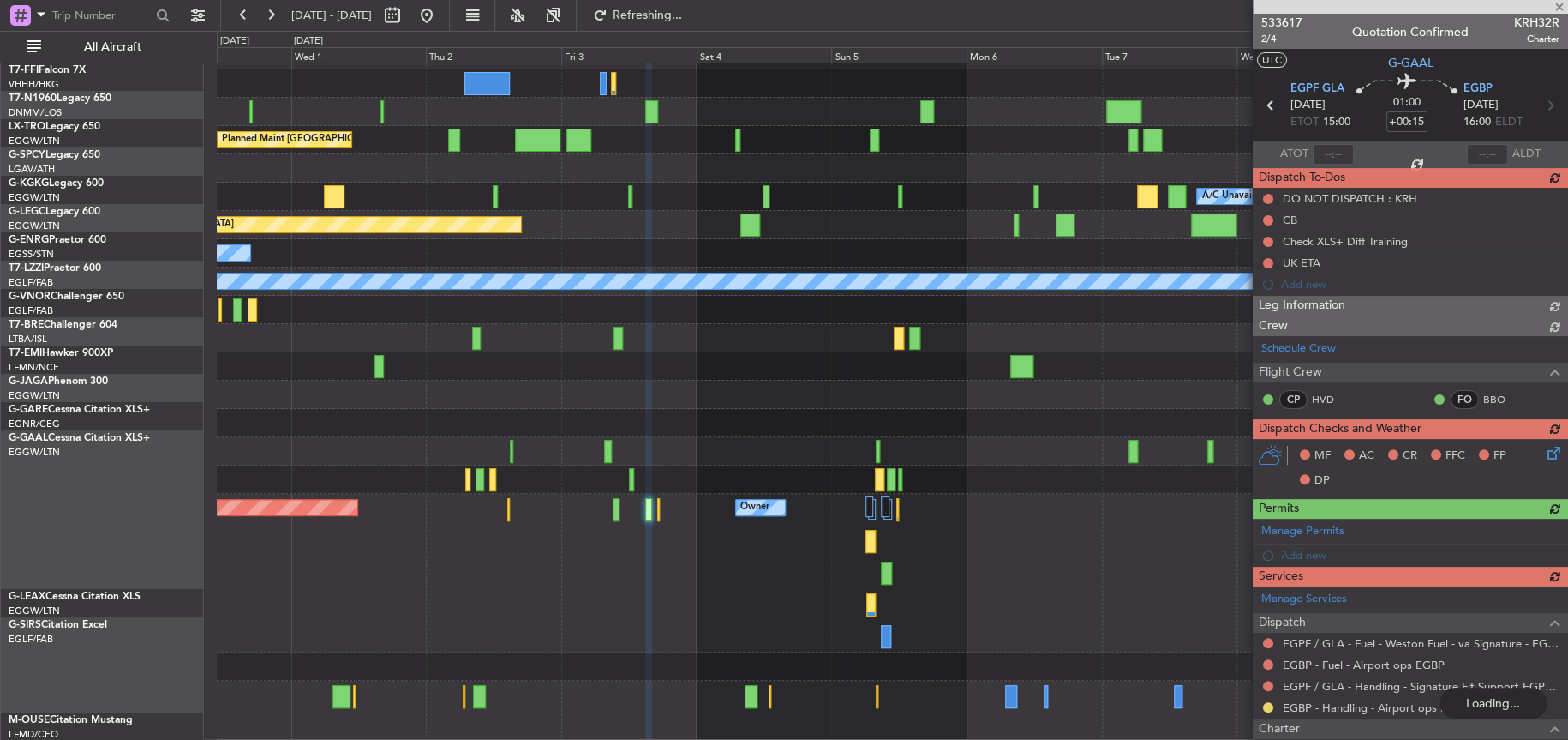
scroll to position [21, 0]
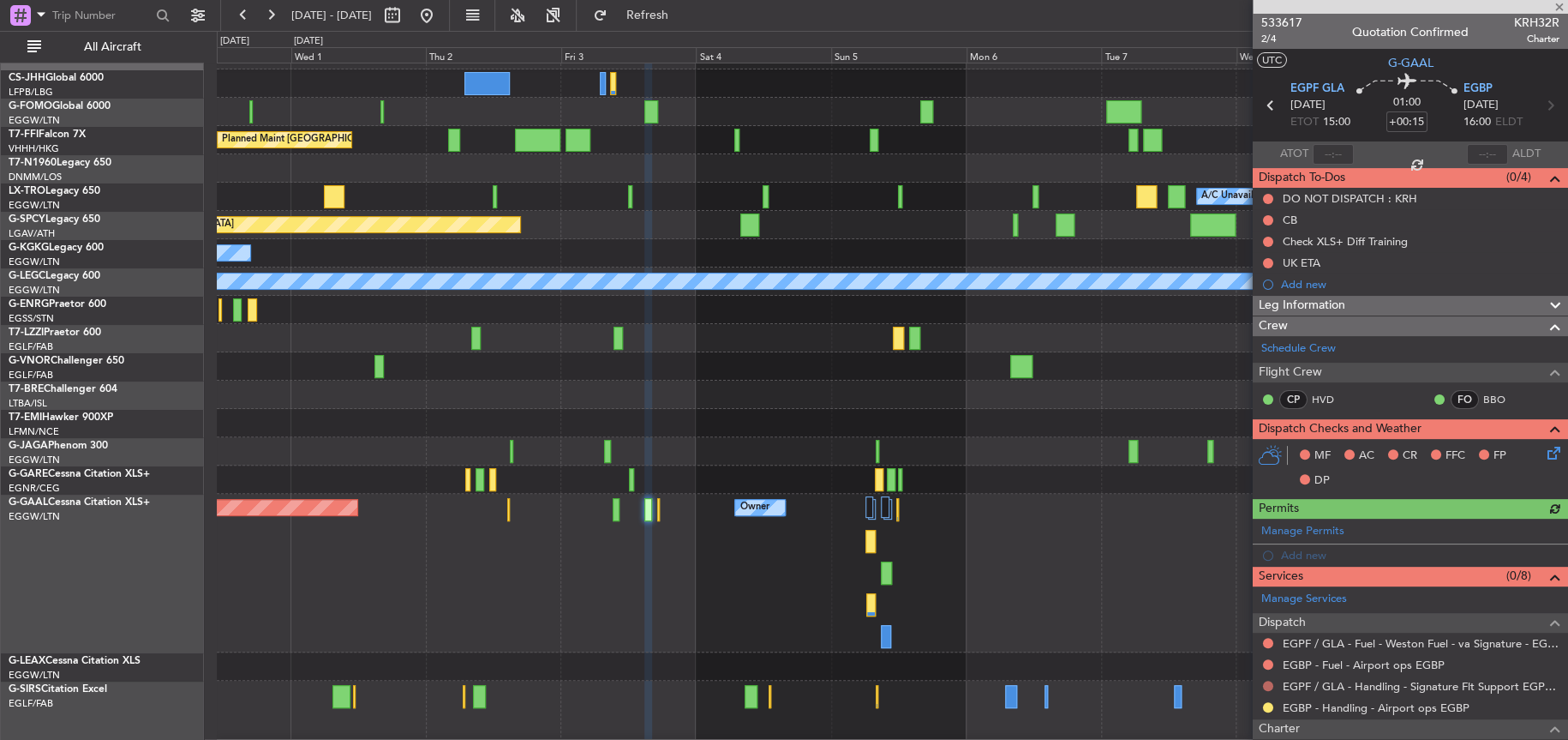
click at [1272, 684] on button at bounding box center [1268, 686] width 11 height 11
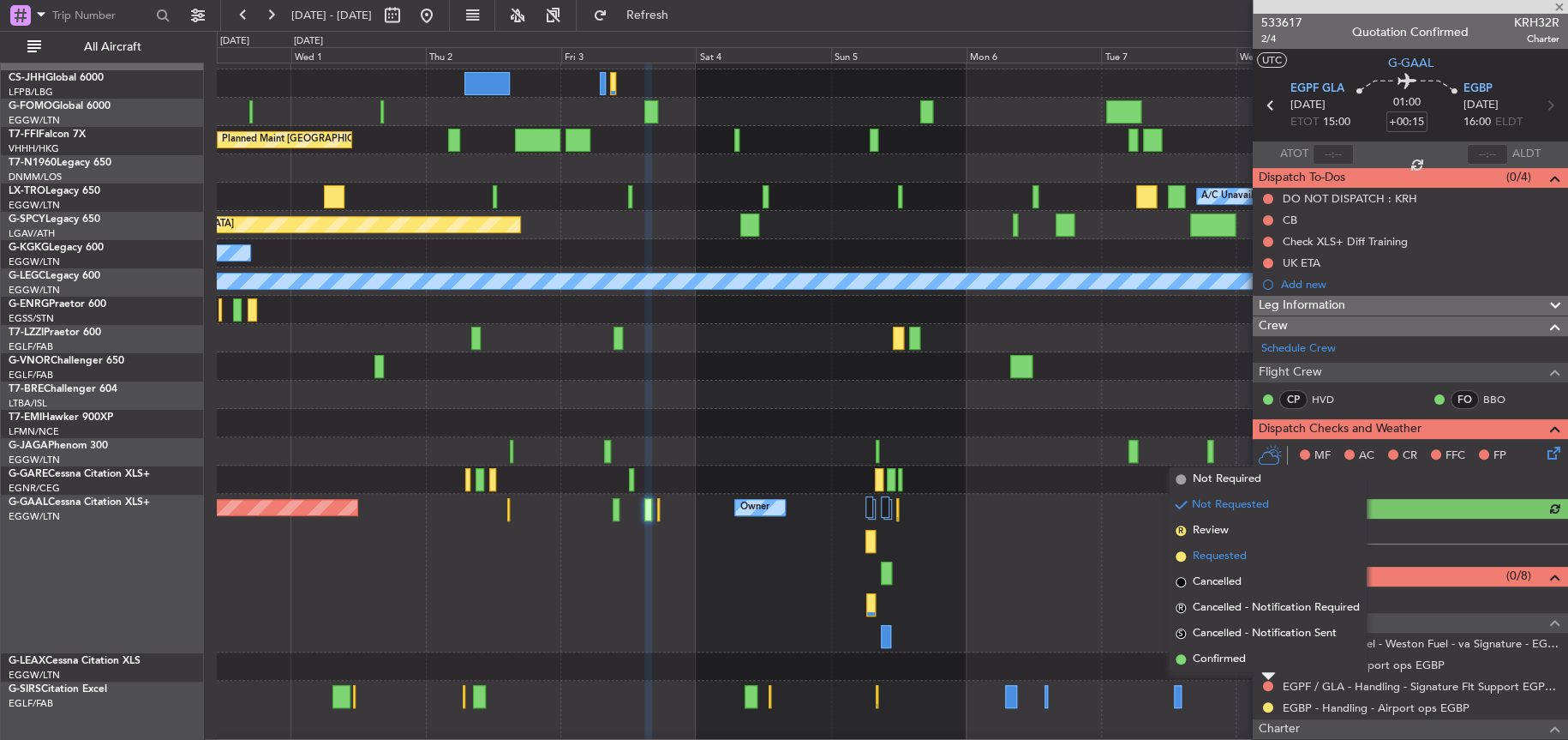
click at [1204, 560] on span "Requested" at bounding box center [1220, 556] width 54 height 17
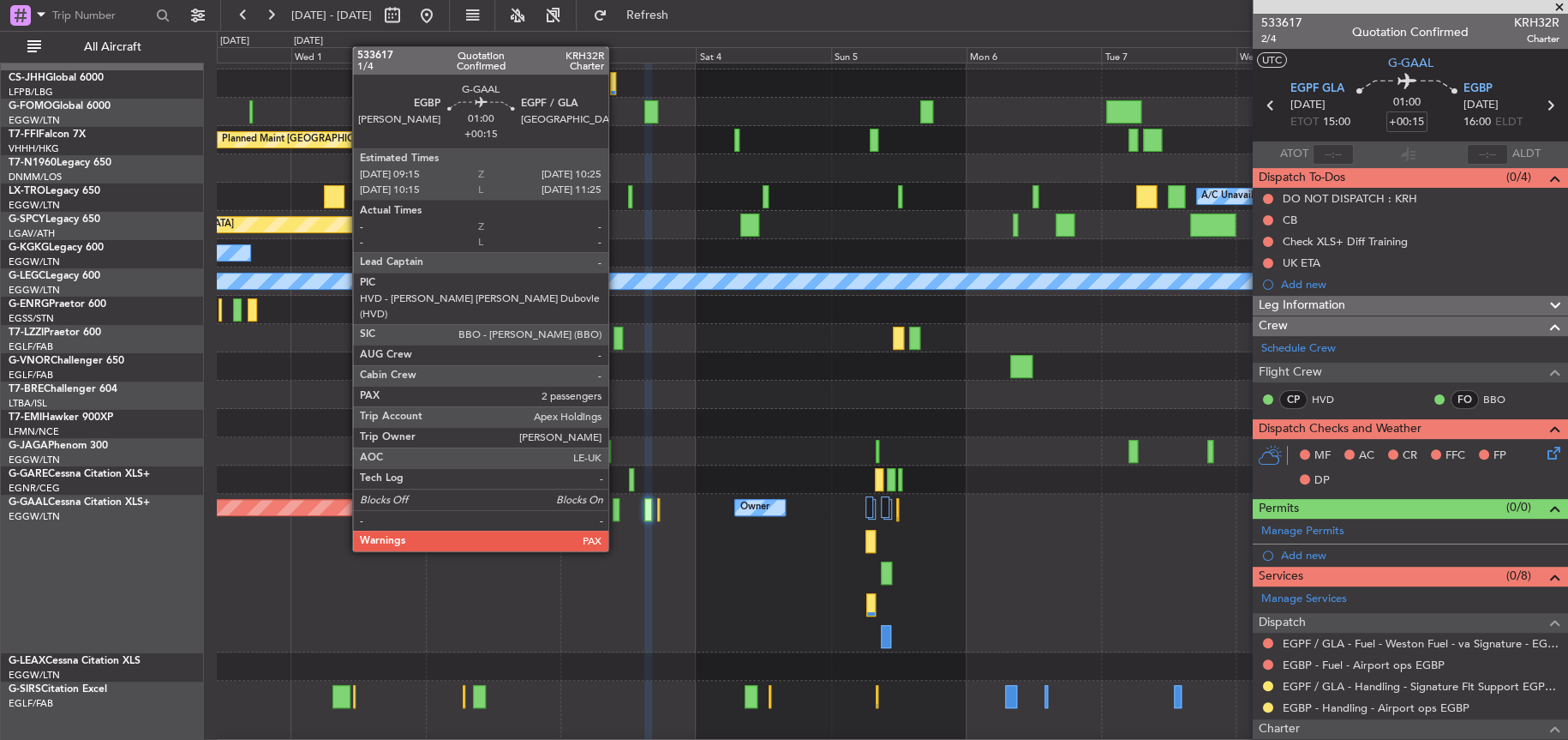
click at [616, 518] on div at bounding box center [616, 509] width 7 height 23
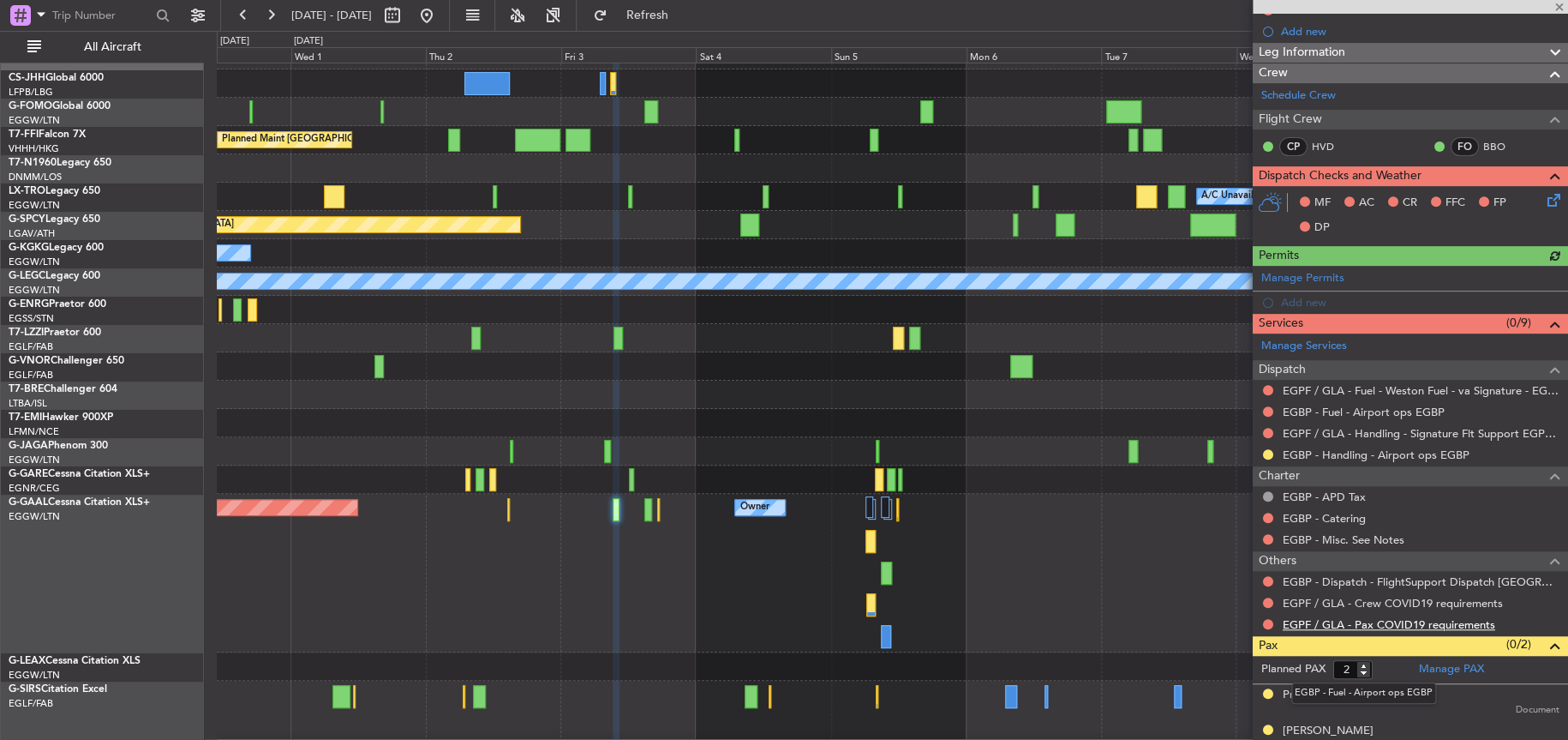
scroll to position [257, 0]
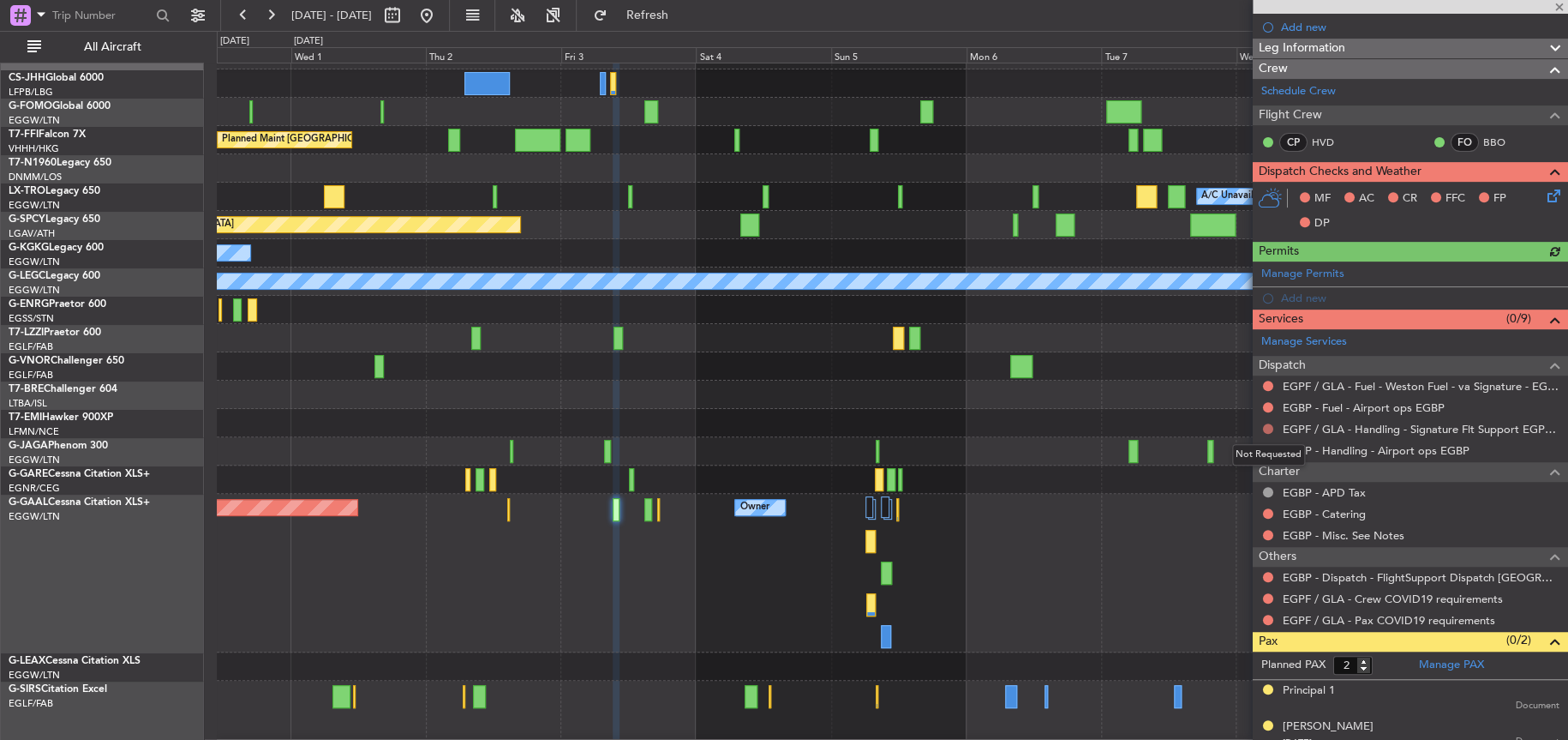
click at [1267, 425] on button at bounding box center [1268, 429] width 11 height 11
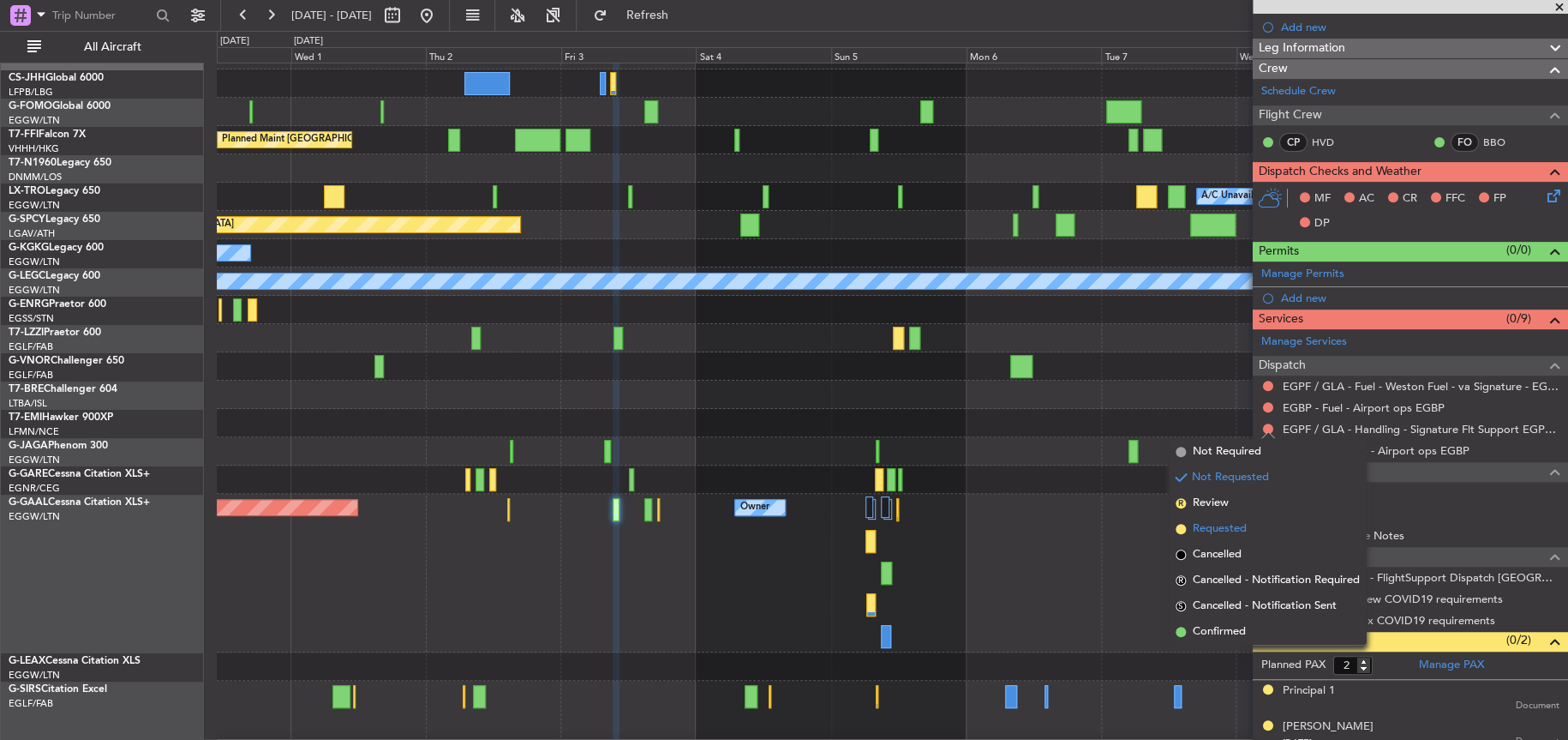
click at [1225, 526] on span "Requested" at bounding box center [1220, 529] width 54 height 17
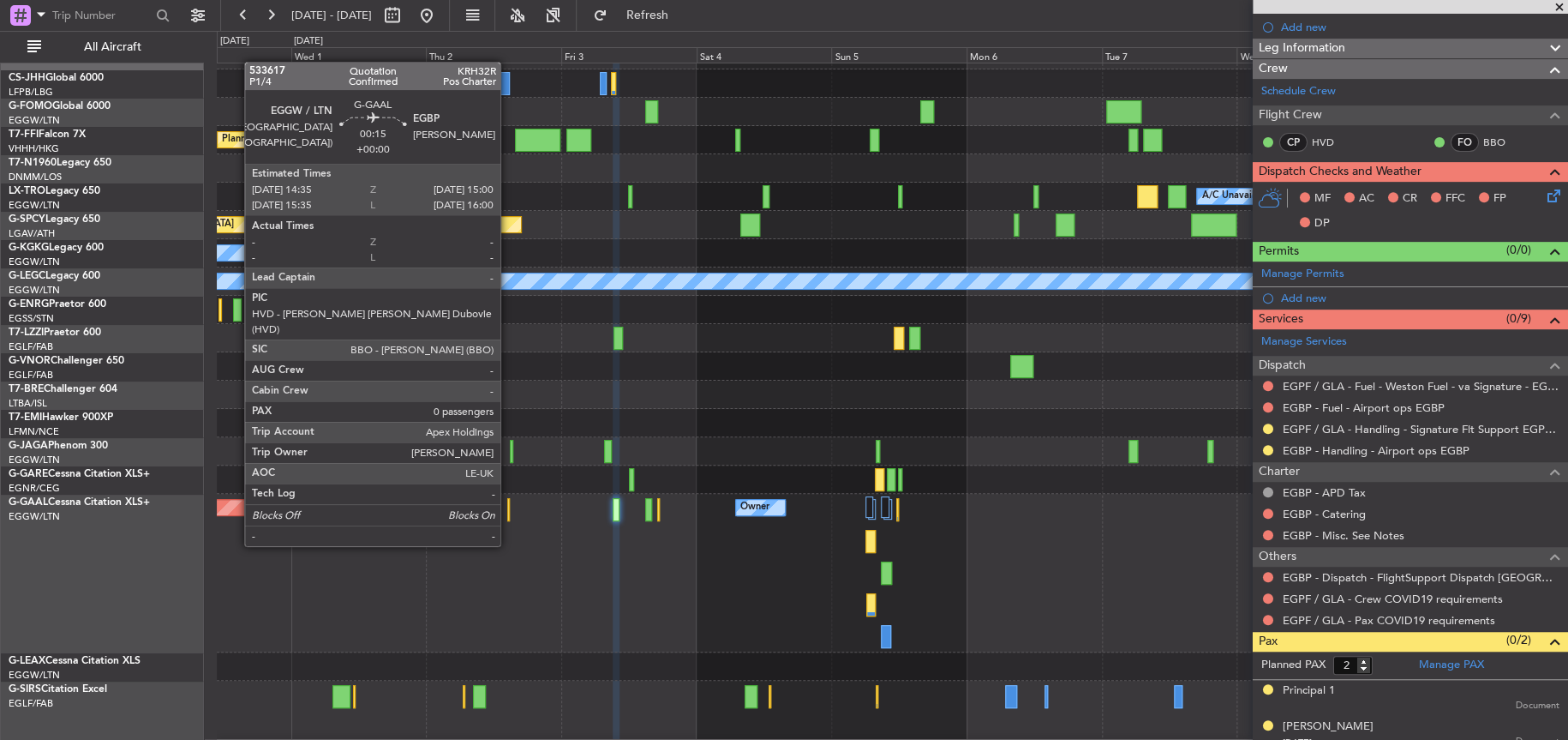
click at [508, 513] on div at bounding box center [508, 509] width 3 height 23
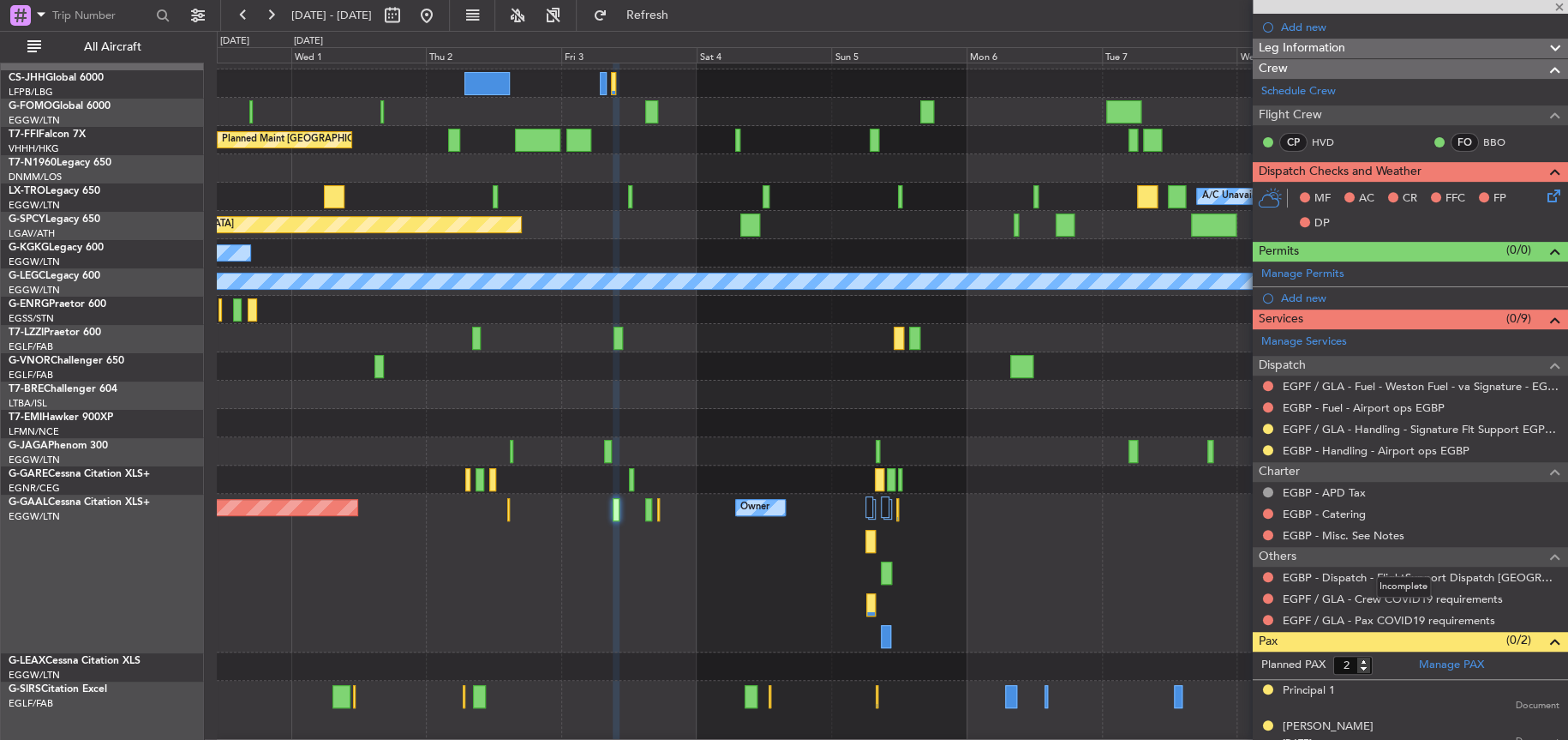
type input "0"
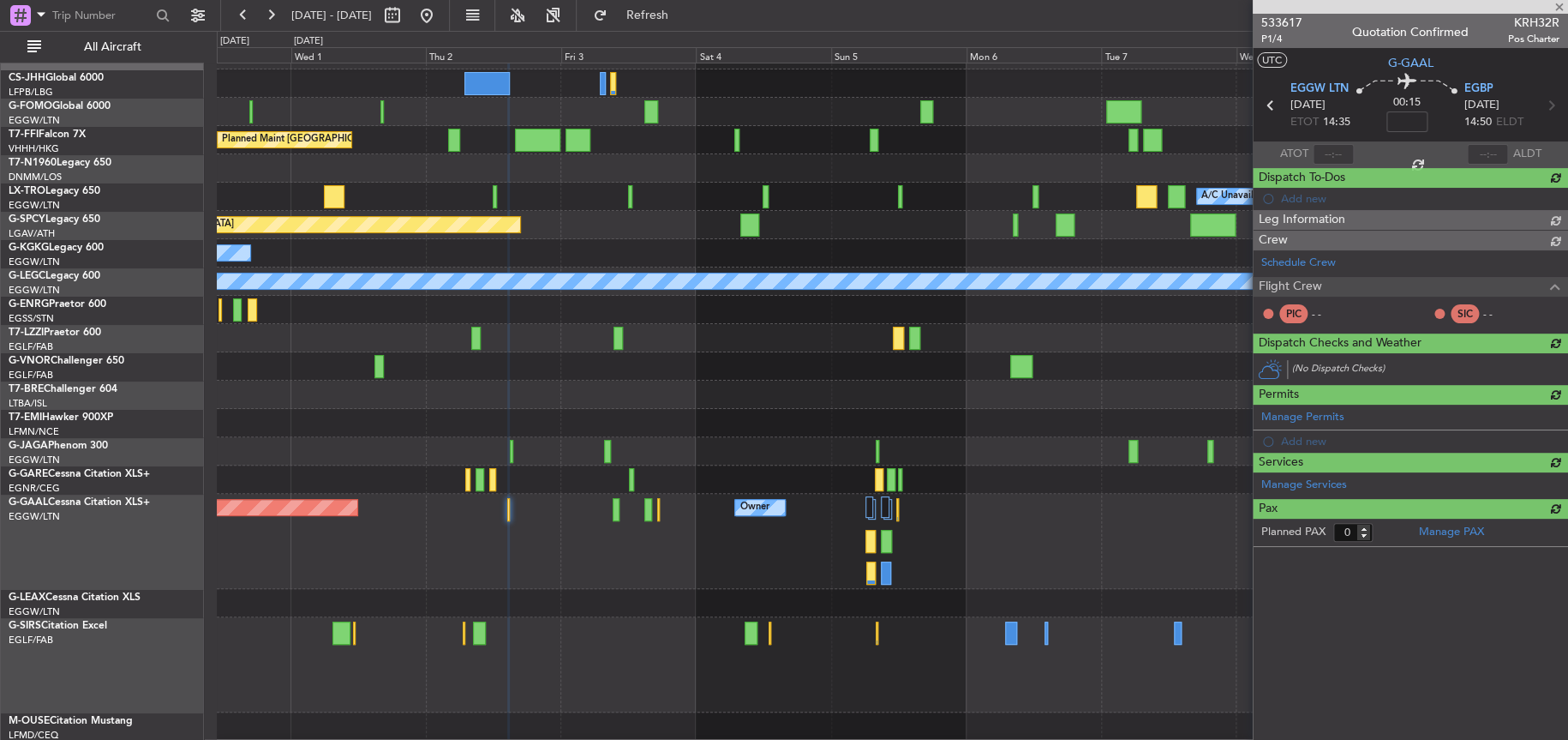
scroll to position [0, 0]
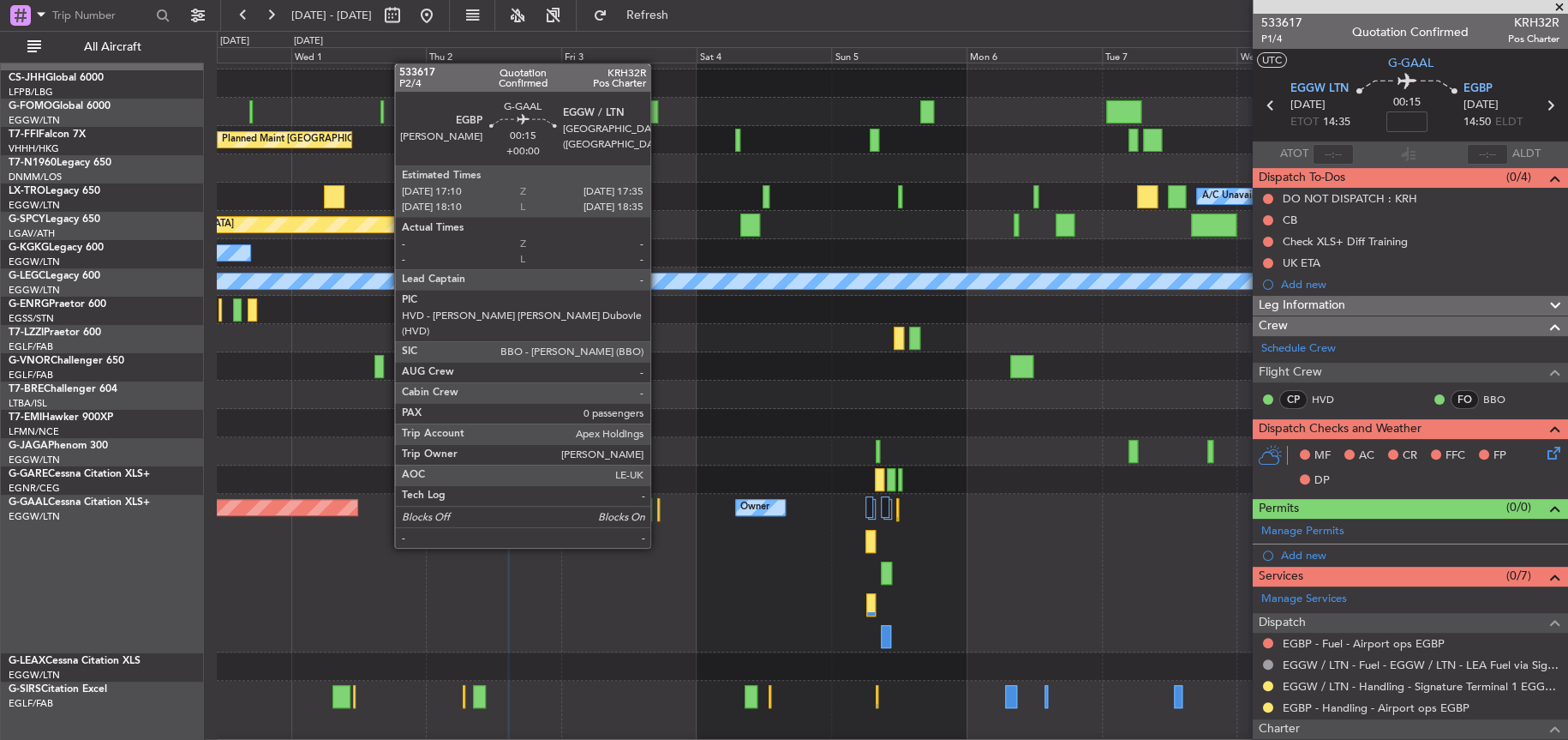
click at [658, 515] on div at bounding box center [658, 509] width 3 height 23
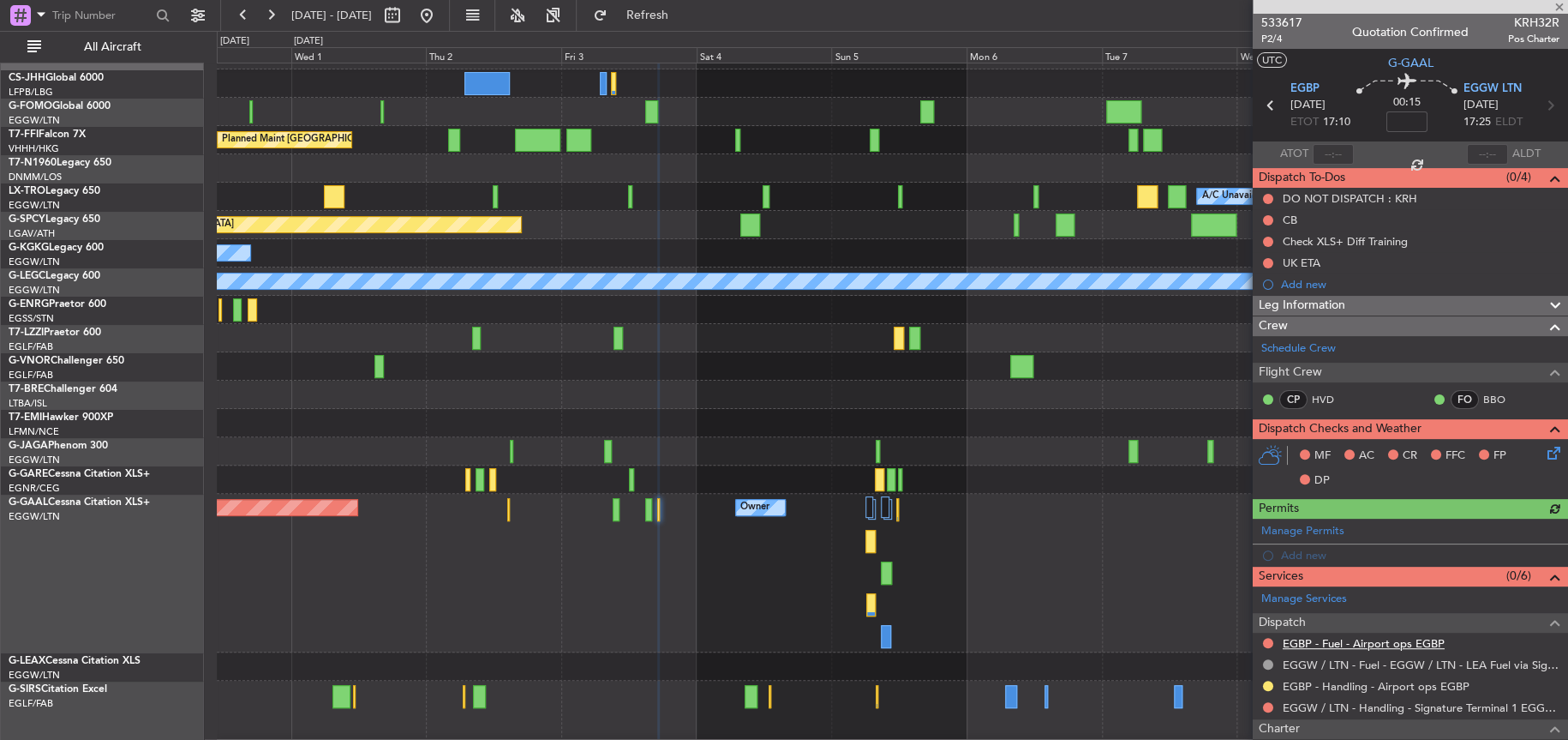
scroll to position [172, 0]
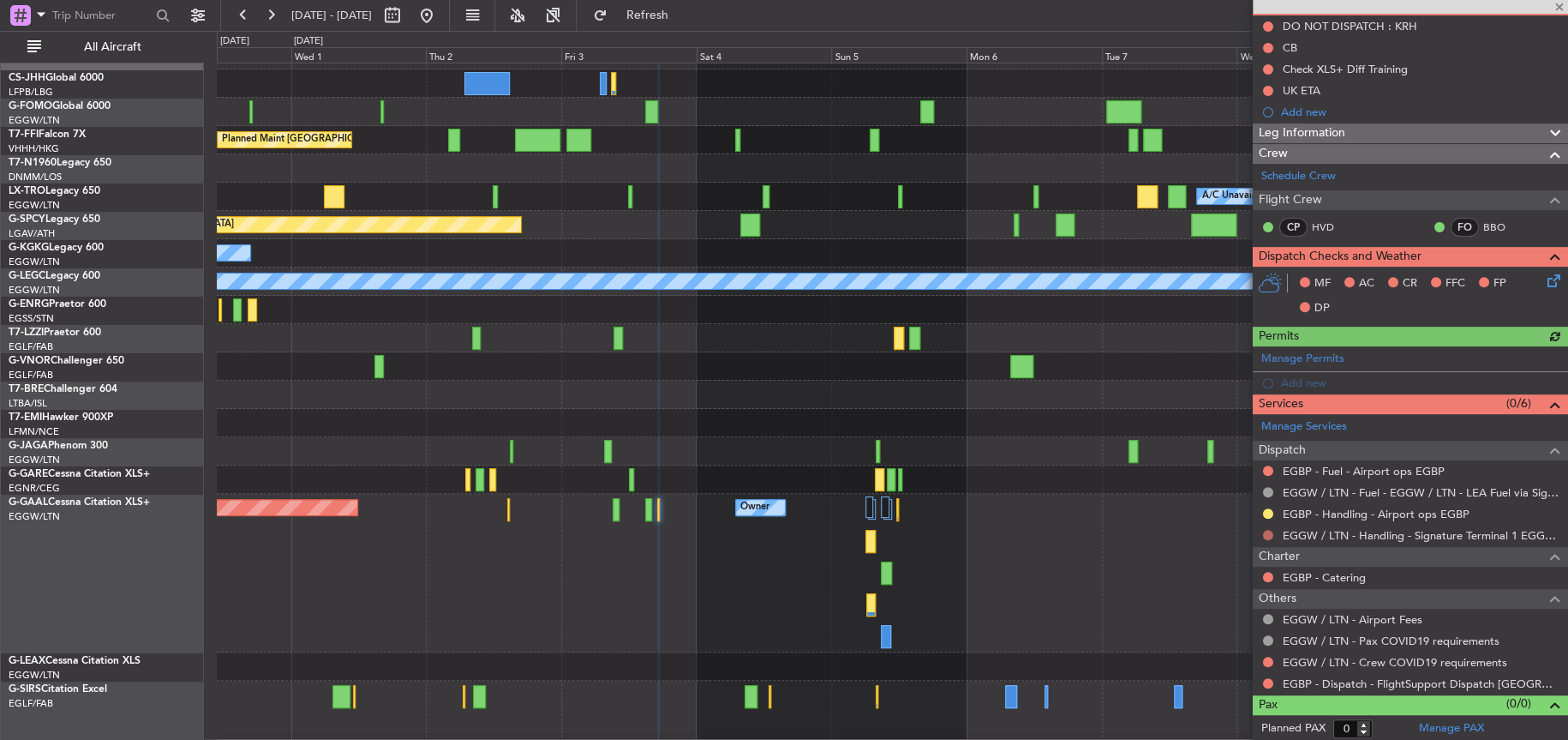
click at [1268, 530] on button at bounding box center [1268, 535] width 11 height 11
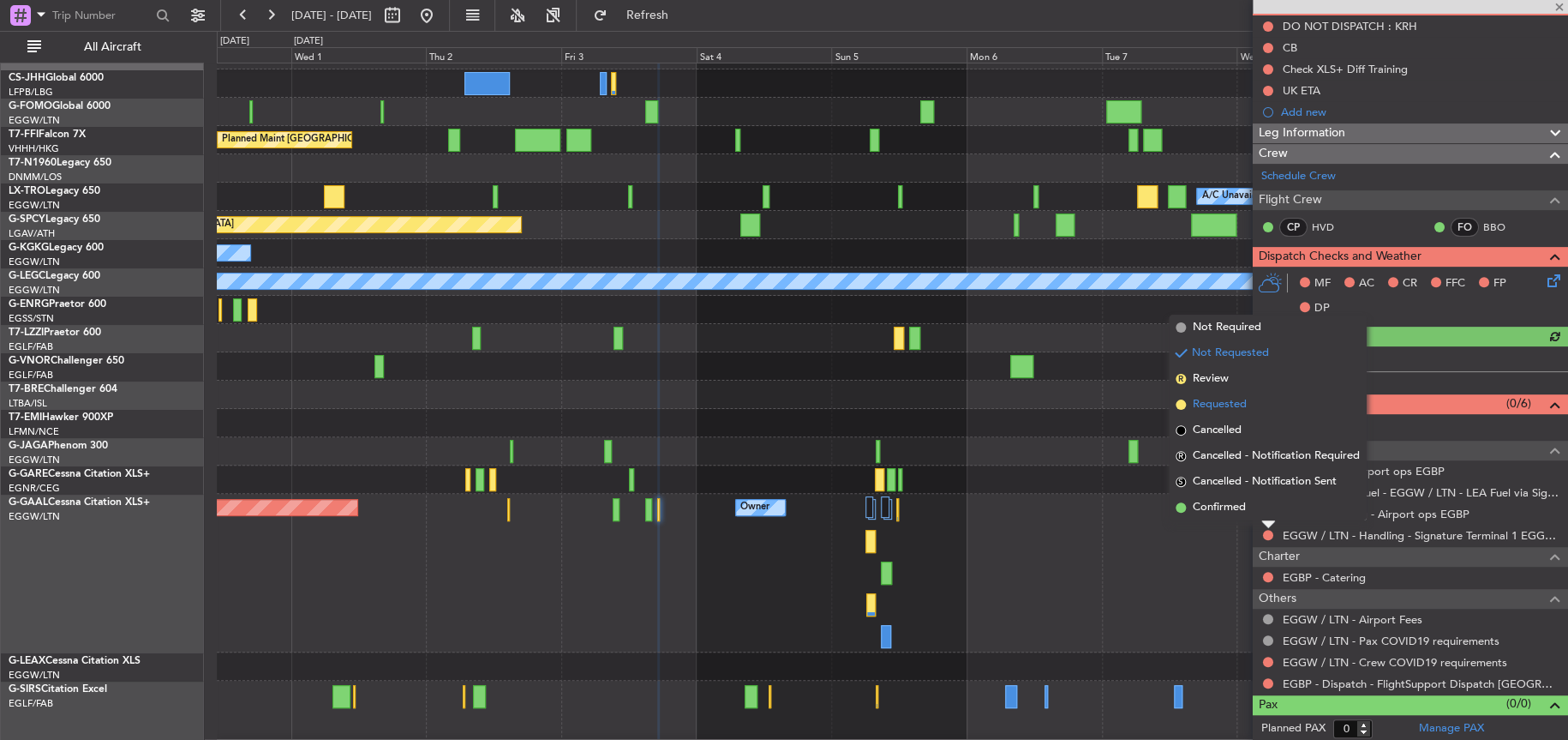
click at [1225, 410] on span "Requested" at bounding box center [1220, 404] width 54 height 17
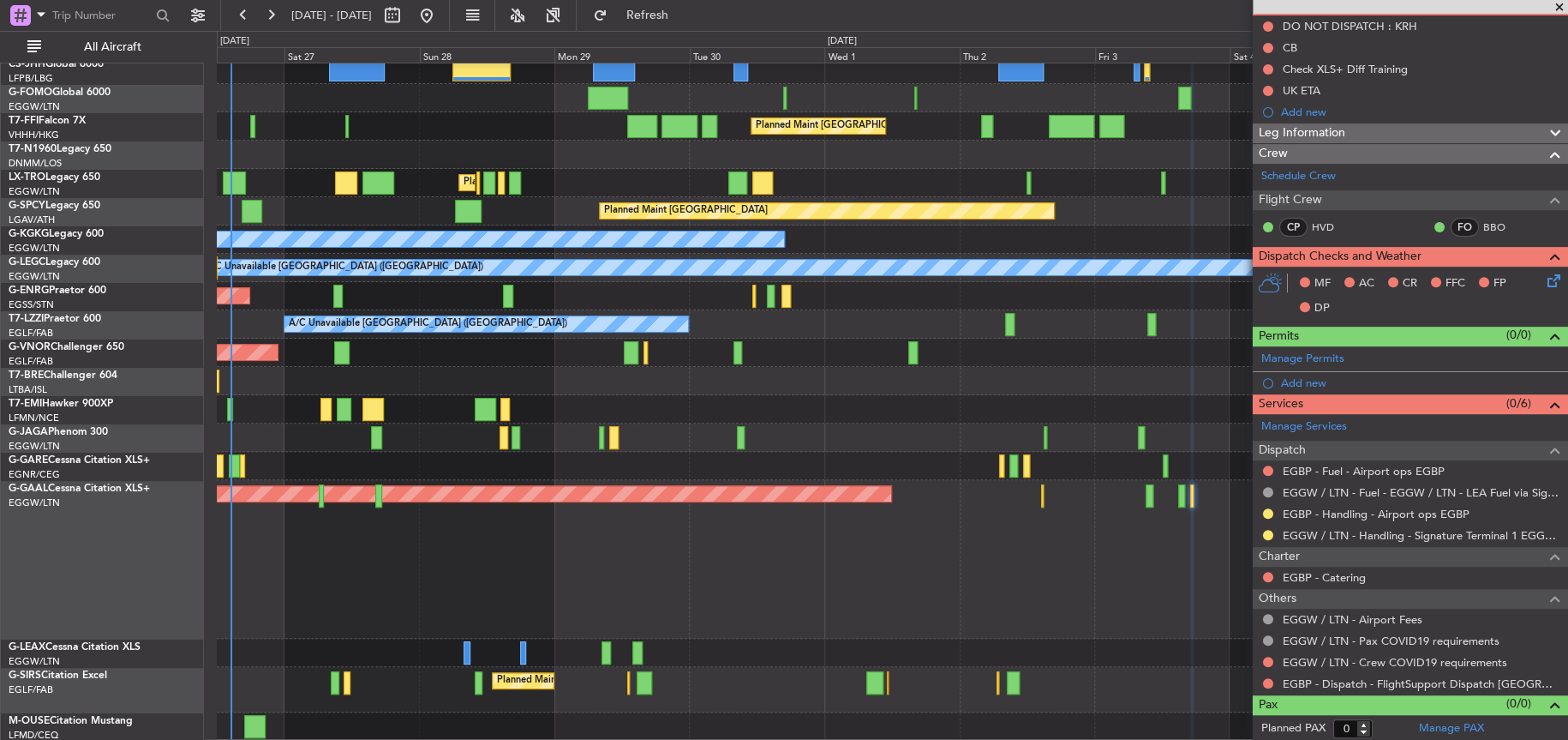
scroll to position [35, 0]
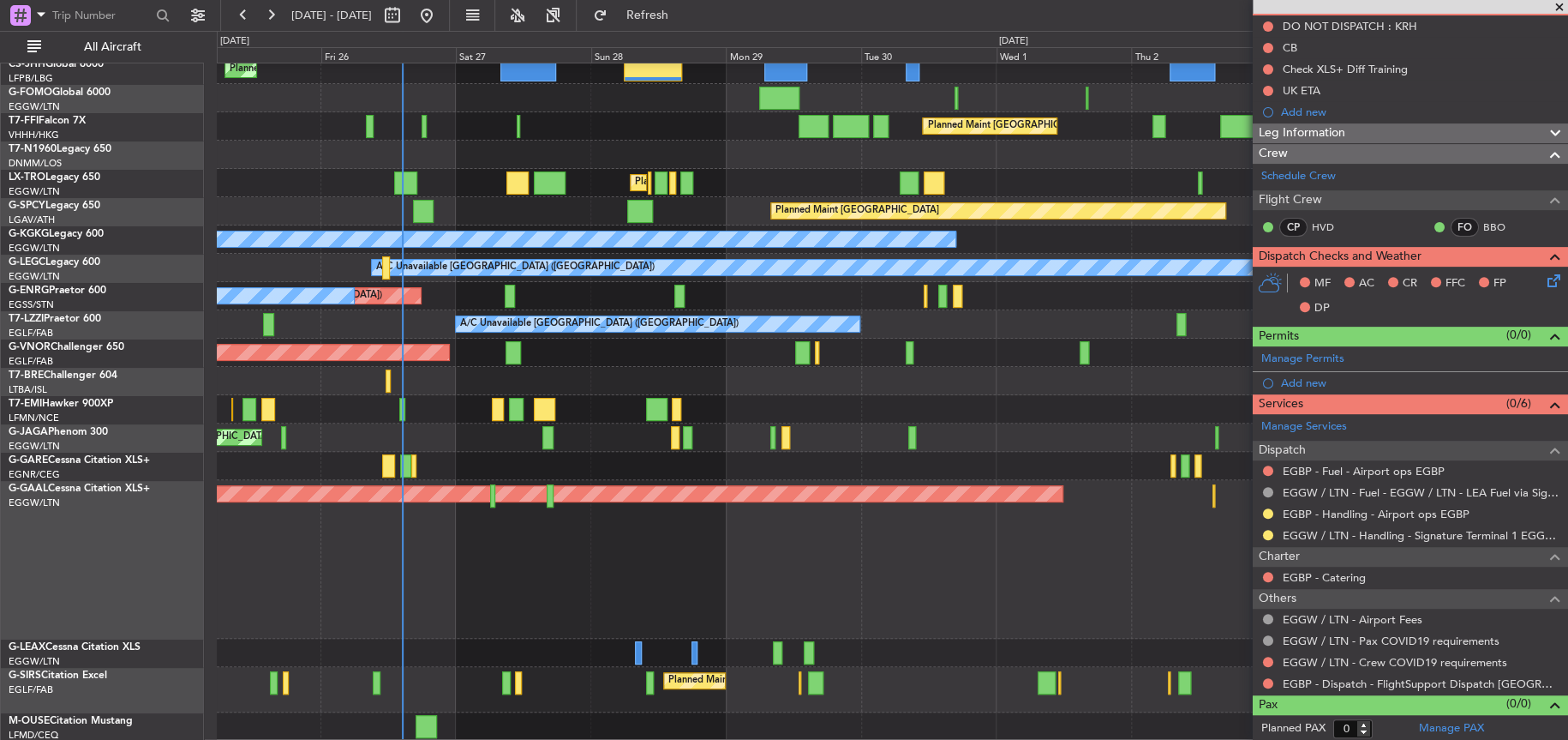
click at [921, 586] on div "Planned Maint Dusseldorf Owner" at bounding box center [891, 559] width 1350 height 158
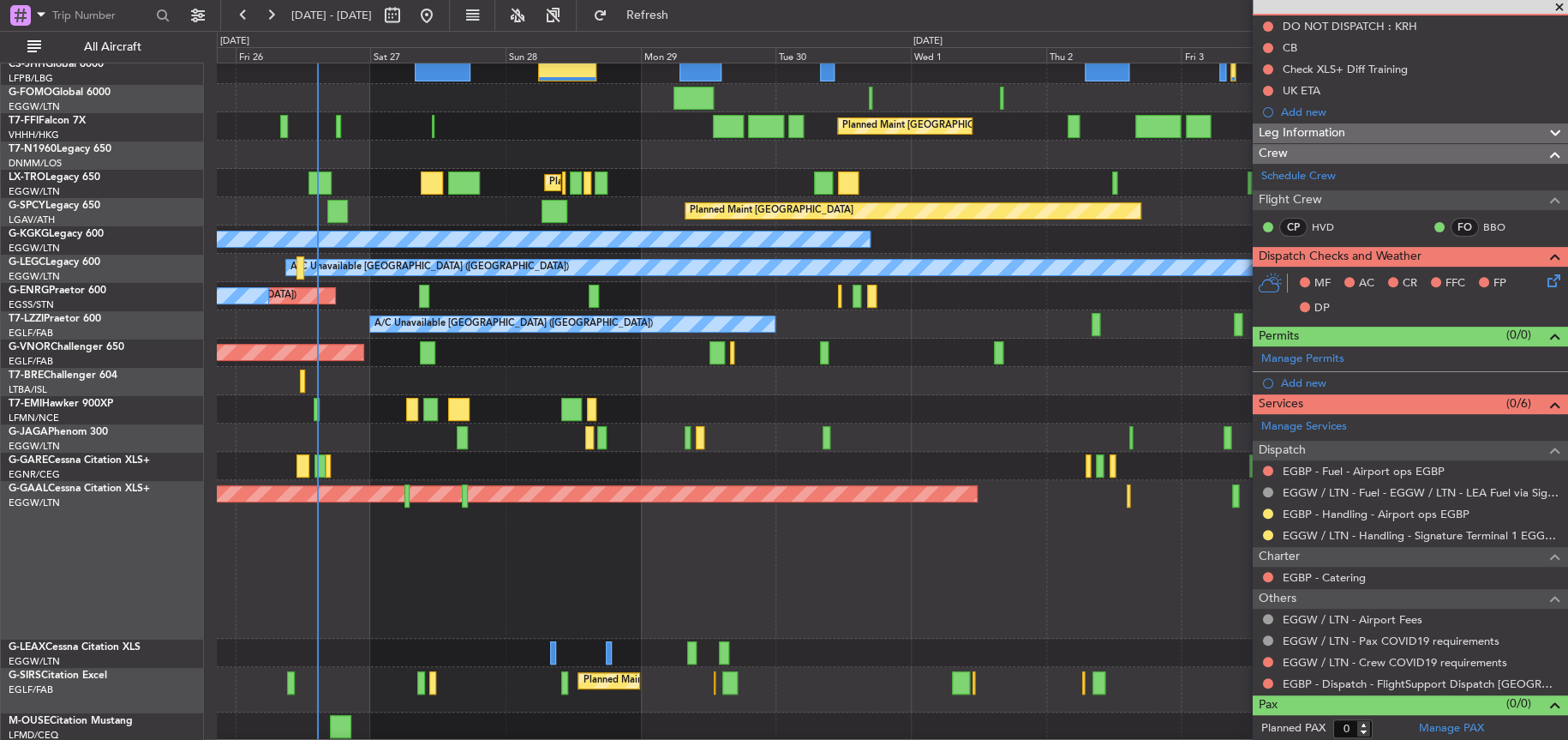
click at [551, 582] on div "Planned Maint Dusseldorf Owner" at bounding box center [892, 559] width 1351 height 158
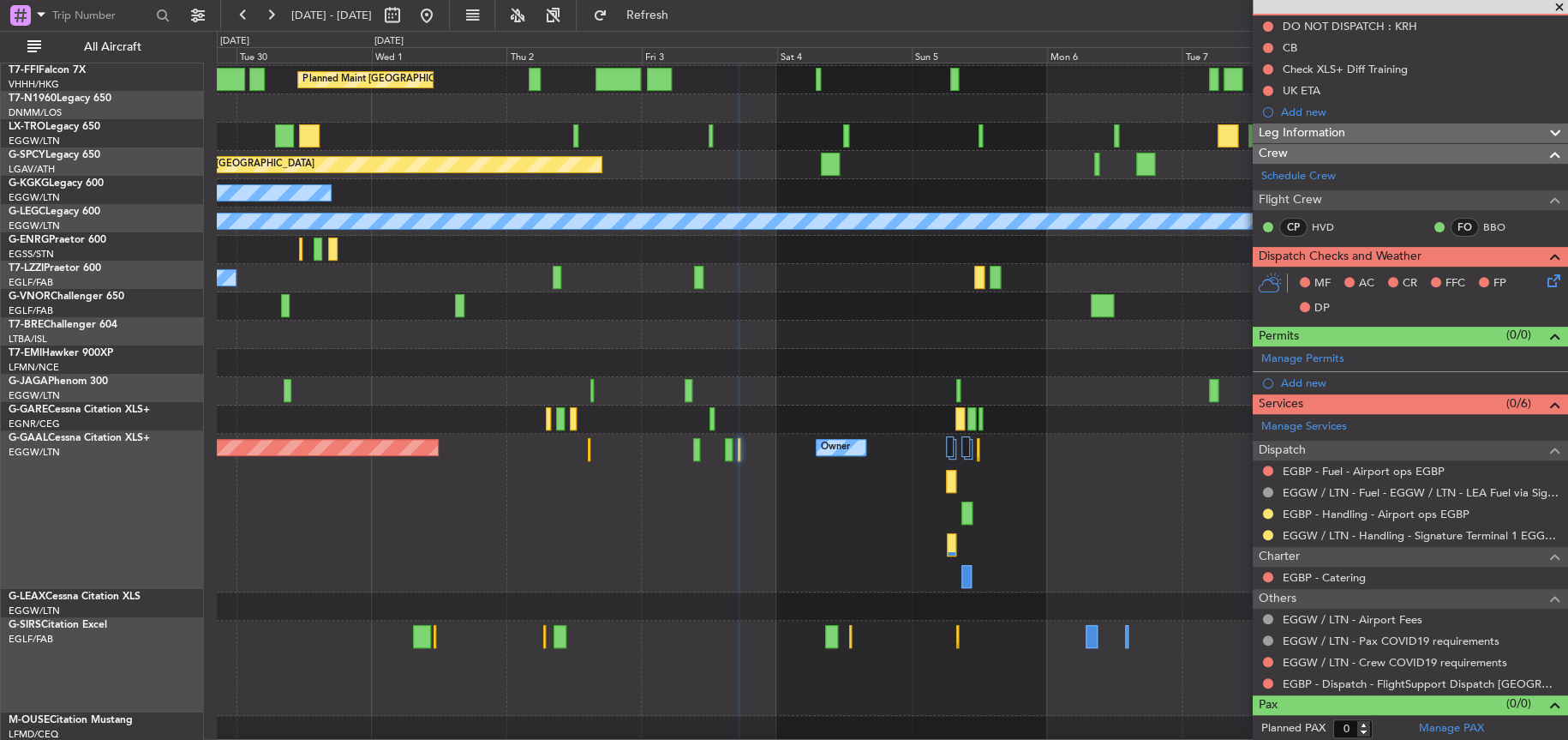
scroll to position [79, 0]
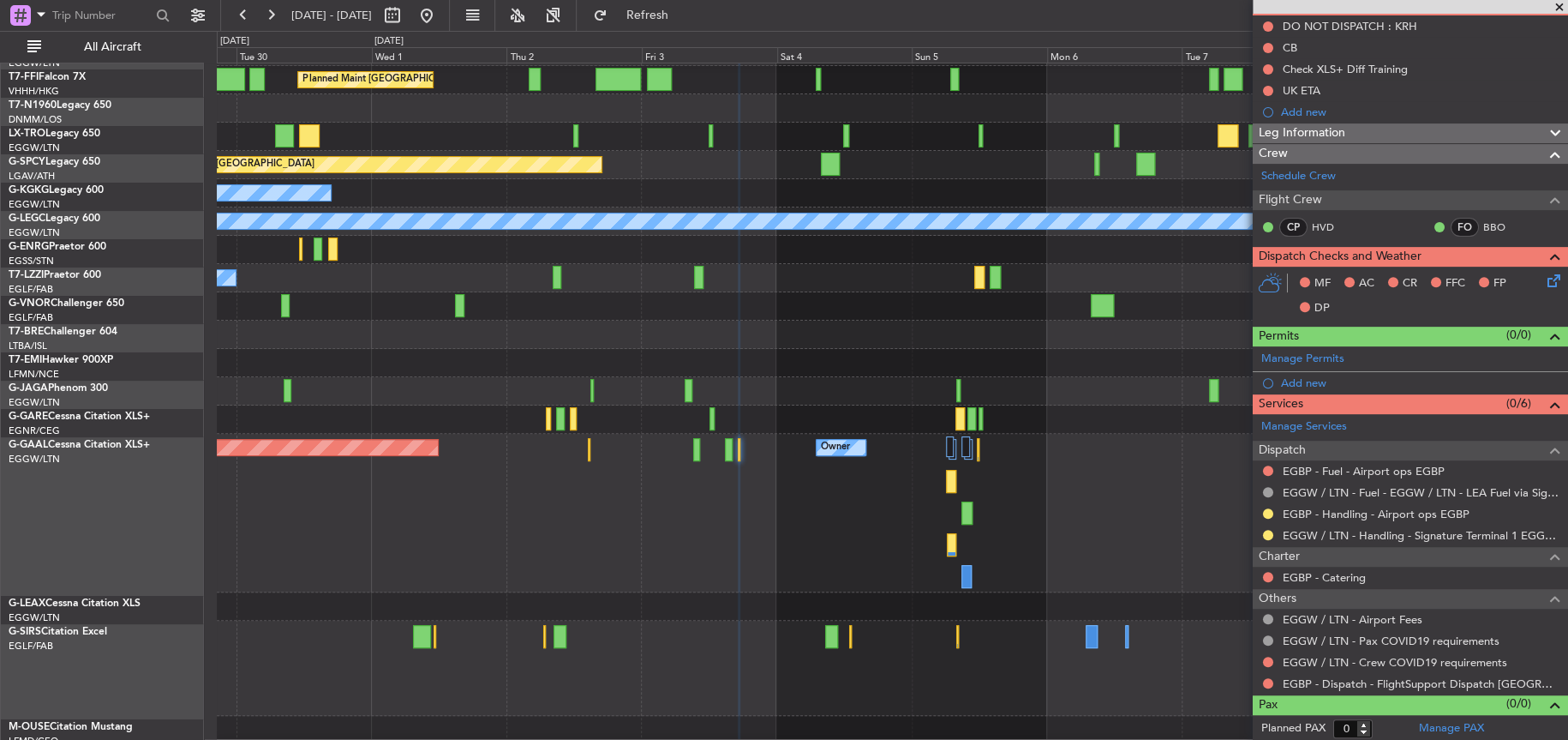
click at [660, 559] on div "Planned Maint Dusseldorf Owner Owner Owner" at bounding box center [891, 513] width 1350 height 158
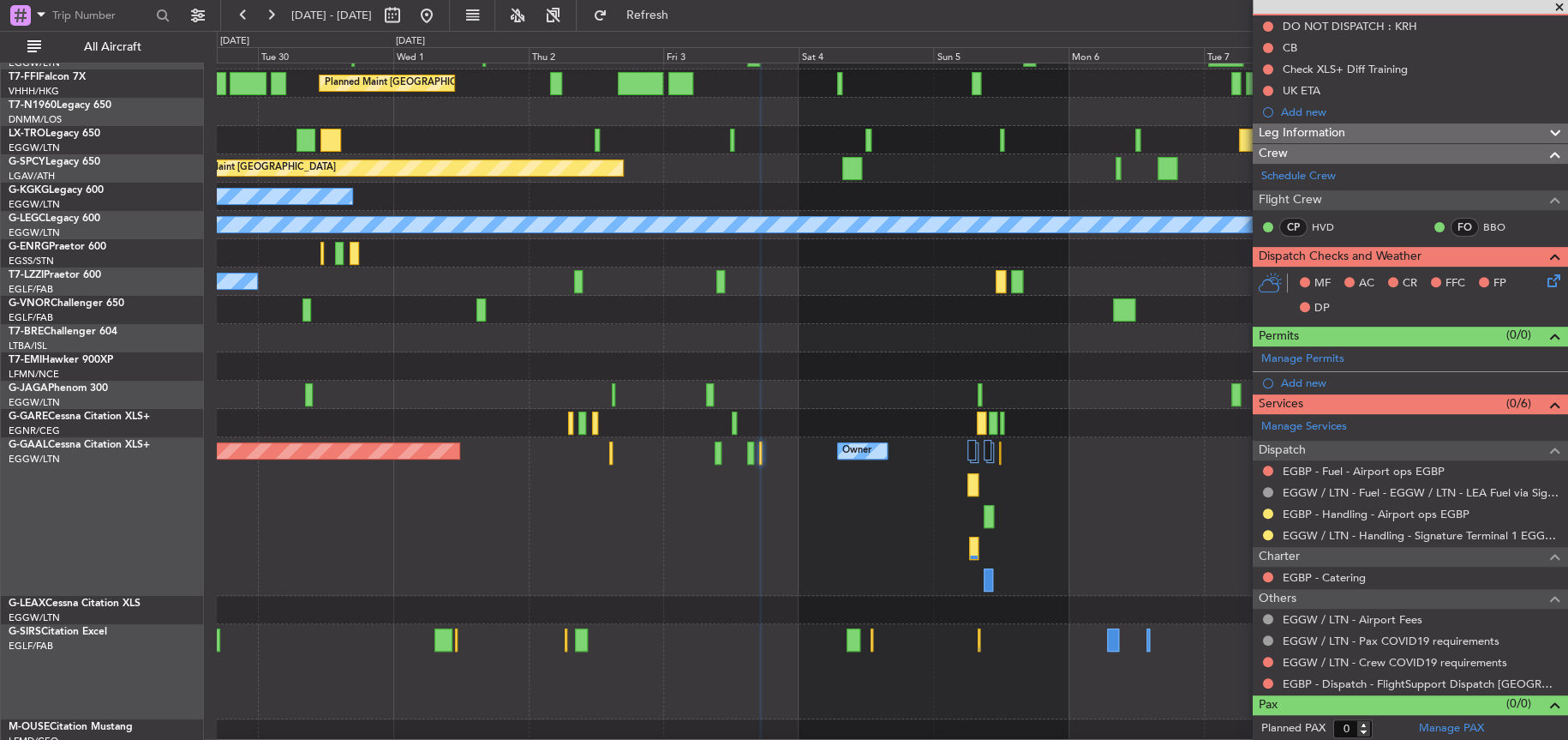
click at [676, 595] on div "Planned Maint [GEOGRAPHIC_DATA] ([GEOGRAPHIC_DATA]) Planned Maint Geneva ([GEOG…" at bounding box center [892, 366] width 1351 height 763
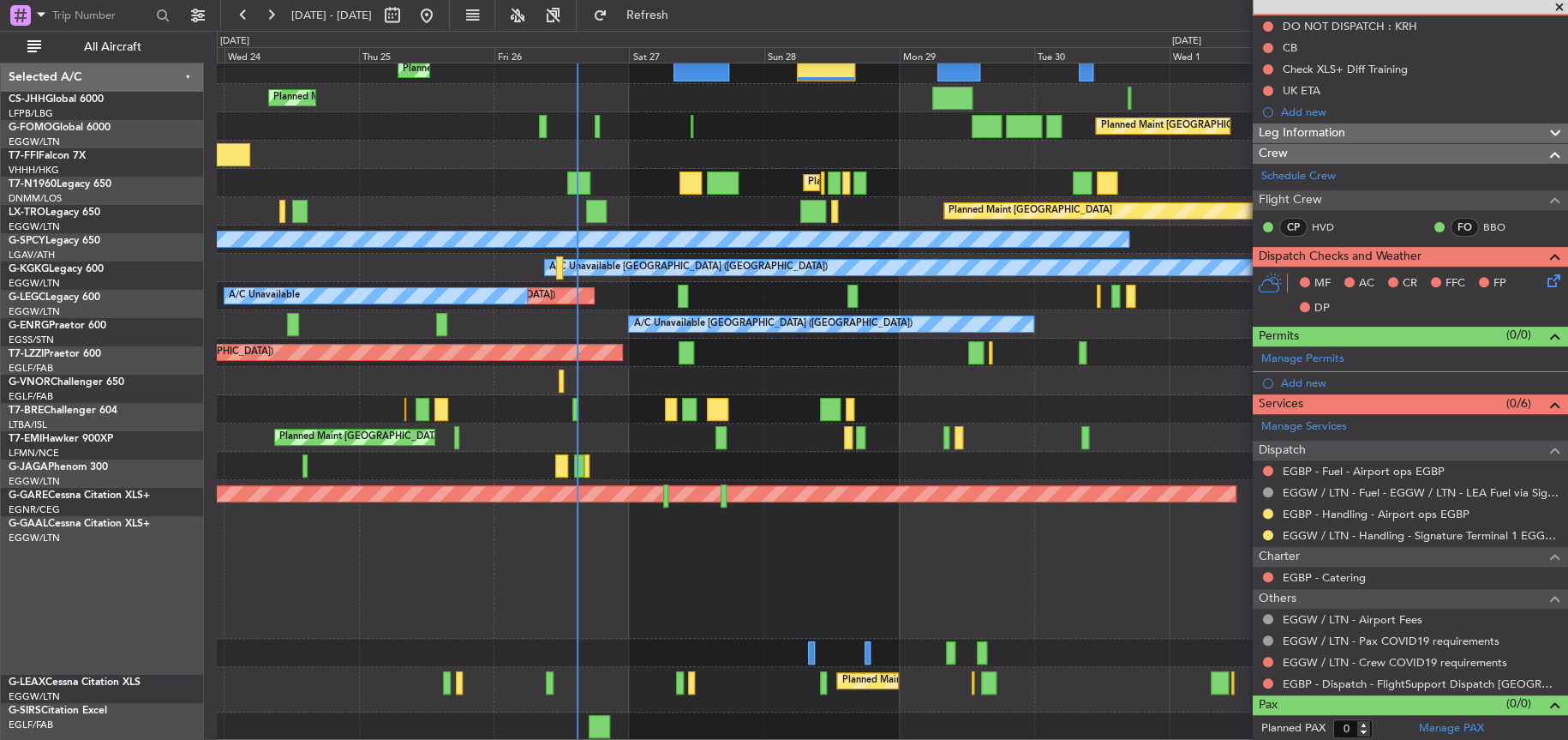
scroll to position [35, 0]
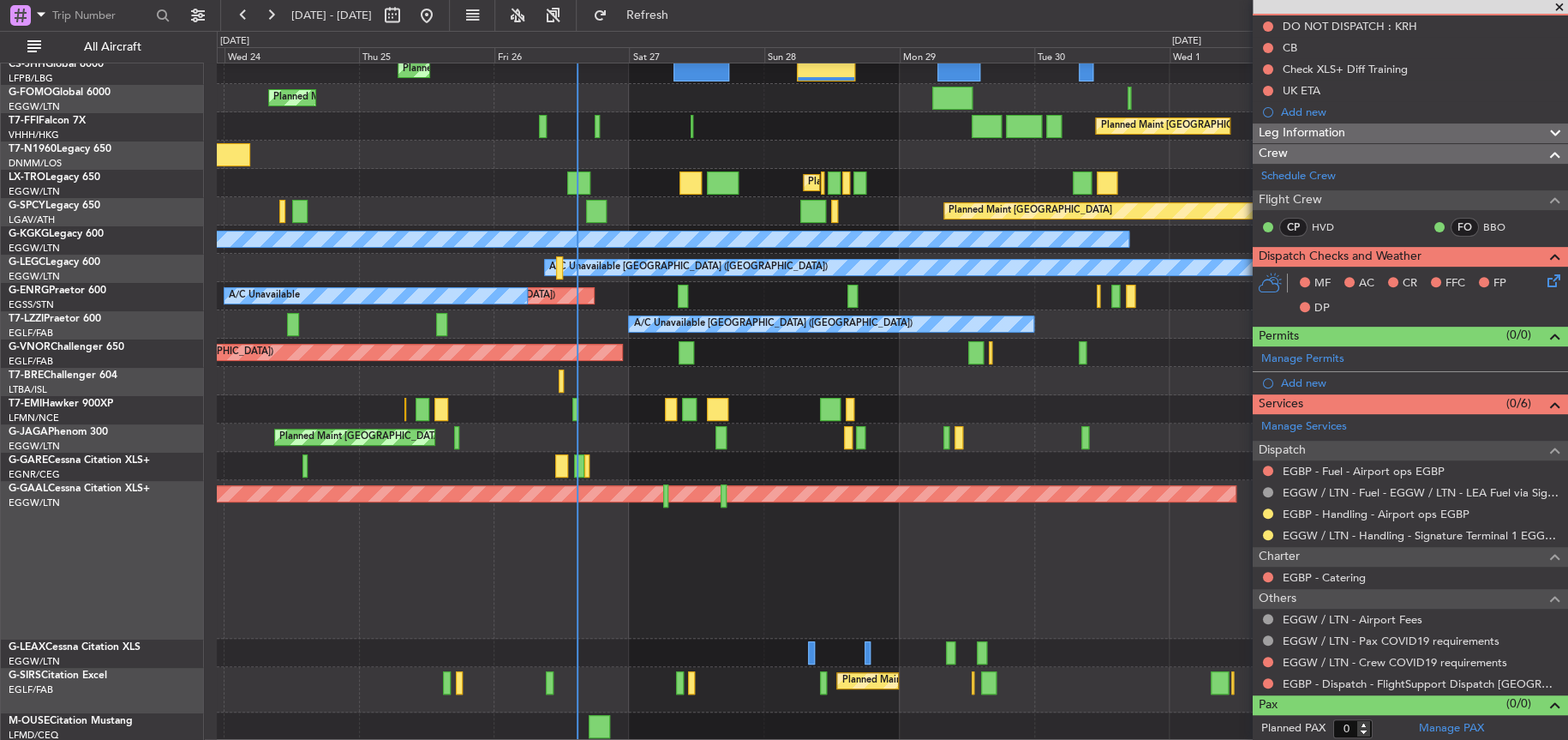
click at [1013, 367] on div "Planned Maint [GEOGRAPHIC_DATA] ([GEOGRAPHIC_DATA]) Planned Maint [GEOGRAPHIC_D…" at bounding box center [891, 384] width 1350 height 713
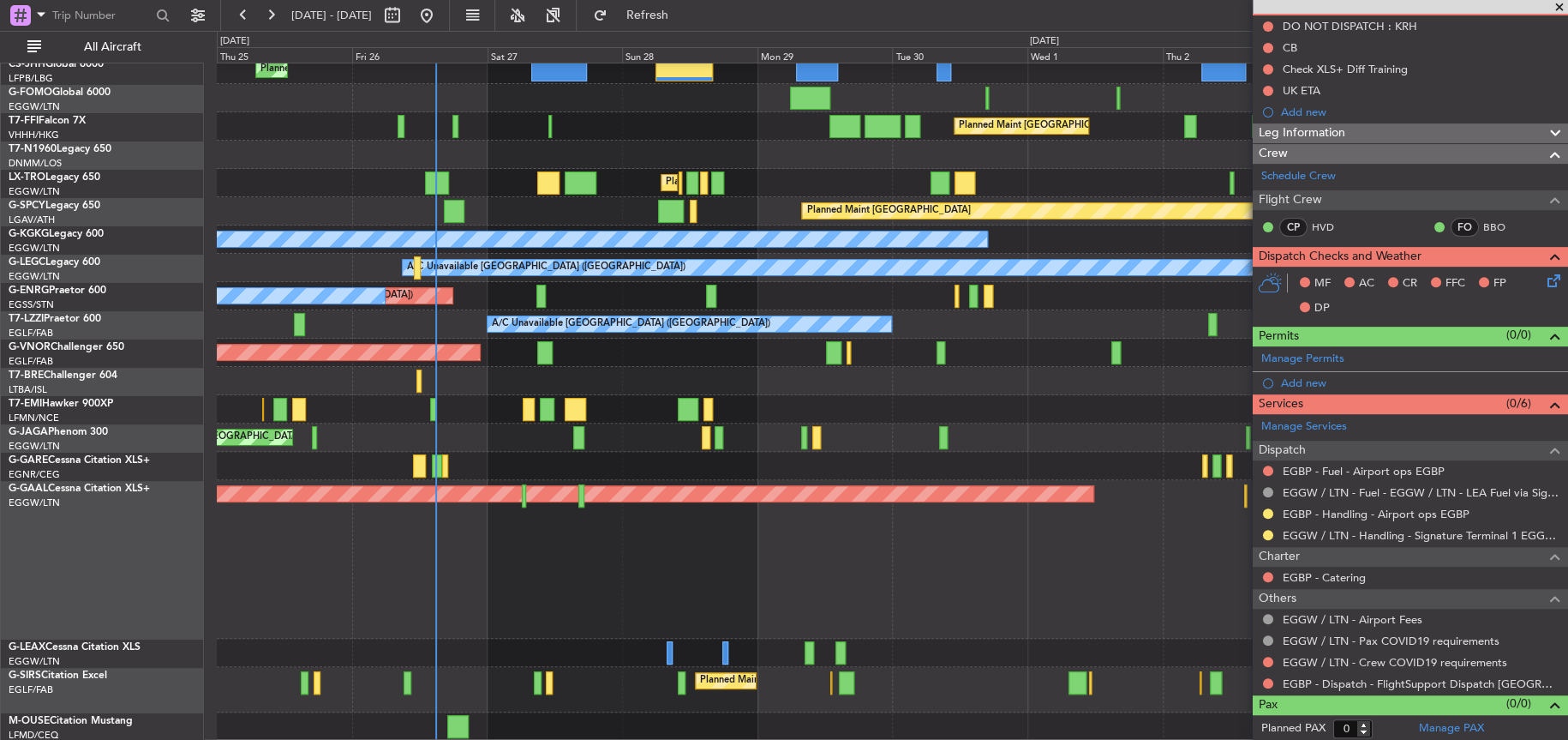
click at [617, 589] on div "Planned Maint [GEOGRAPHIC_DATA] ([GEOGRAPHIC_DATA]) Planned Maint [GEOGRAPHIC_D…" at bounding box center [892, 384] width 1351 height 713
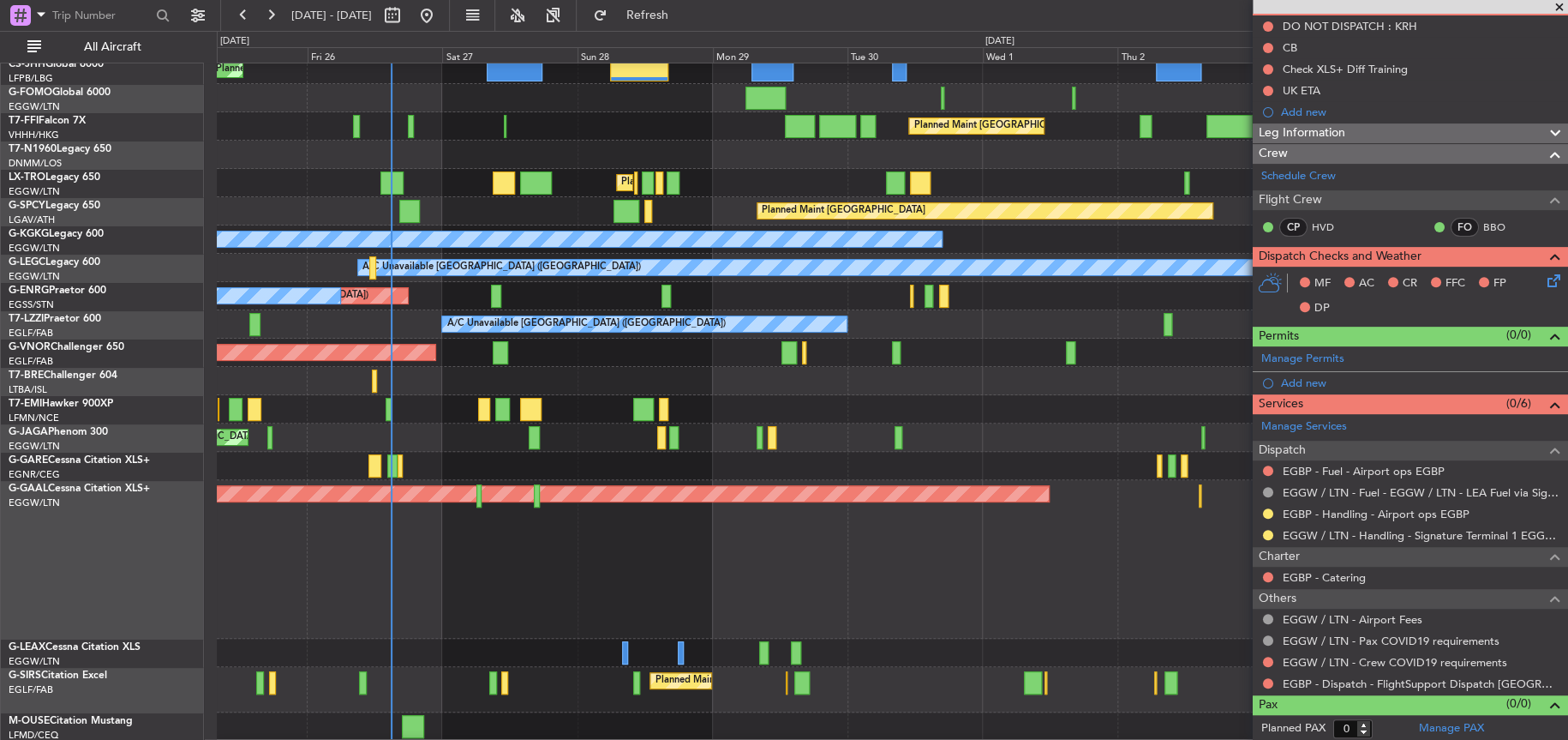
click at [603, 595] on div "Planned Maint Dusseldorf Owner" at bounding box center [891, 559] width 1350 height 158
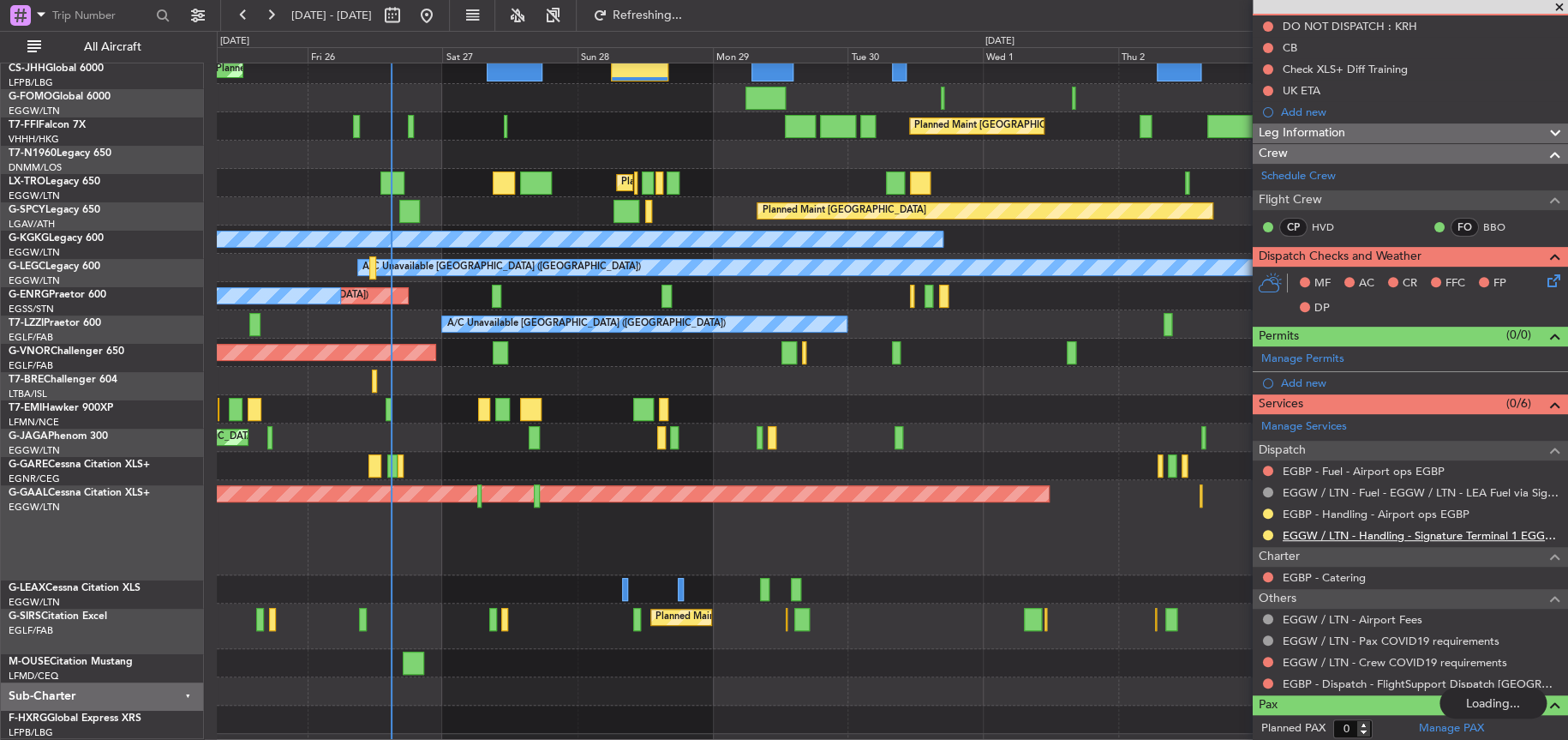
scroll to position [29, 0]
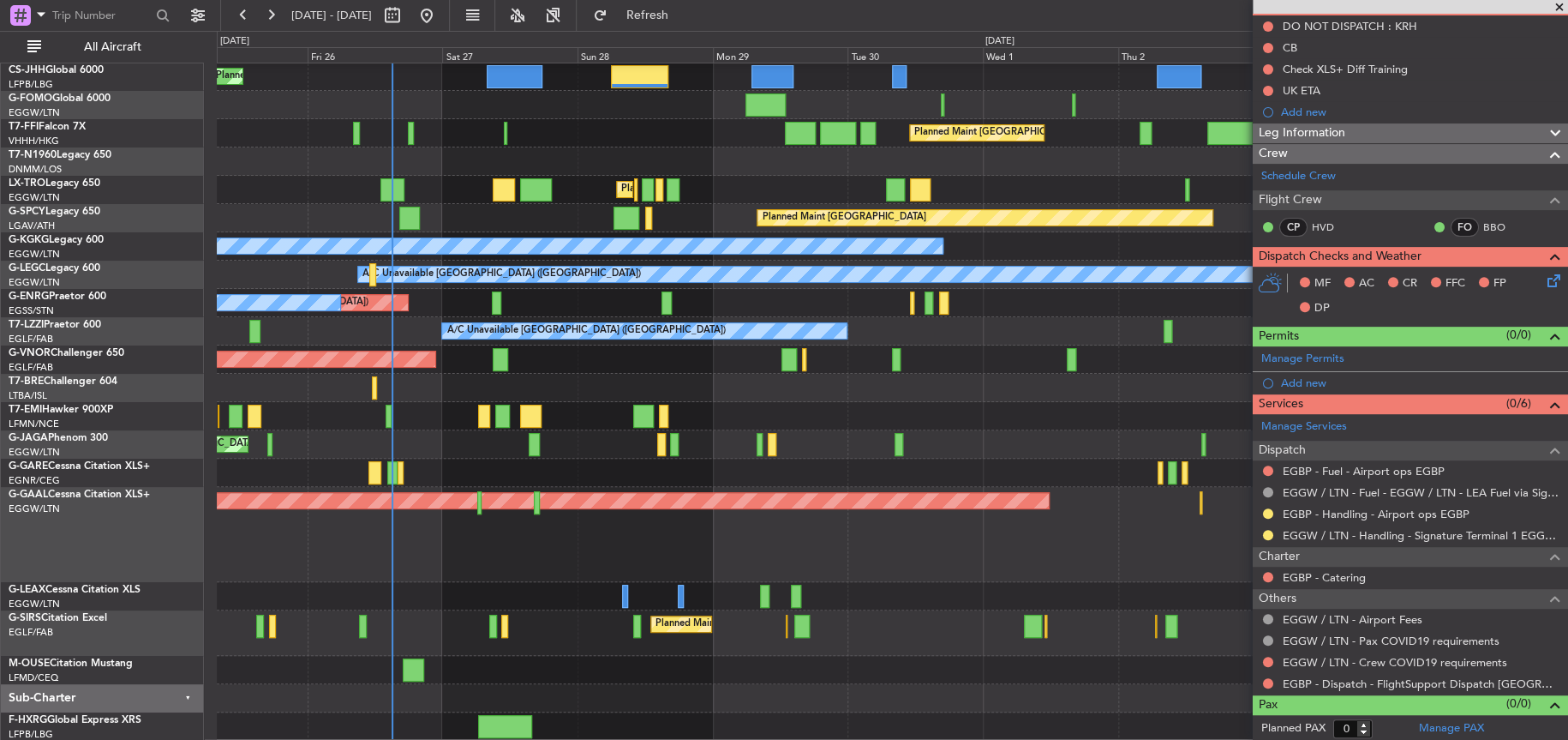
click at [725, 547] on div "Planned Maint Dusseldorf Owner" at bounding box center [892, 535] width 1351 height 95
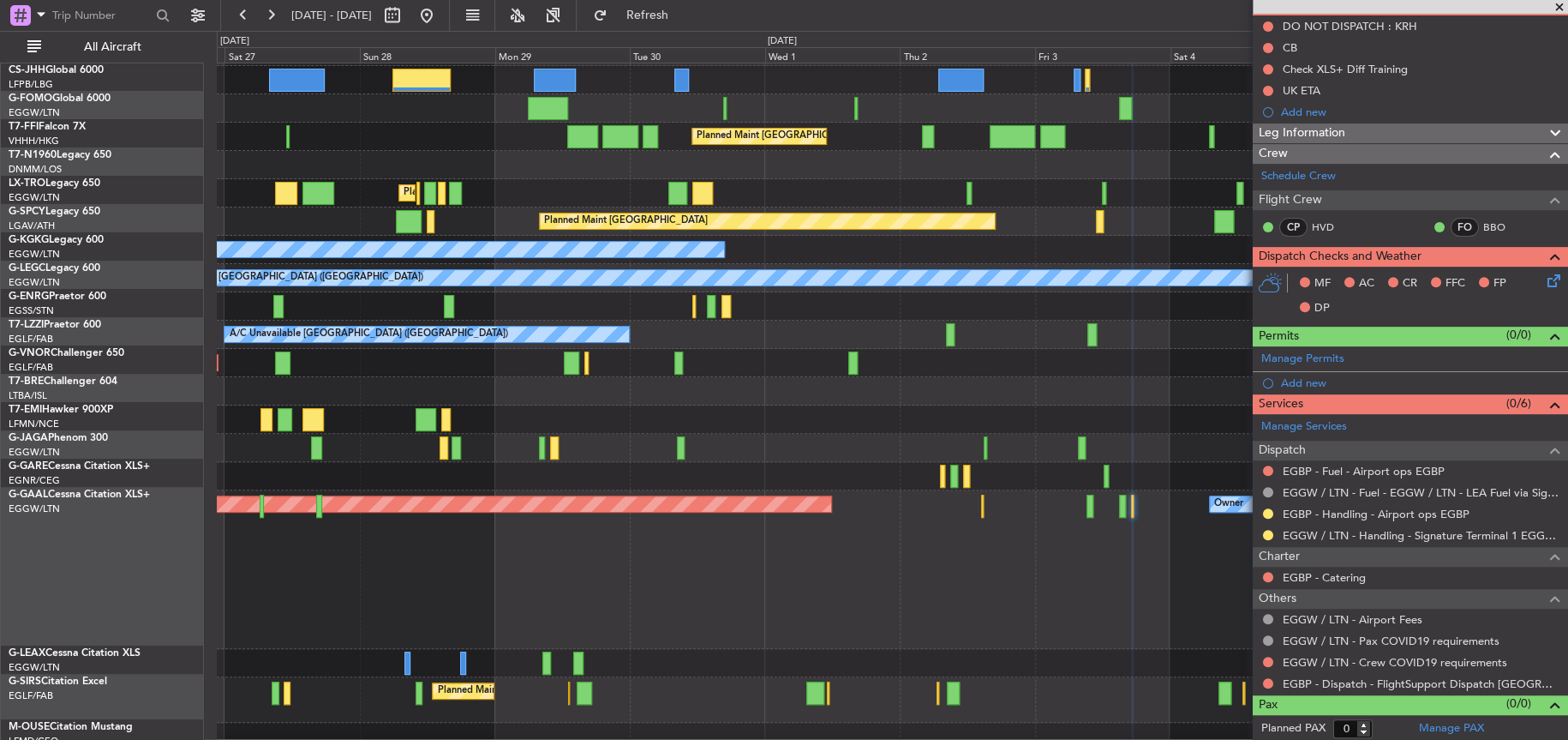
scroll to position [25, 0]
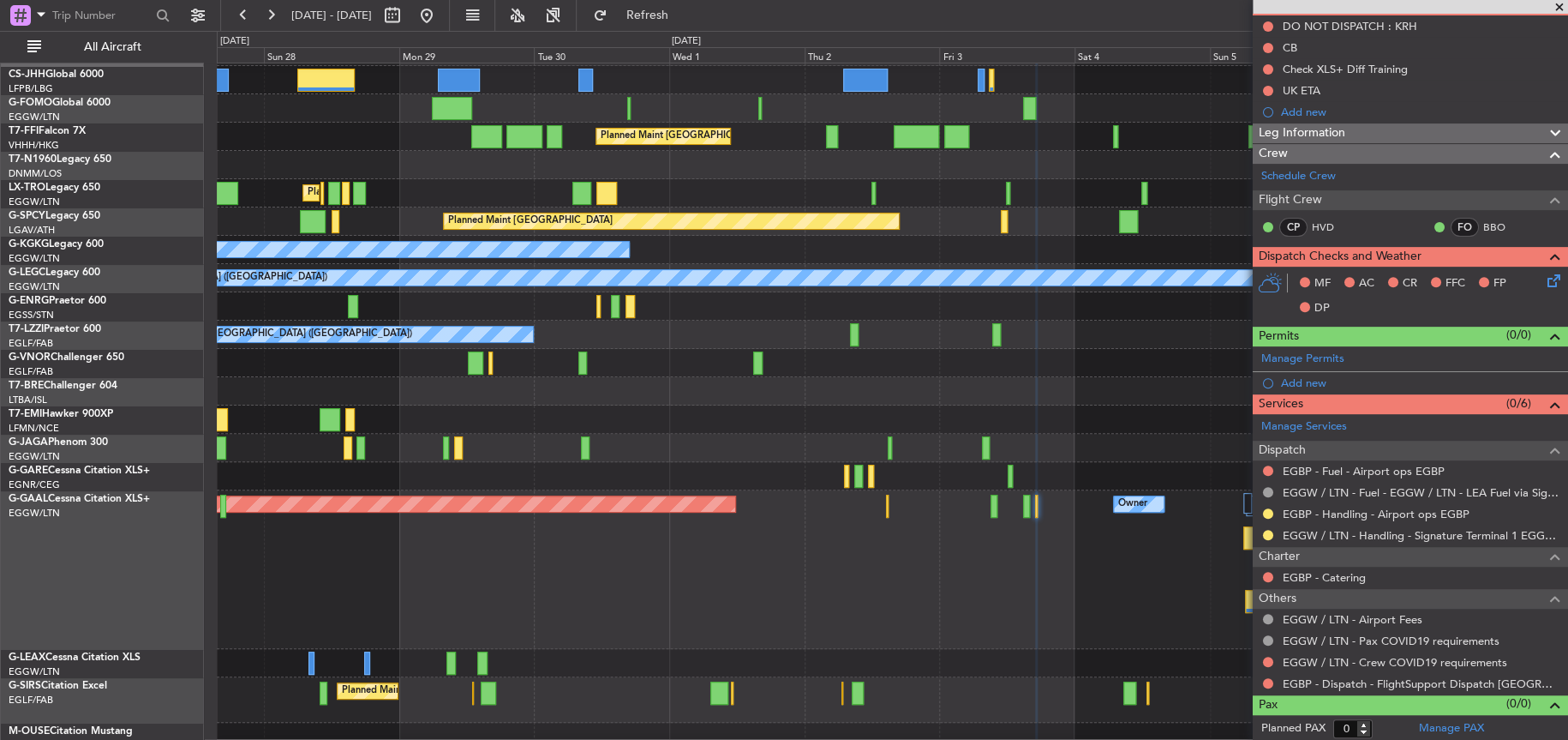
click at [760, 457] on div "Planned Maint [GEOGRAPHIC_DATA] ([GEOGRAPHIC_DATA])" at bounding box center [892, 448] width 1351 height 28
click at [743, 418] on div at bounding box center [892, 420] width 1351 height 28
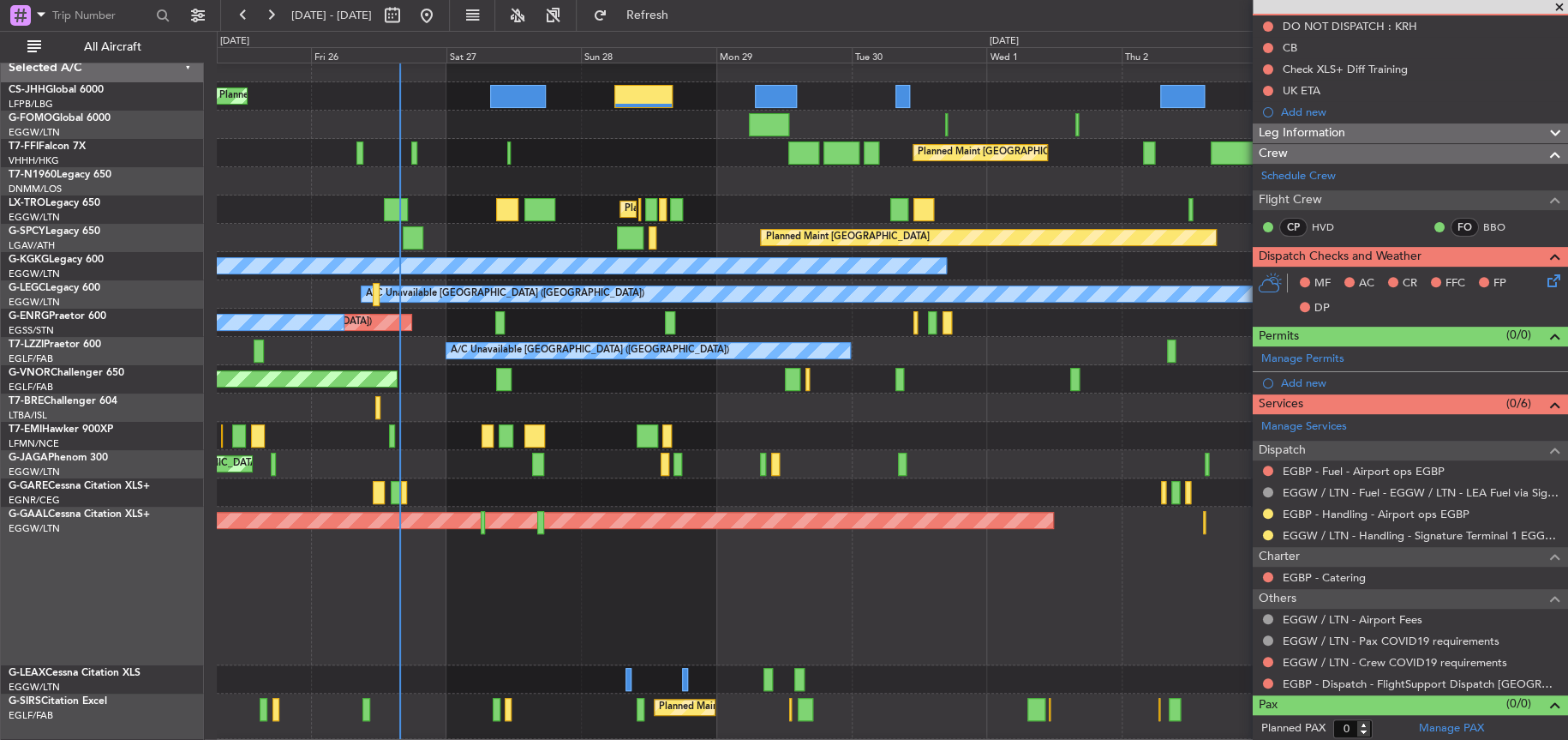
click at [864, 409] on div at bounding box center [892, 408] width 1351 height 28
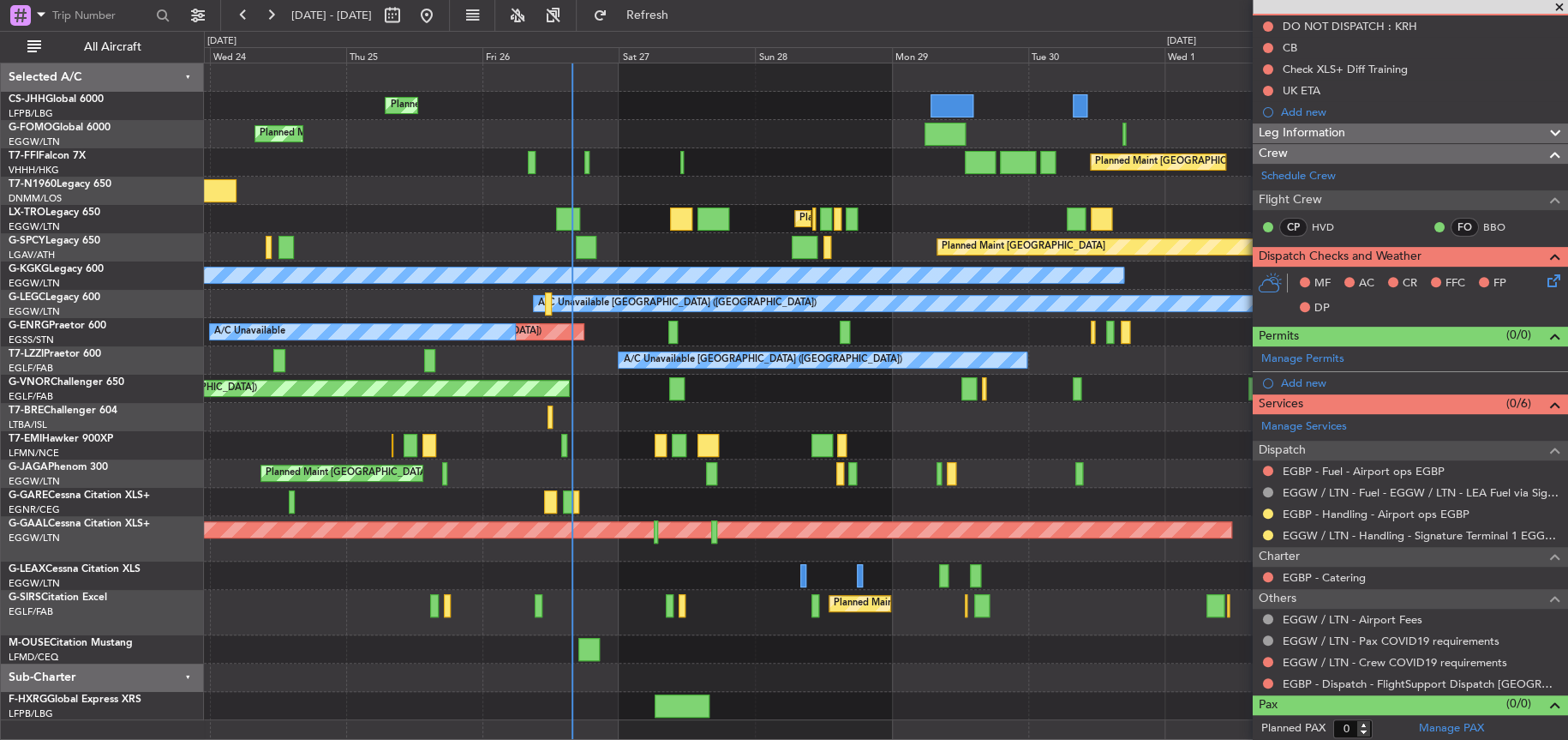
click at [825, 409] on div at bounding box center [886, 417] width 1364 height 28
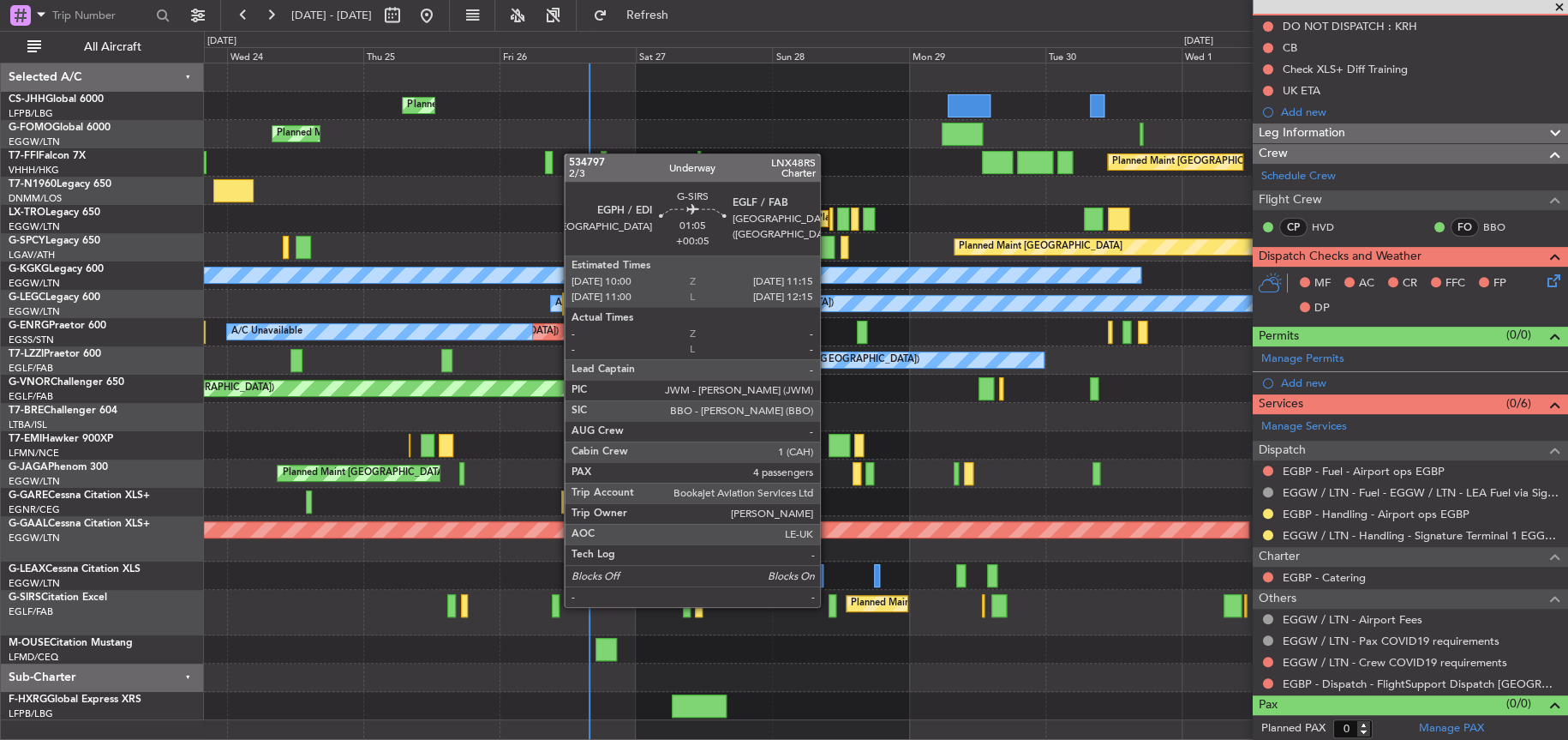
click at [829, 605] on div at bounding box center [833, 606] width 8 height 23
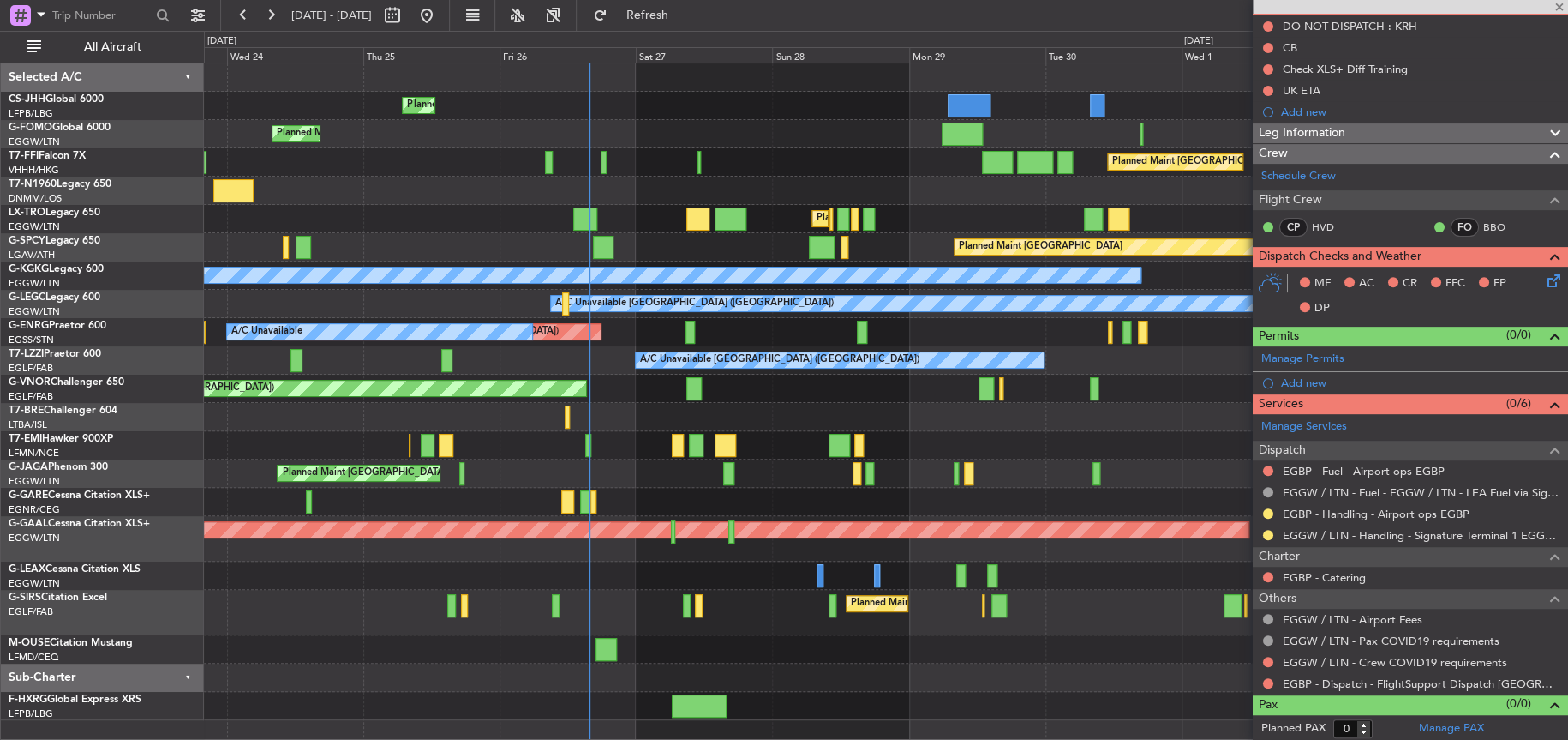
type input "+00:05"
type input "4"
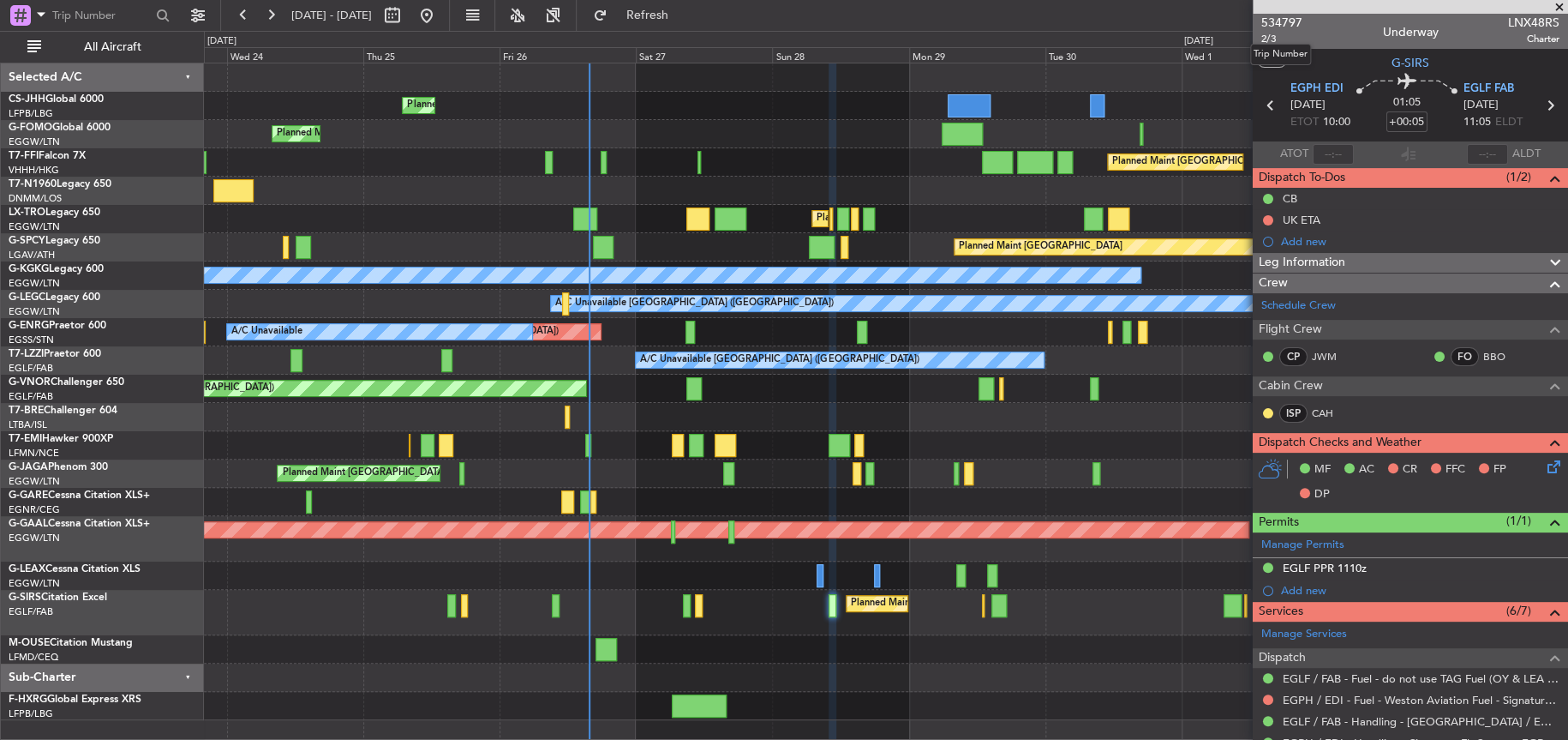
click at [1268, 42] on mat-tooltip-component "Trip Number" at bounding box center [1281, 54] width 85 height 45
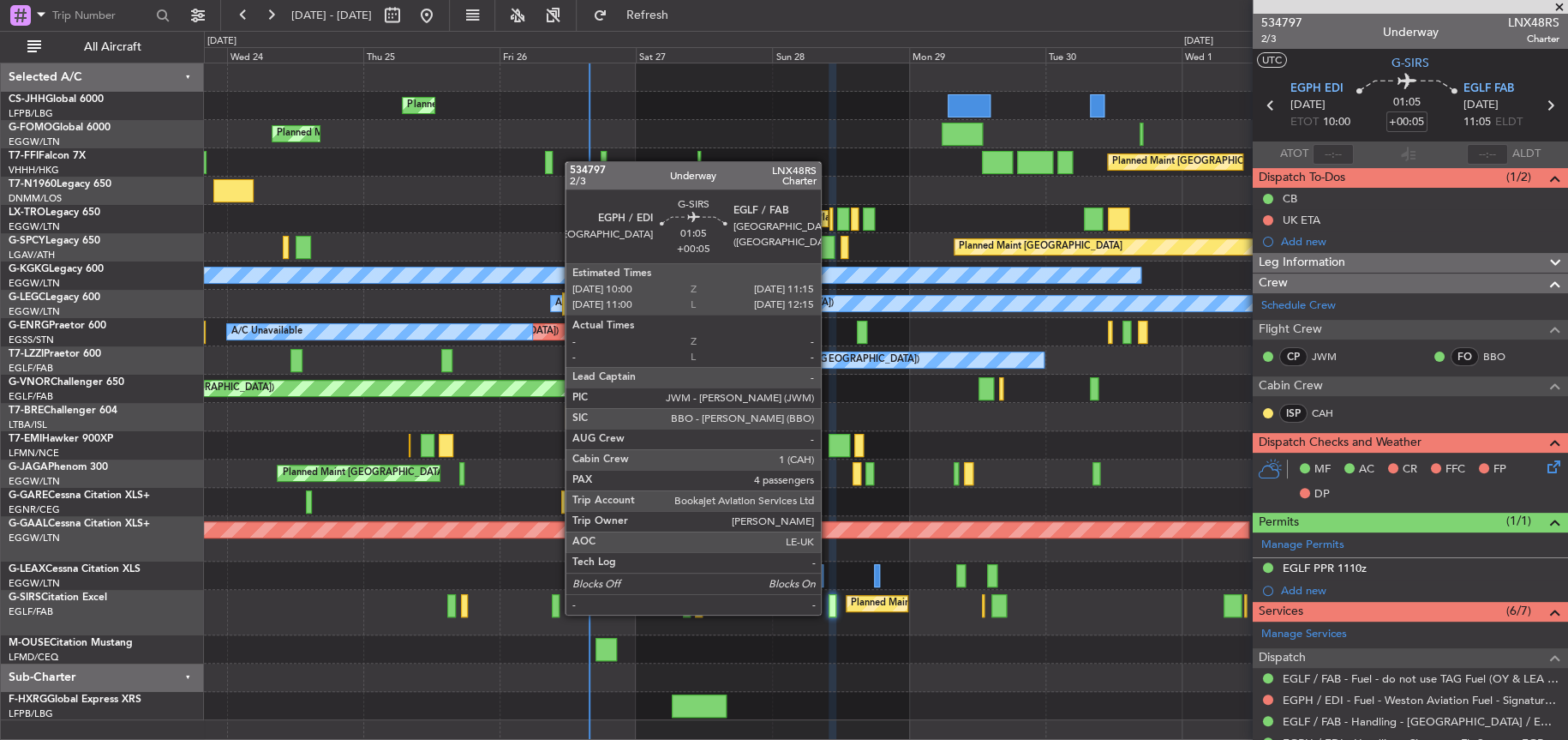
click at [829, 612] on div at bounding box center [833, 606] width 8 height 23
click at [829, 610] on div at bounding box center [833, 606] width 8 height 23
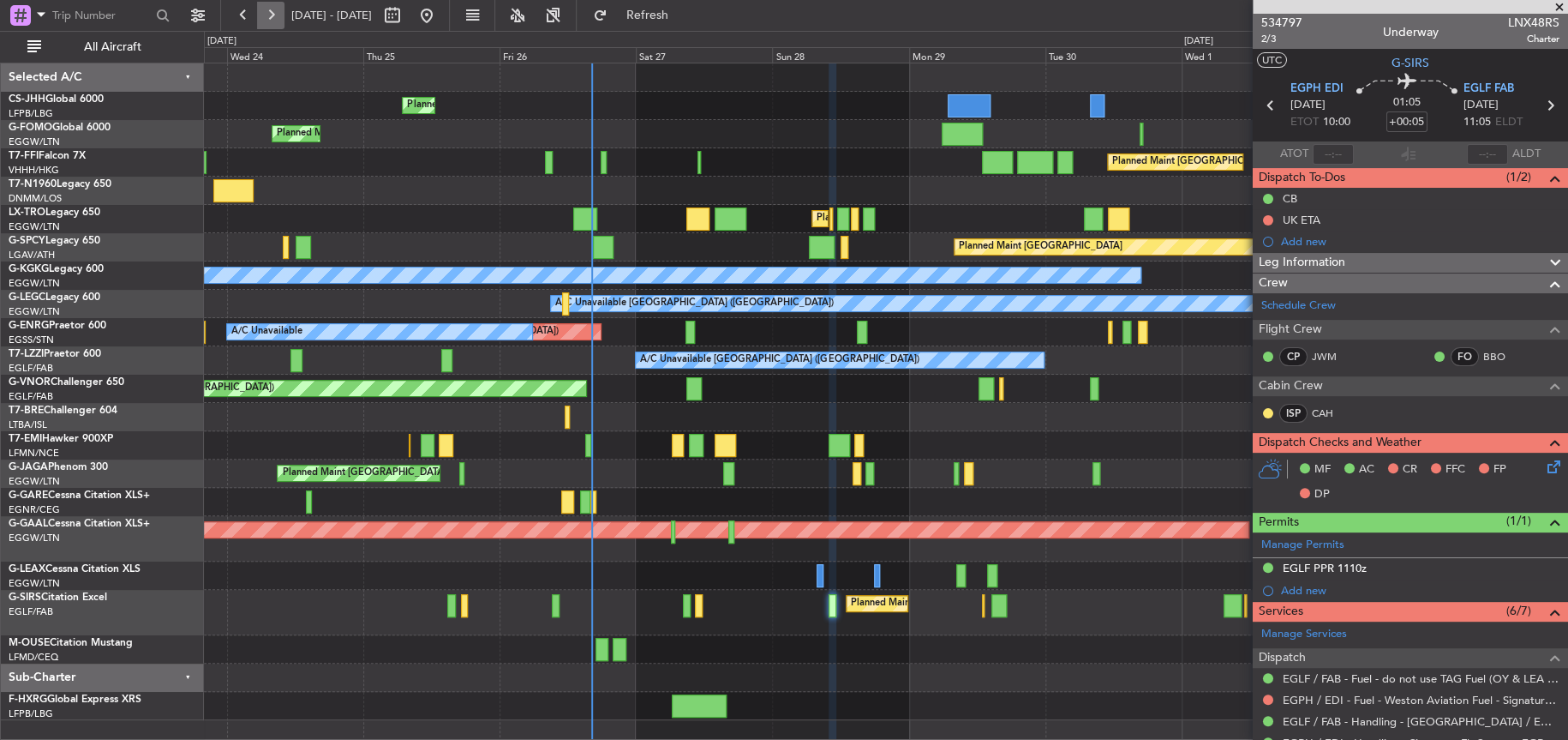
click at [267, 9] on button at bounding box center [270, 15] width 27 height 27
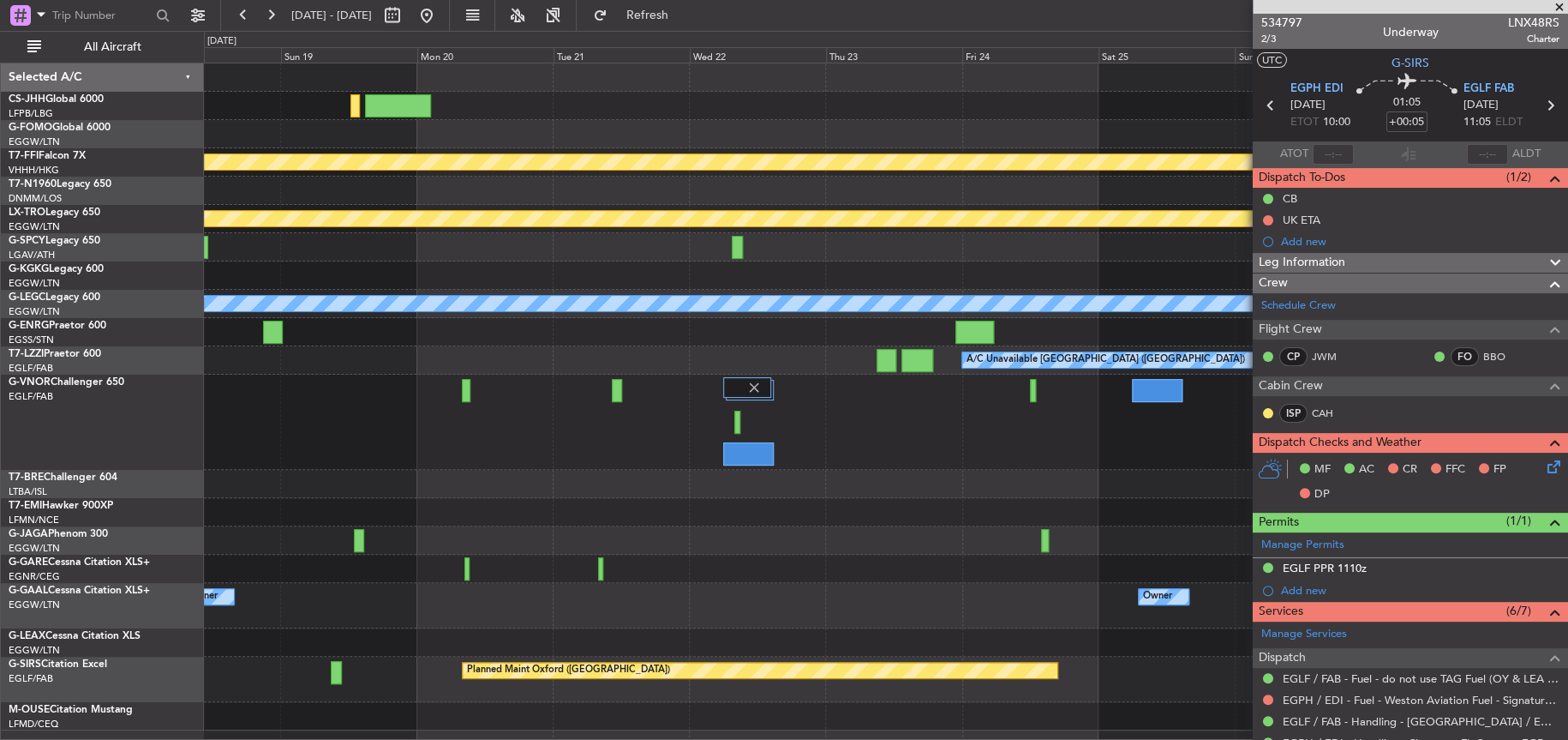
click at [582, 486] on div "Planned Maint Geneva (Cointrin) Planned Maint Riga (Riga Intl) A/C Unavailable …" at bounding box center [886, 397] width 1363 height 667
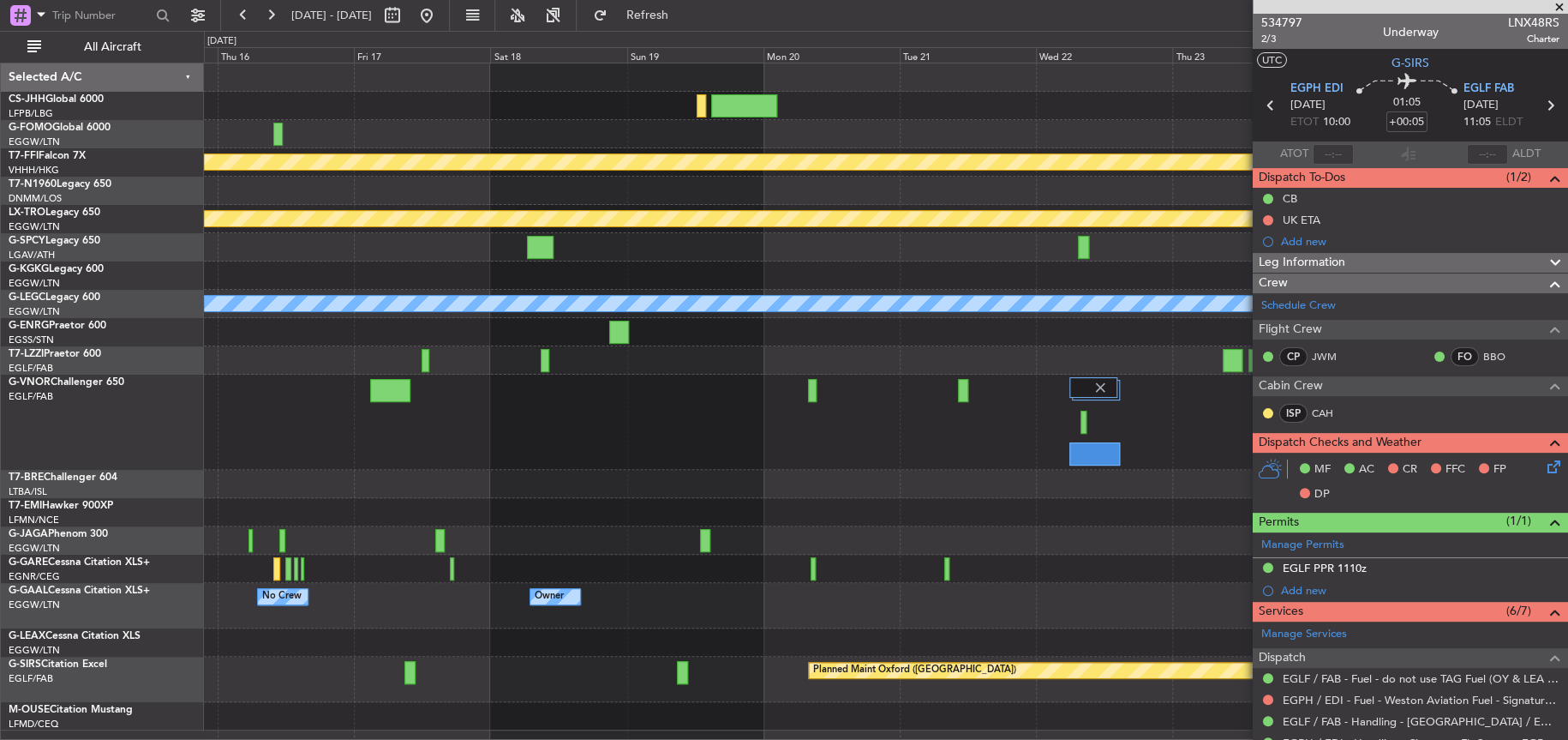
click at [558, 181] on div "Planned Maint Geneva (Cointrin) Planned Maint Riga (Riga Intl) A/C Unavailable …" at bounding box center [886, 397] width 1364 height 667
click at [577, 424] on div at bounding box center [886, 423] width 1363 height 95
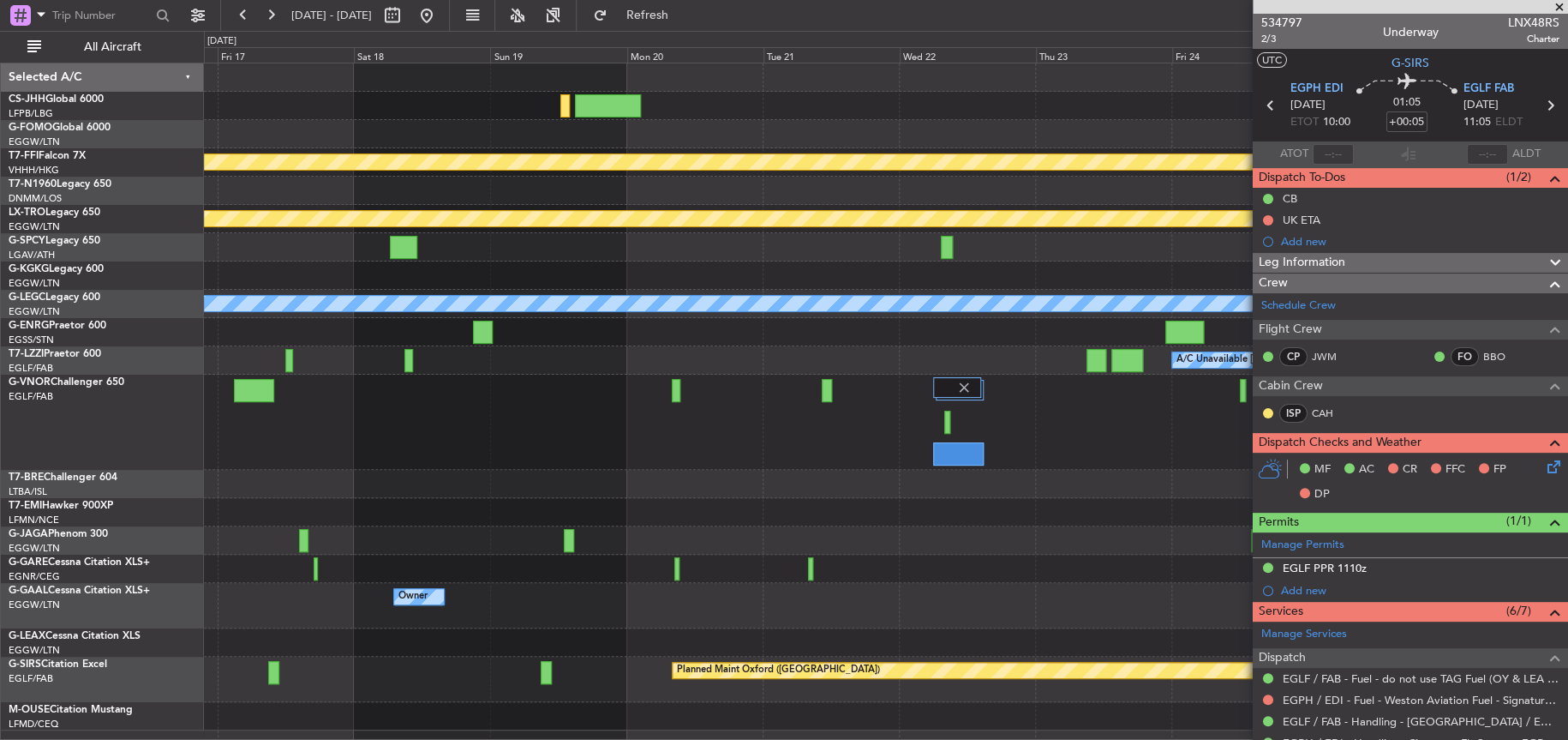
click at [823, 99] on div "Planned Maint Geneva (Cointrin) Planned Maint Riga (Riga Intl) A/C Unavailable …" at bounding box center [886, 397] width 1363 height 667
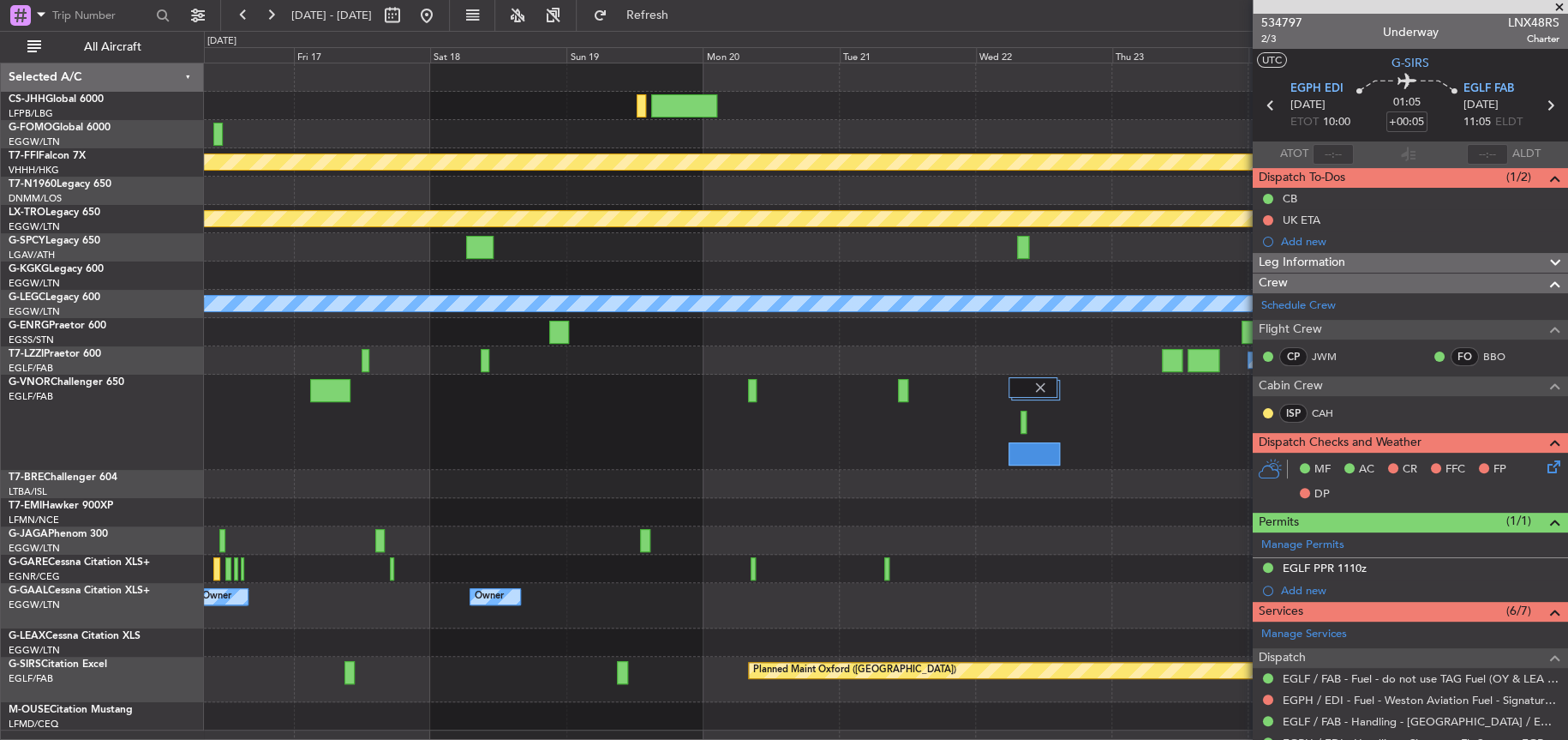
click at [898, 172] on div "Planned Maint Geneva (Cointrin) Planned Maint Riga (Riga Intl) A/C Unavailable …" at bounding box center [886, 397] width 1363 height 667
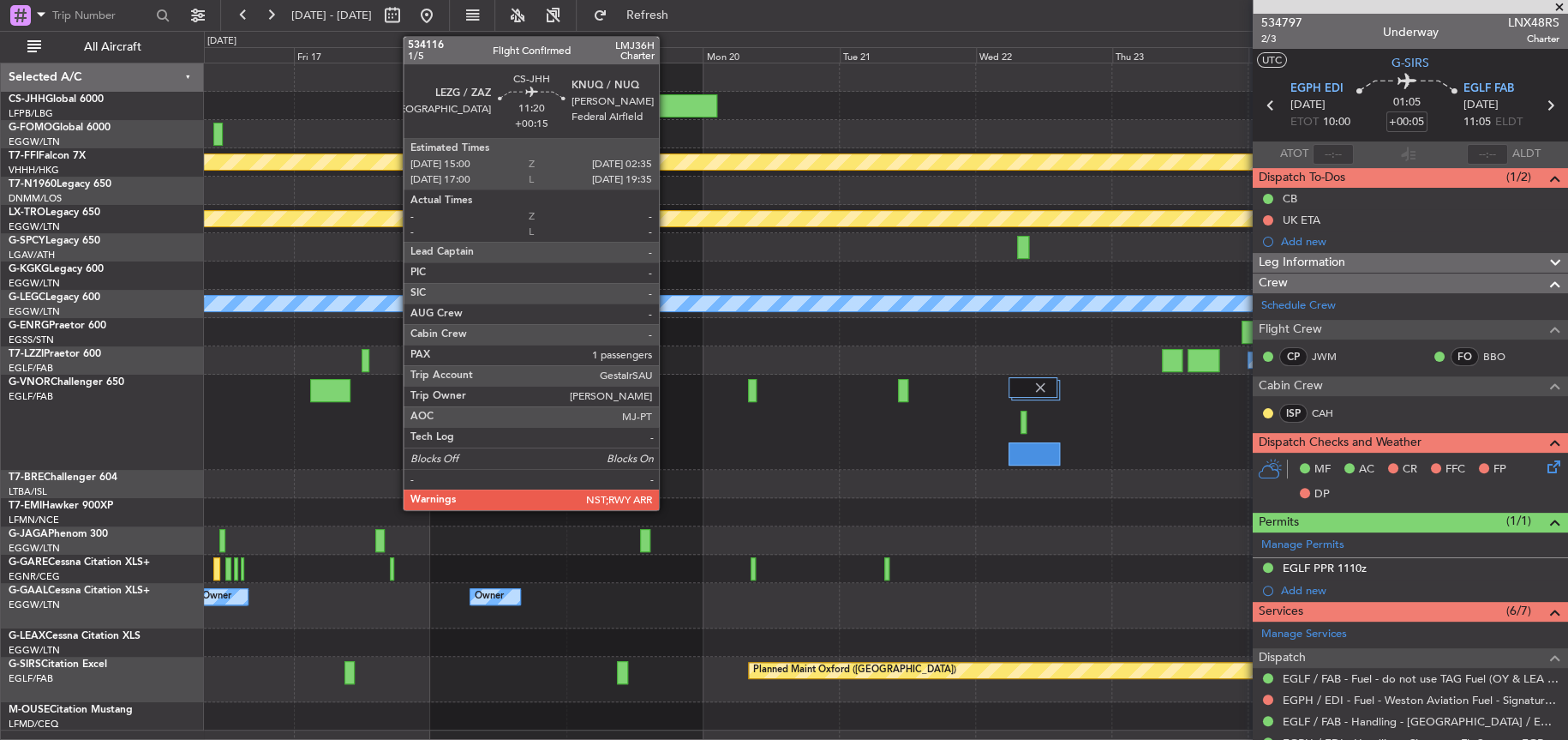
click at [666, 102] on div at bounding box center [684, 106] width 66 height 23
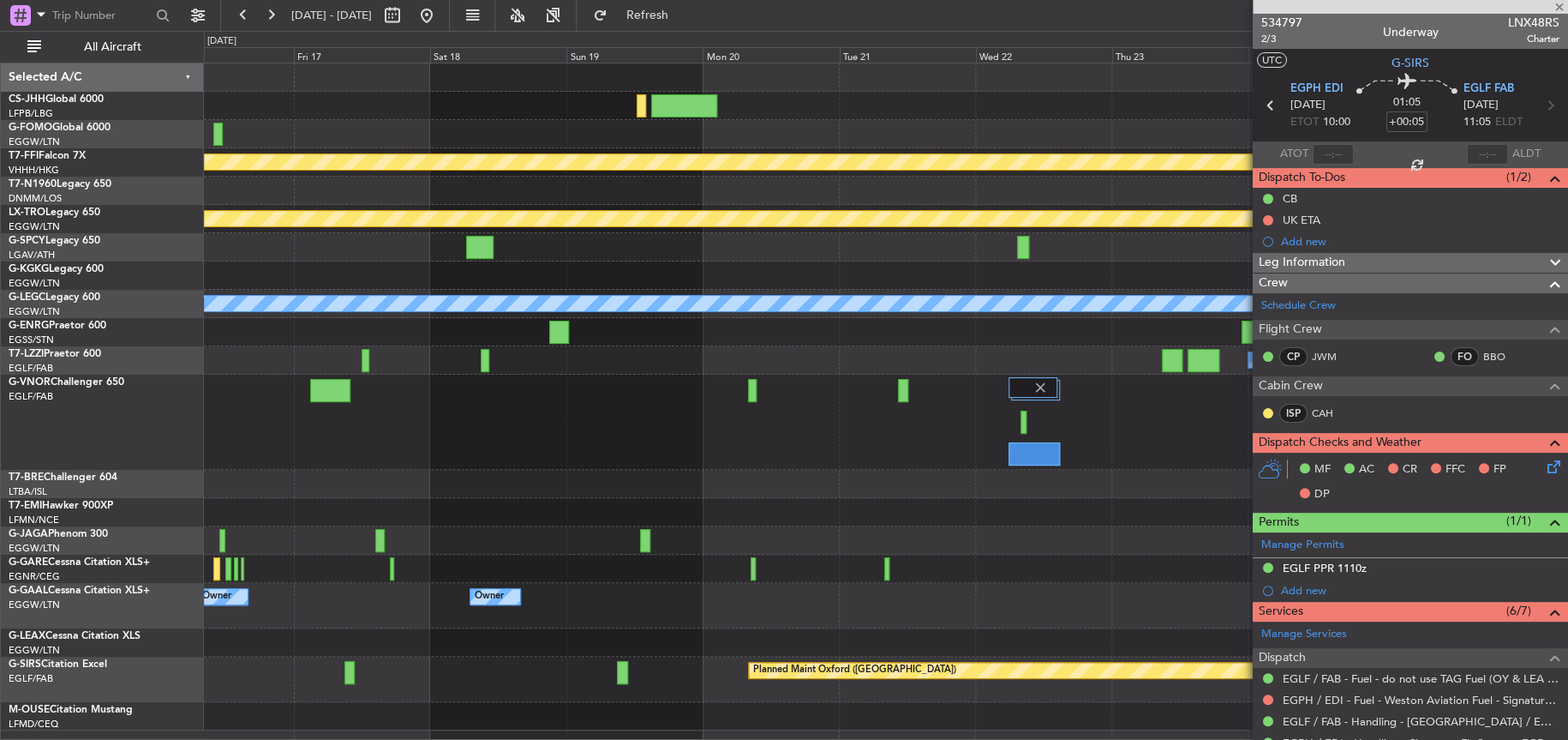
type input "+00:15"
type input "1"
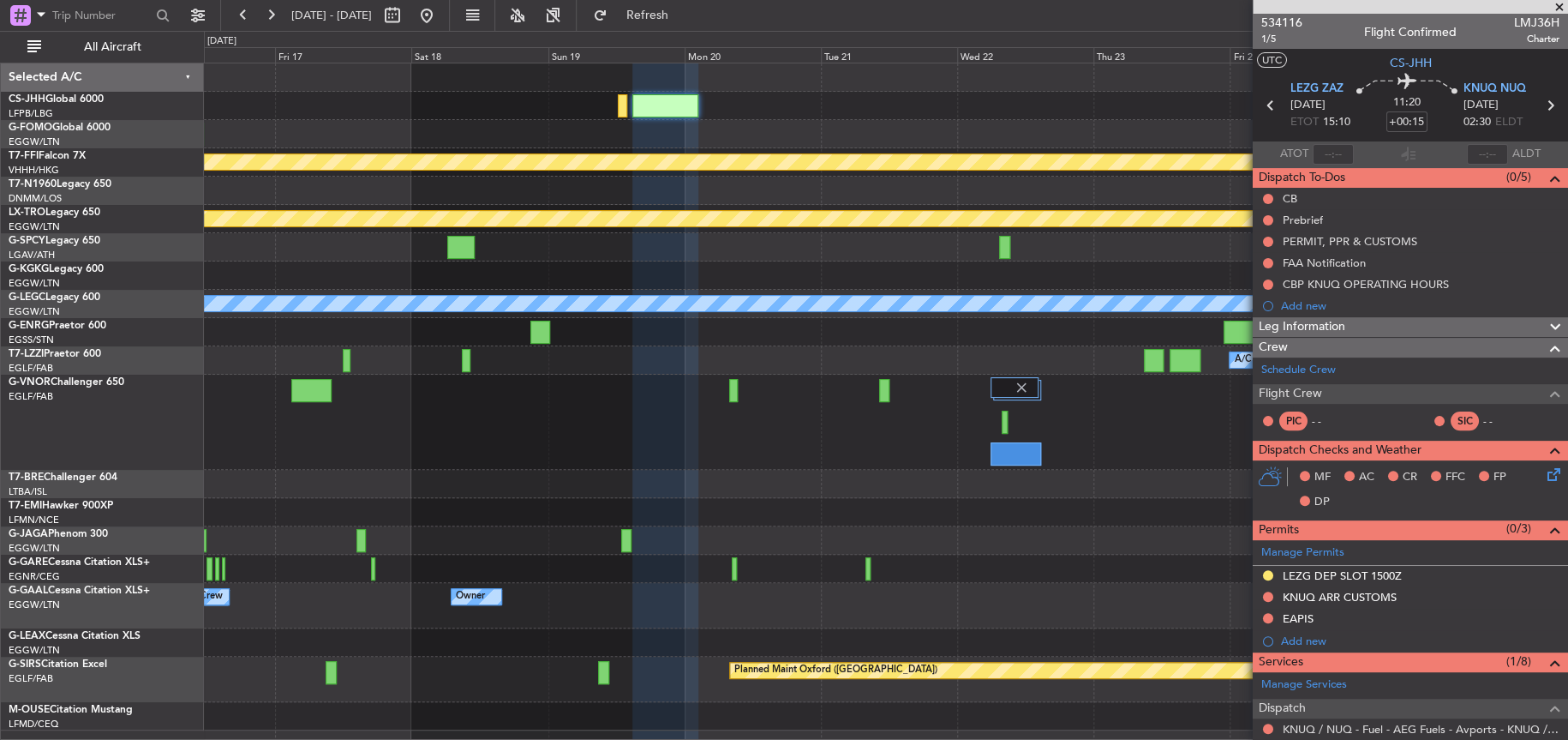
click at [806, 148] on div "Planned Maint Geneva (Cointrin) Planned Maint Riga (Riga Intl) A/C Unavailable …" at bounding box center [886, 397] width 1364 height 667
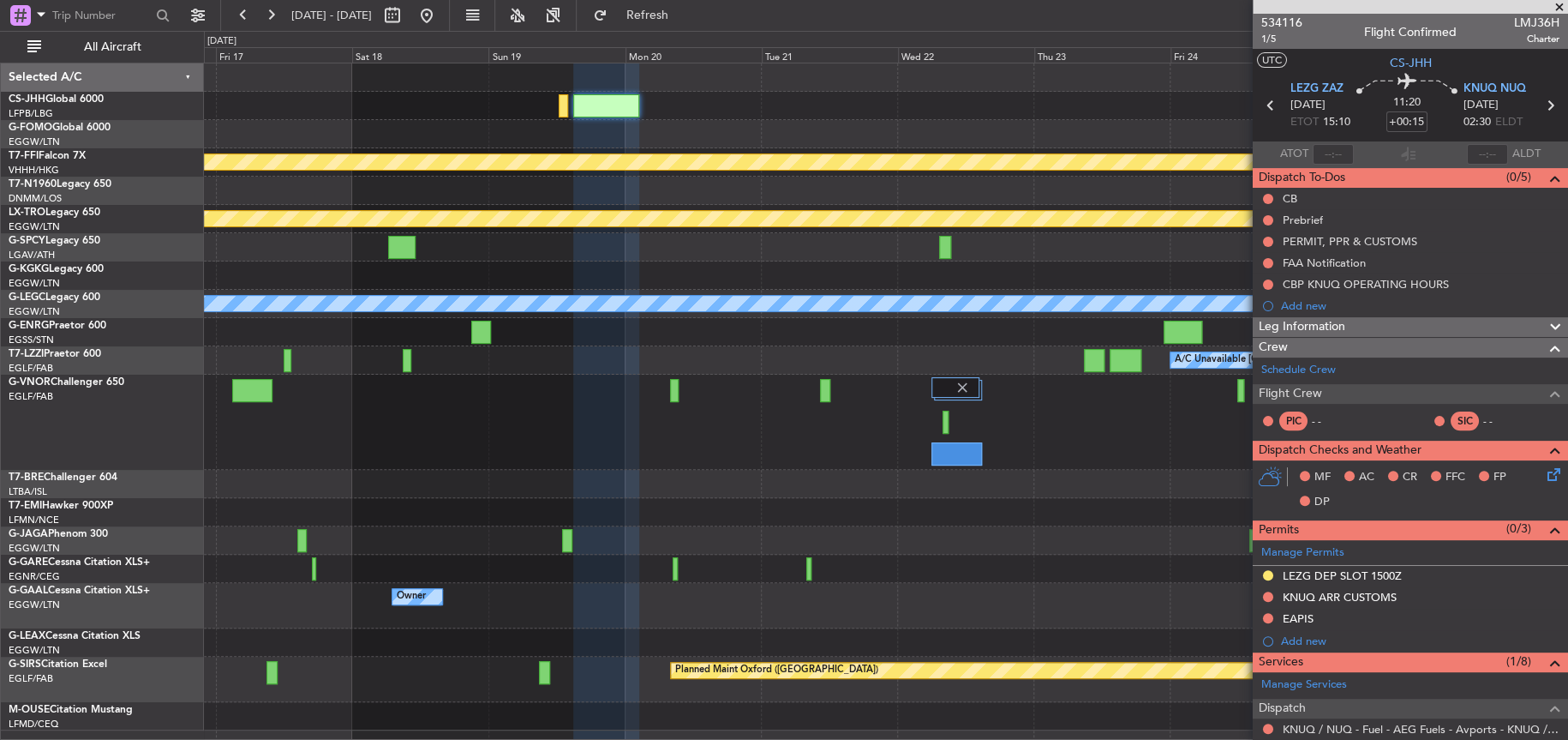
click at [703, 163] on div "Planned Maint Geneva (Cointrin) Planned Maint Riga (Riga Intl) A/C Unavailable …" at bounding box center [886, 397] width 1363 height 667
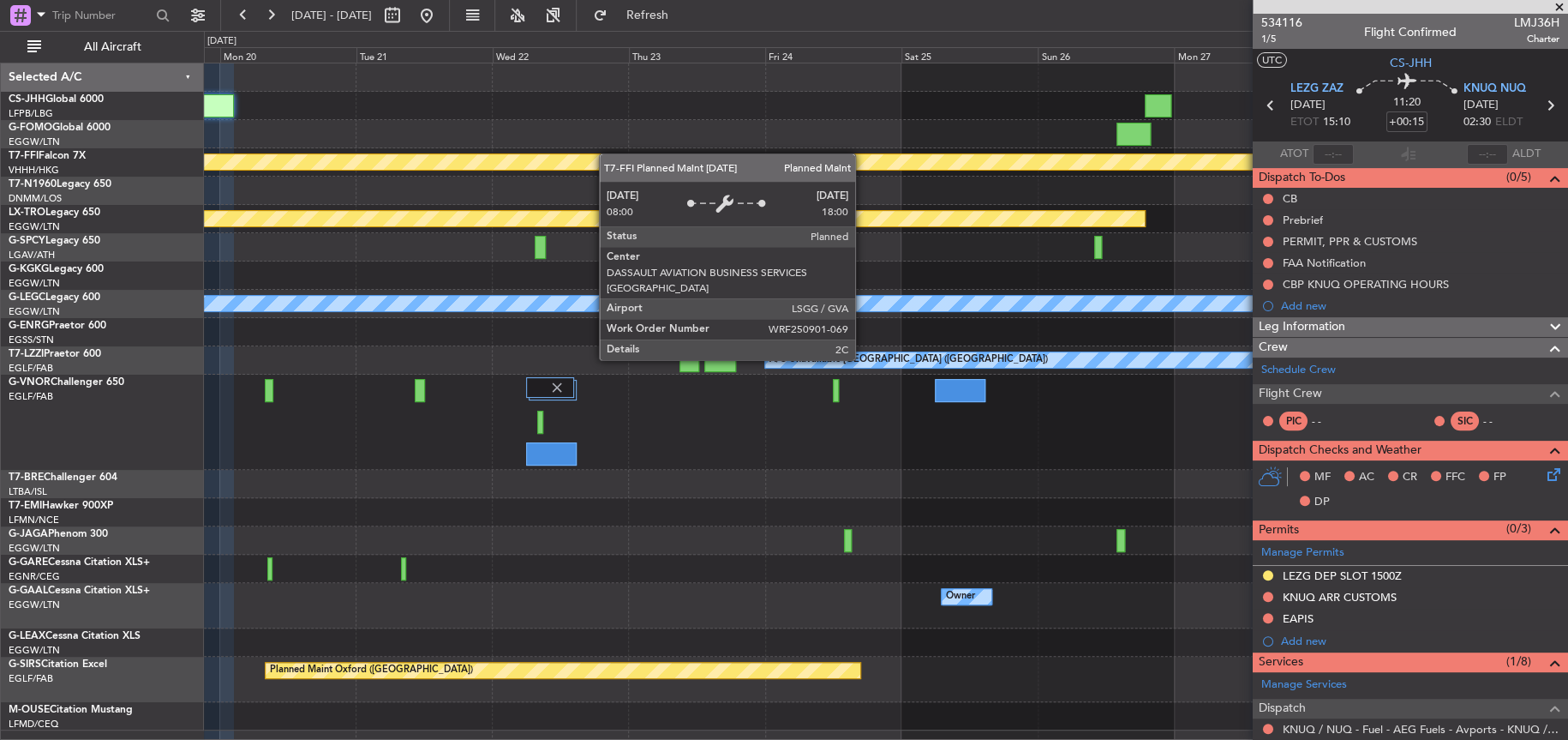
click at [576, 160] on div "Planned Maint Geneva (Cointrin) Planned Maint Riga (Riga Intl) A/C Unavailable …" at bounding box center [886, 397] width 1363 height 667
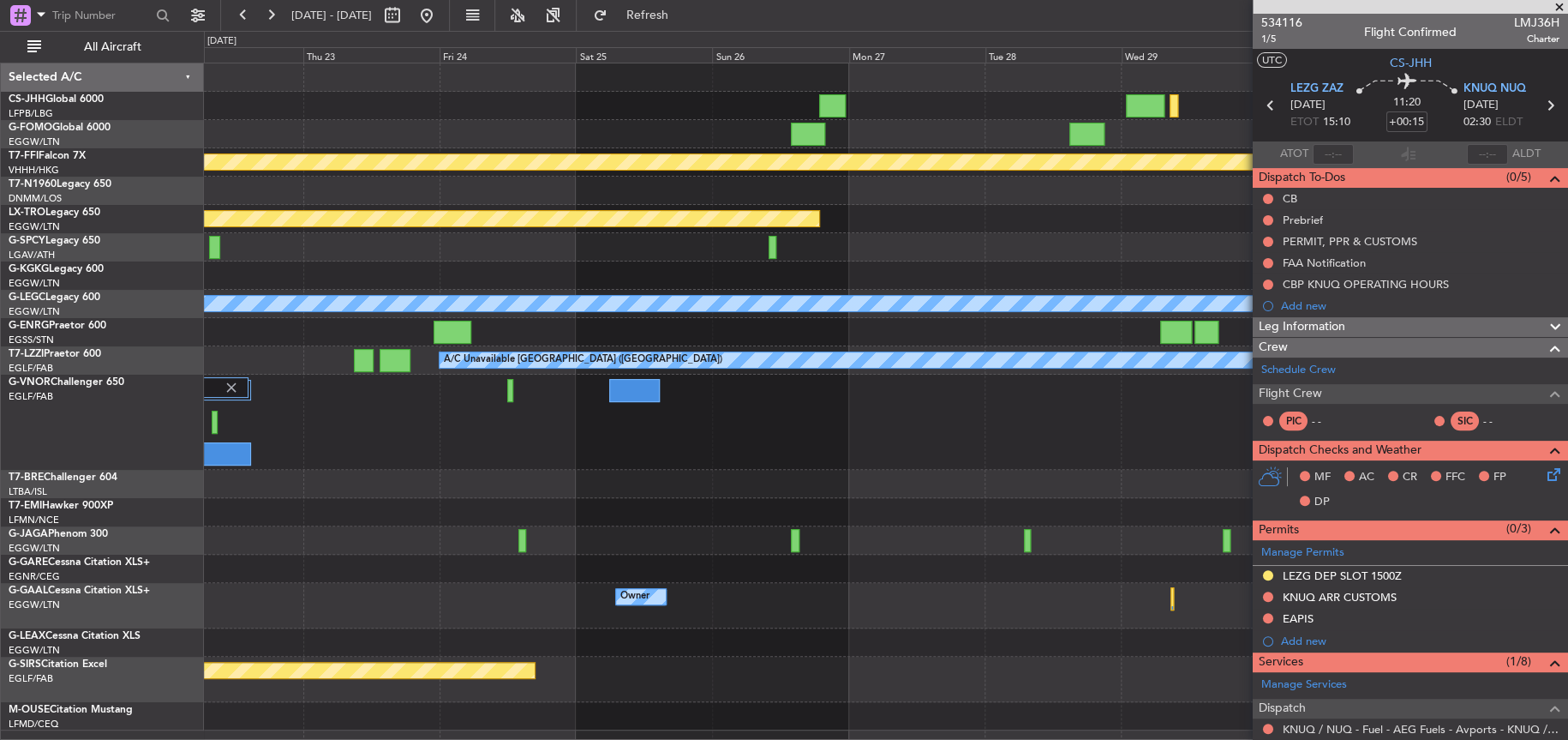
click at [349, 98] on div at bounding box center [886, 106] width 1363 height 28
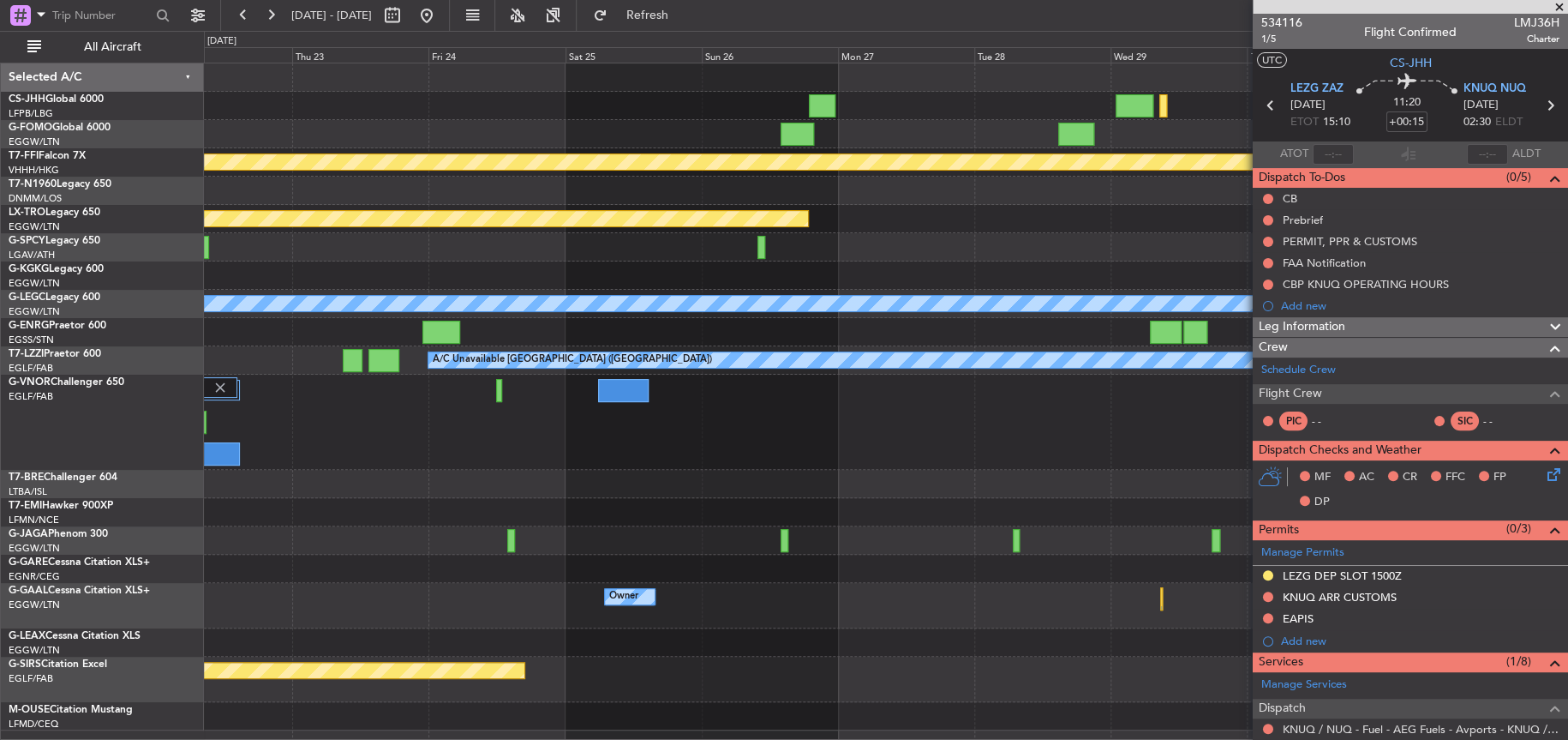
click at [826, 240] on div at bounding box center [886, 248] width 1364 height 28
